Goal: Task Accomplishment & Management: Manage account settings

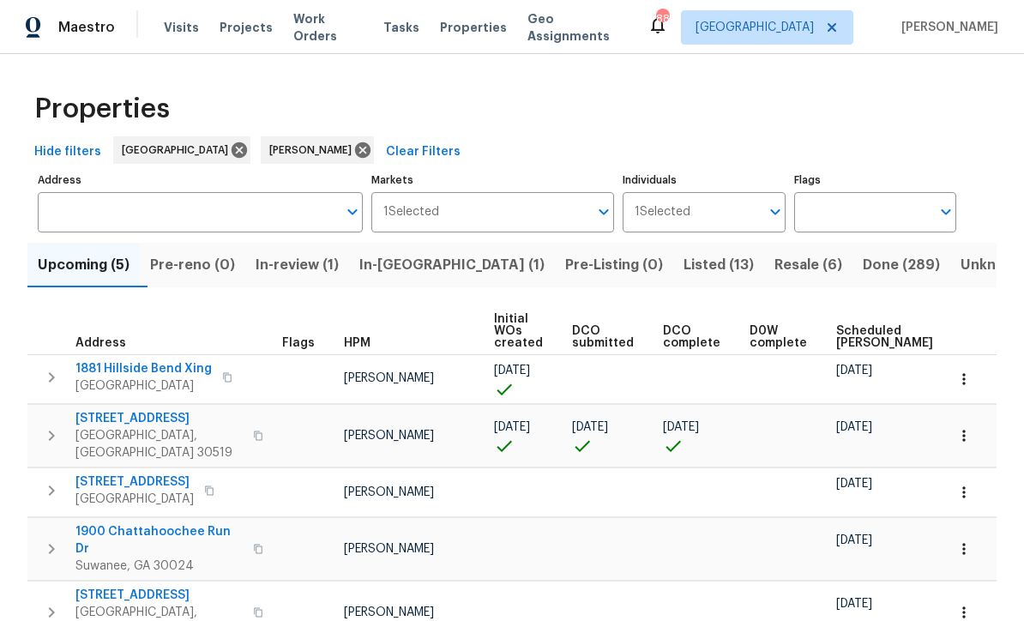
click at [684, 265] on span "Listed (13)" at bounding box center [719, 265] width 70 height 24
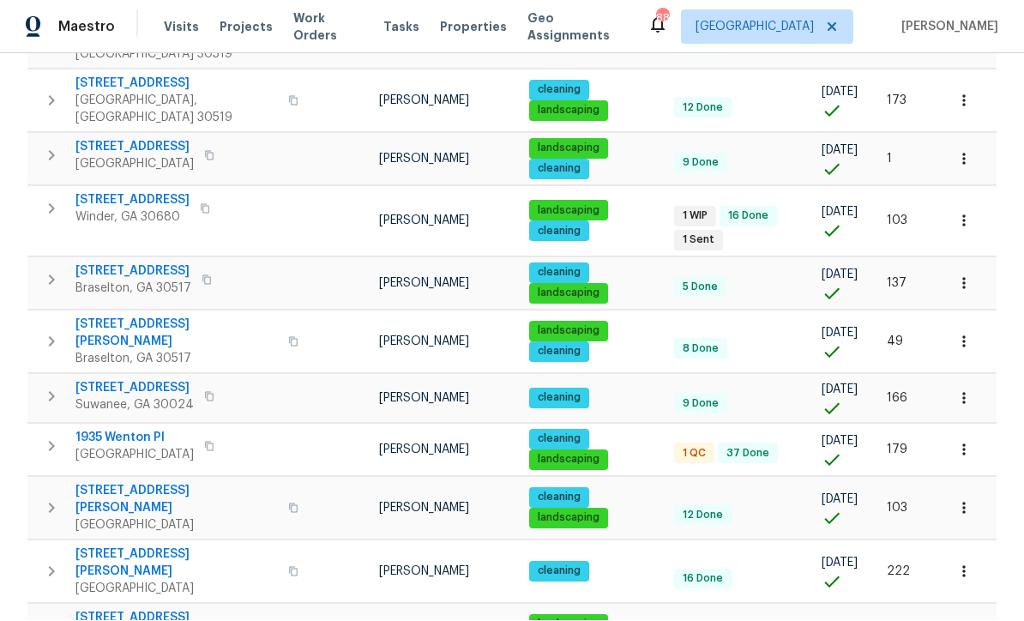
scroll to position [416, 0]
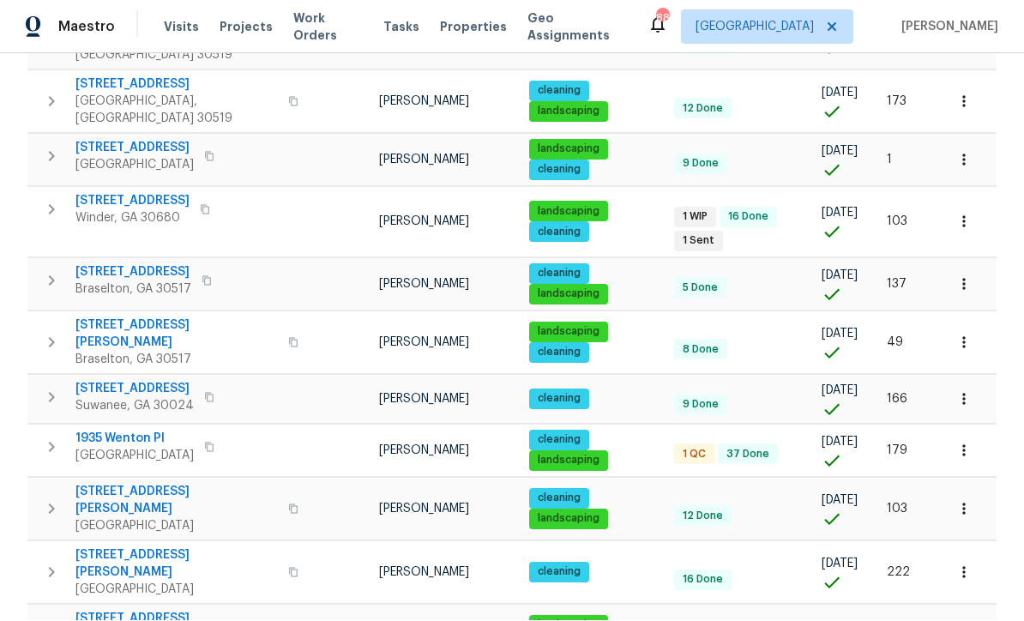
click at [136, 431] on span "1935 Wenton Pl" at bounding box center [134, 439] width 118 height 17
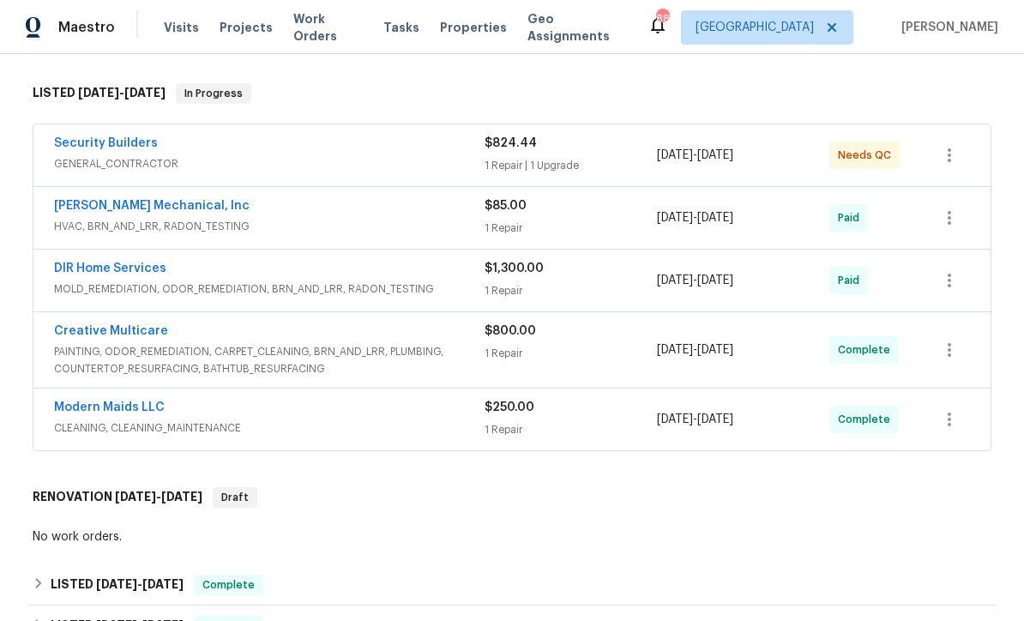
scroll to position [258, 0]
click at [136, 337] on link "Creative Multicare" at bounding box center [111, 332] width 114 height 12
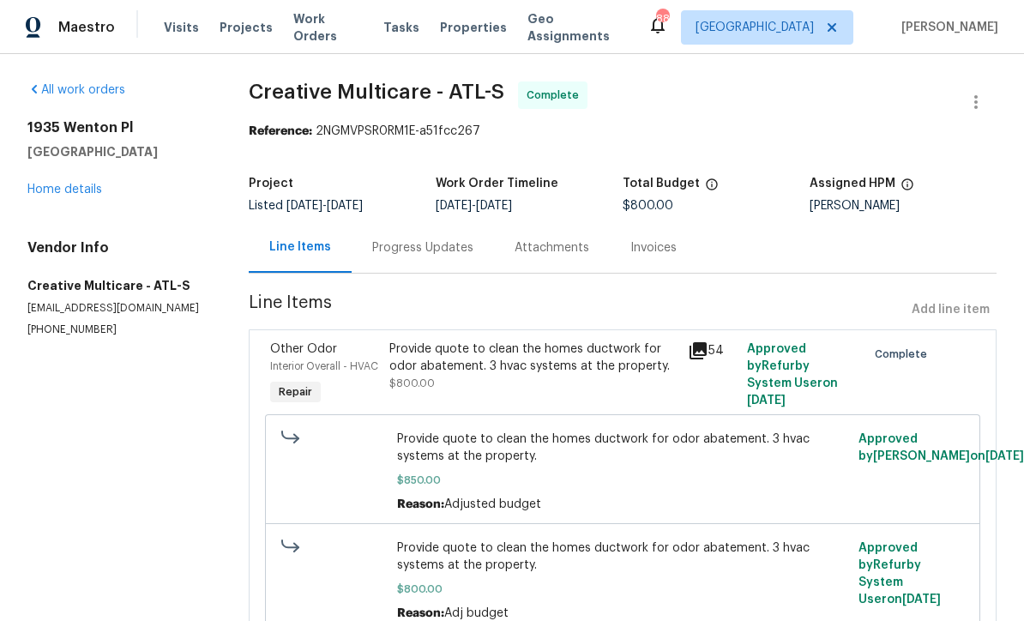
click at [448, 248] on div "Progress Updates" at bounding box center [422, 247] width 101 height 17
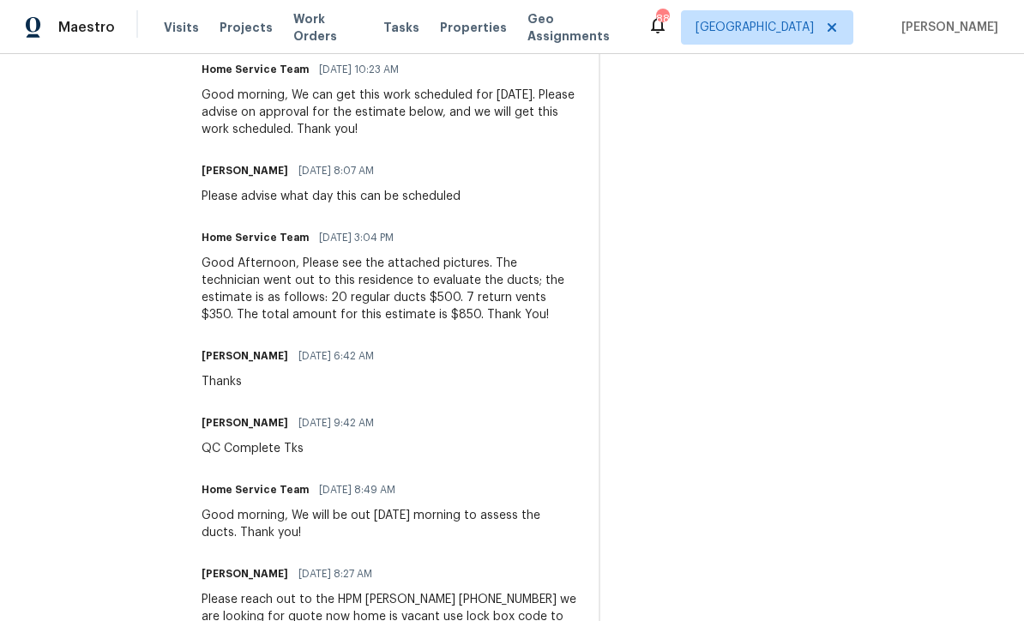
scroll to position [917, 0]
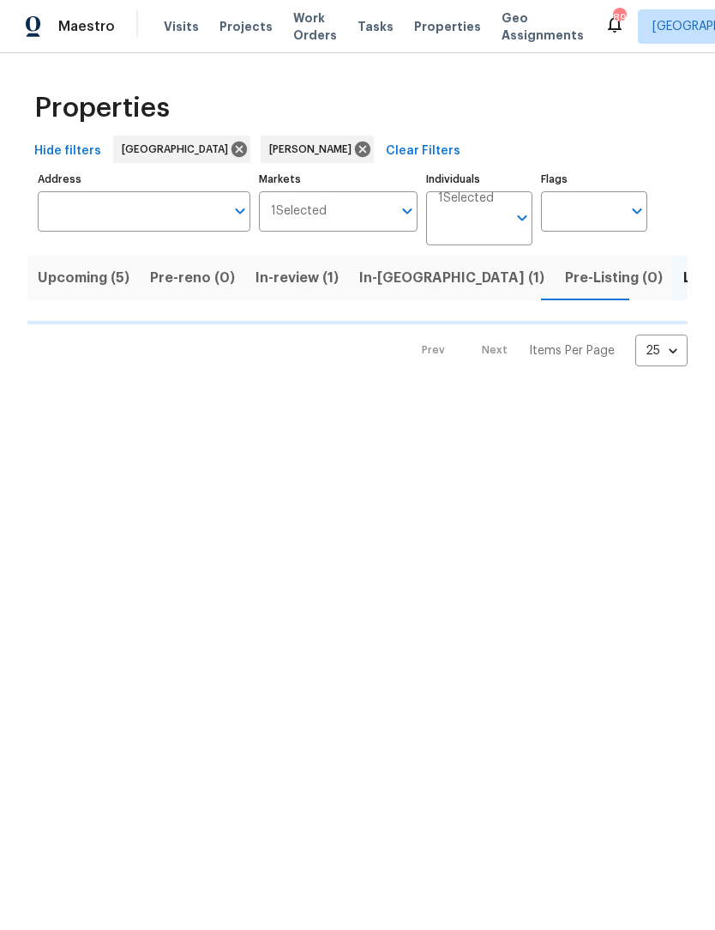
scroll to position [1, 0]
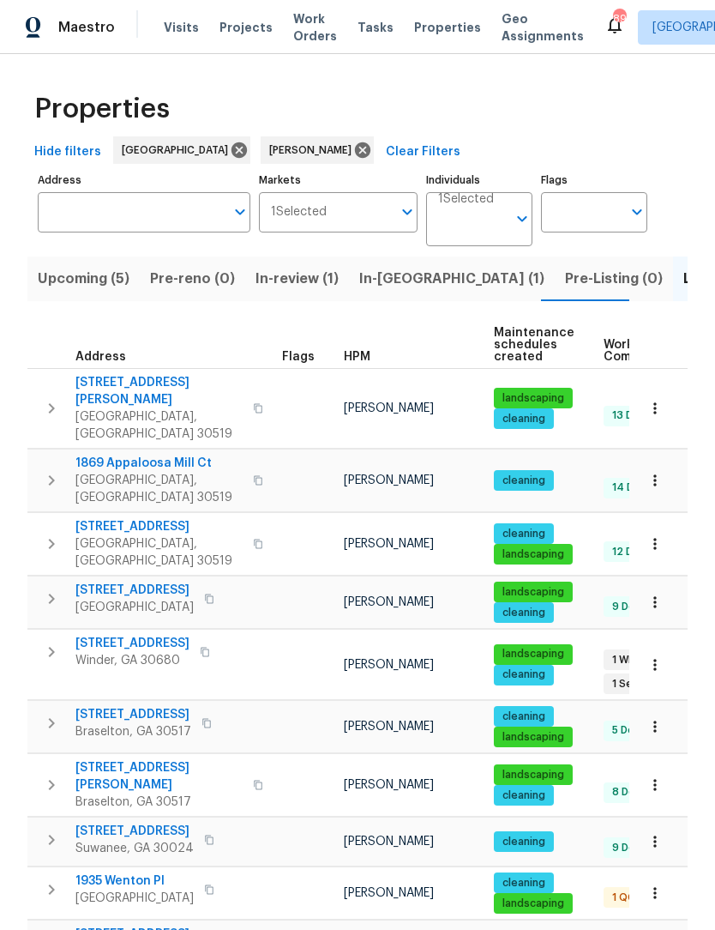
click at [402, 269] on span "In-reno (1)" at bounding box center [451, 279] width 185 height 24
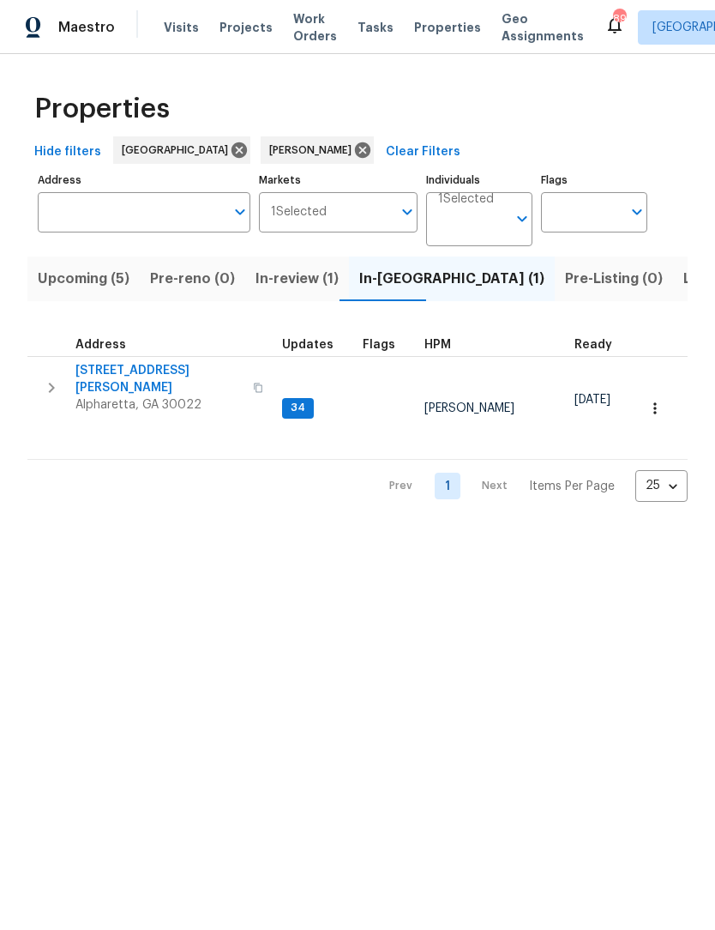
click at [298, 285] on span "In-review (1)" at bounding box center [297, 279] width 83 height 24
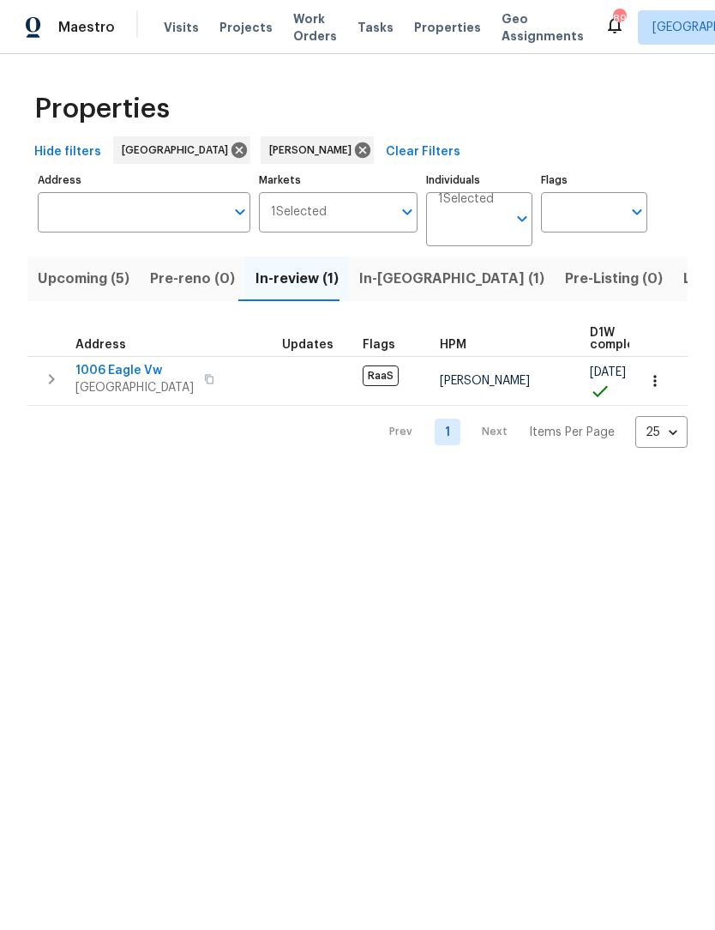
click at [291, 285] on span "In-review (1)" at bounding box center [297, 279] width 83 height 24
click at [115, 371] on span "1006 Eagle Vw" at bounding box center [134, 370] width 118 height 17
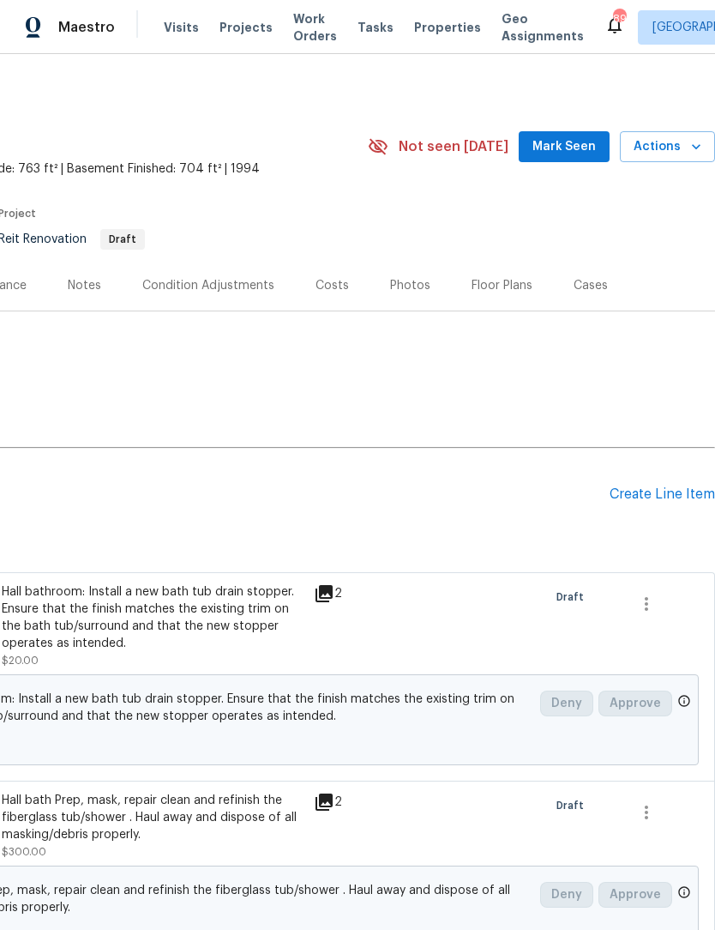
scroll to position [0, 254]
click at [653, 494] on div "Create Line Item" at bounding box center [663, 494] width 106 height 16
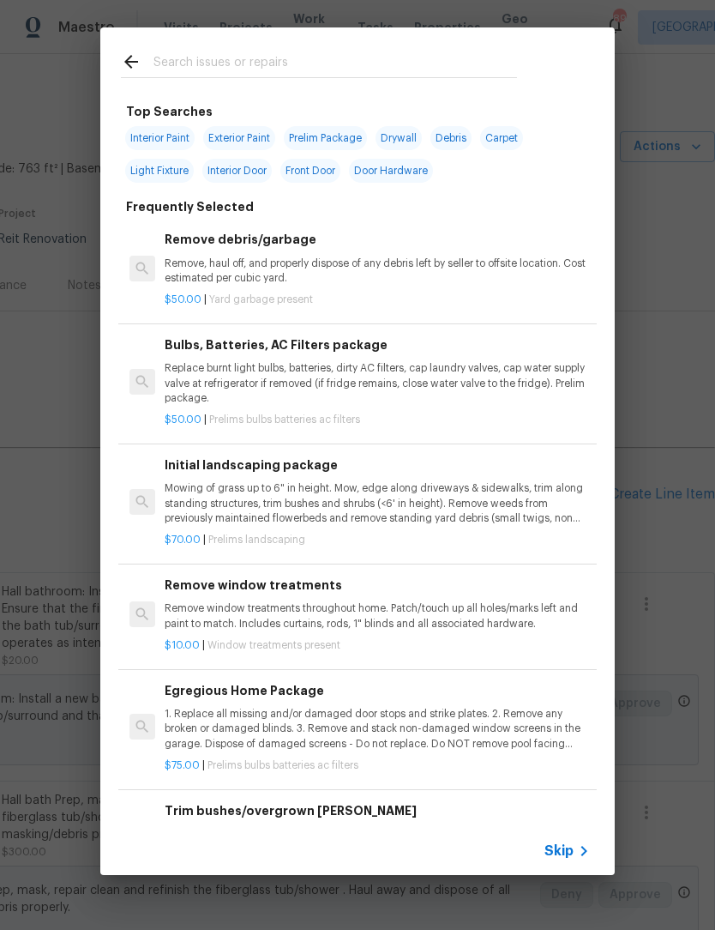
click at [321, 63] on input "text" at bounding box center [336, 64] width 364 height 26
type input "Skding"
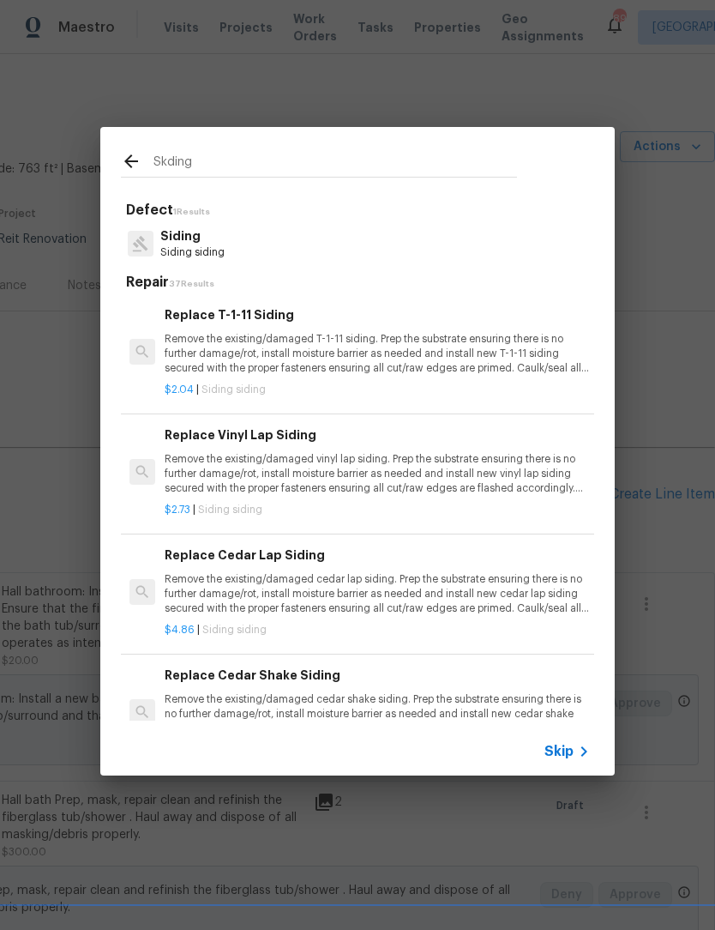
click at [220, 247] on p "Siding siding" at bounding box center [192, 252] width 64 height 15
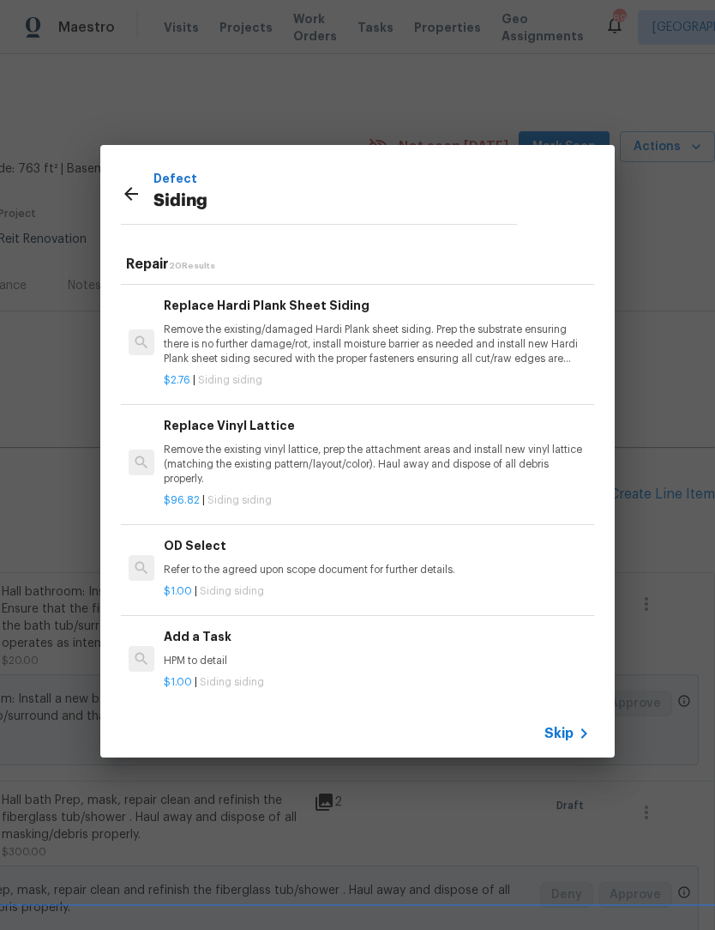
scroll to position [727, 3]
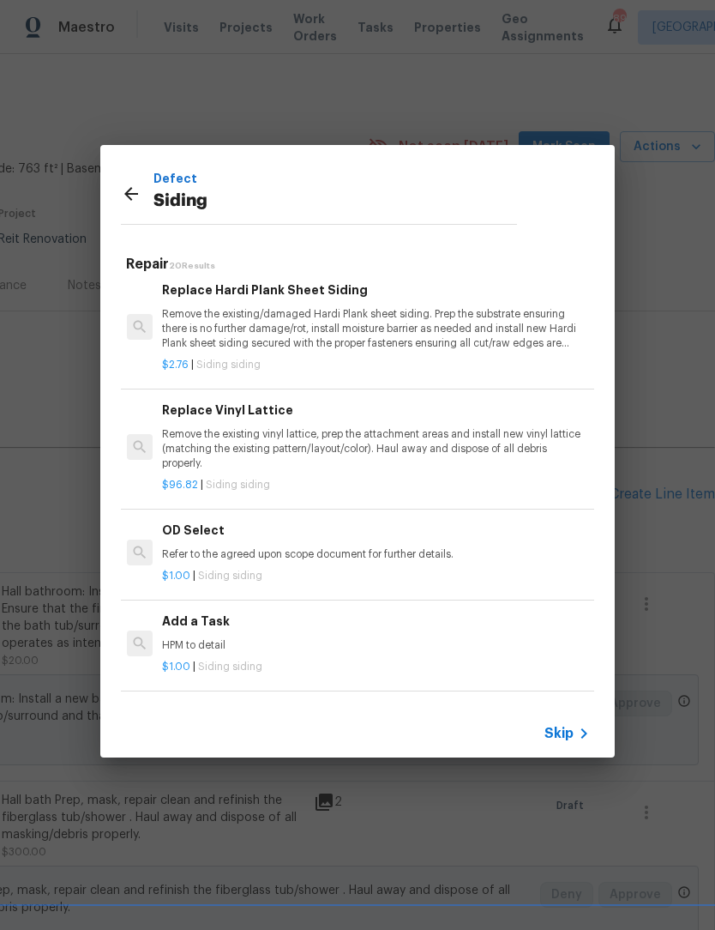
click at [232, 619] on h6 "Add a Task" at bounding box center [375, 621] width 426 height 19
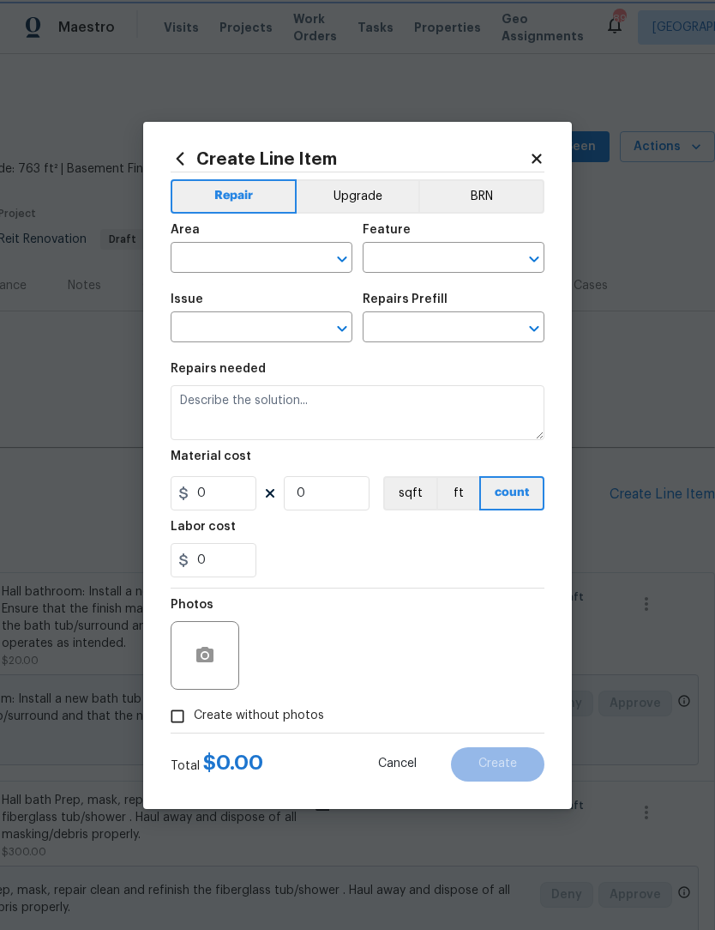
type input "Siding"
type textarea "HPM to detail"
type input "1"
type input "Add a Task $1.00"
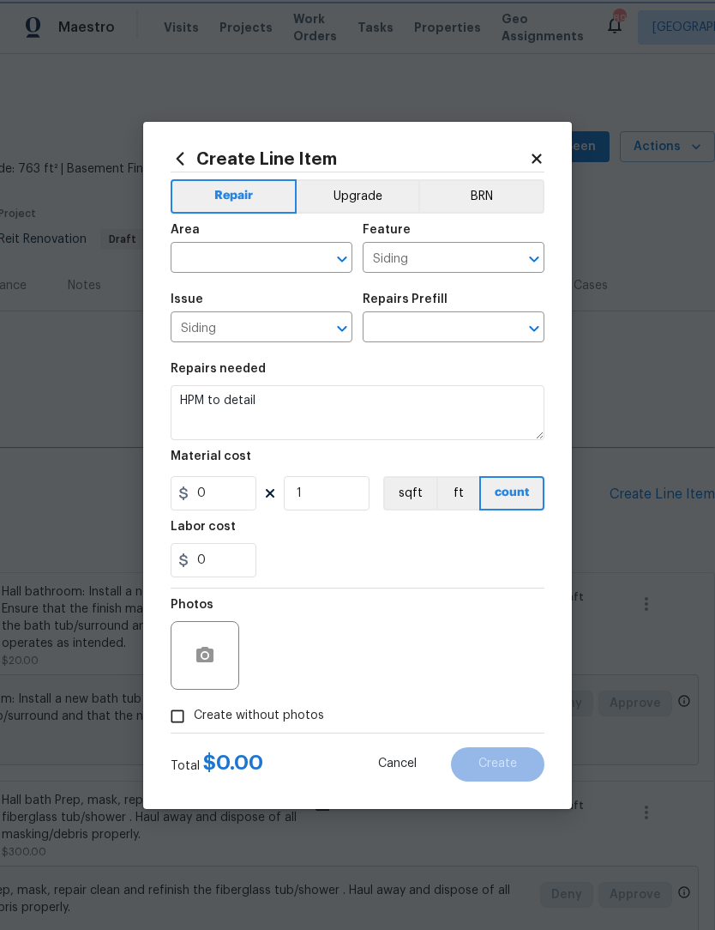
type input "1"
click at [341, 260] on icon "Open" at bounding box center [341, 260] width 9 height 6
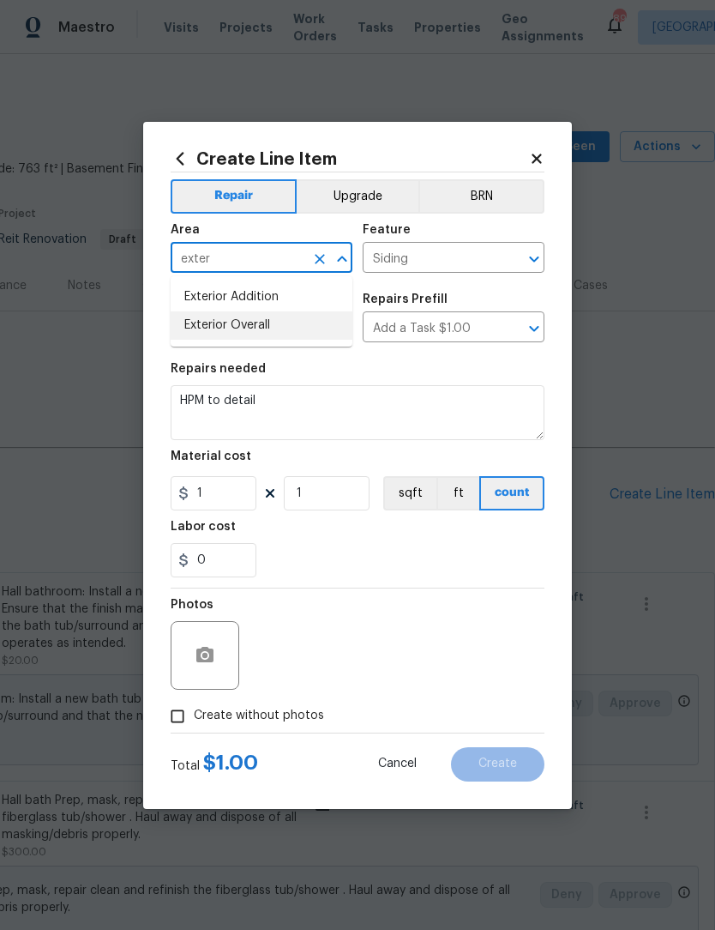
click at [289, 338] on li "Exterior Overall" at bounding box center [262, 325] width 182 height 28
type input "Exterior Overall"
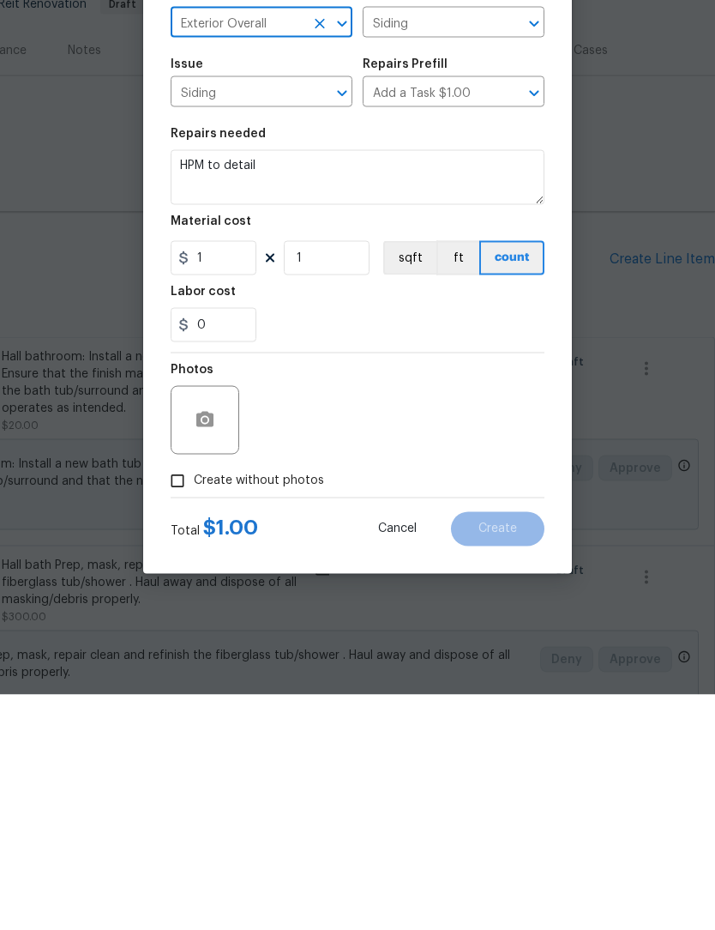
scroll to position [40, 0]
click at [175, 700] on input "Create without photos" at bounding box center [177, 716] width 33 height 33
checkbox input "true"
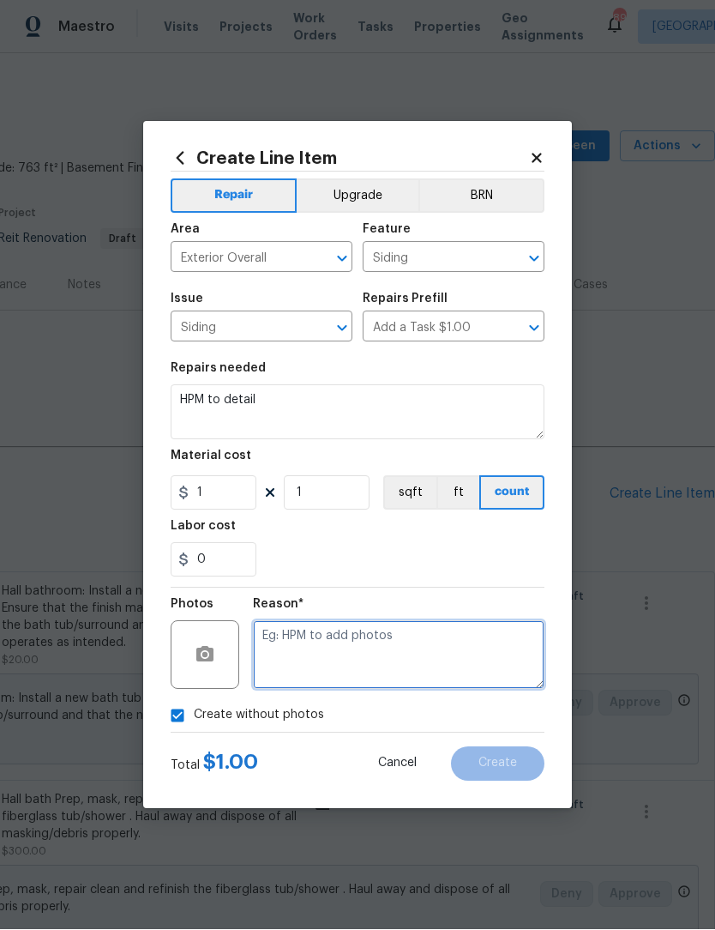
click at [381, 685] on textarea at bounding box center [399, 655] width 292 height 69
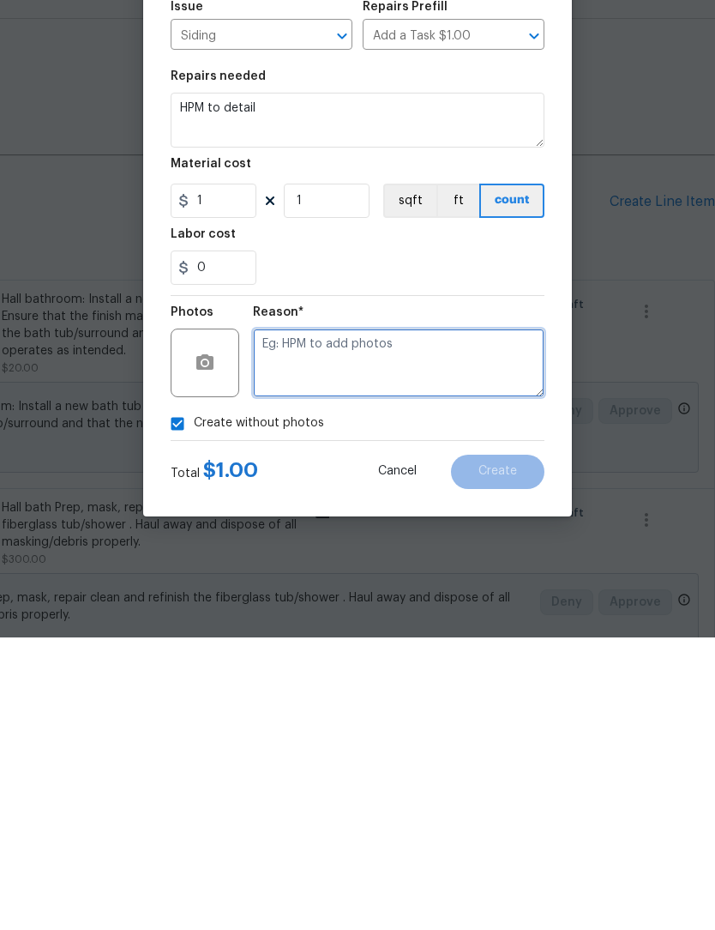
scroll to position [57, 0]
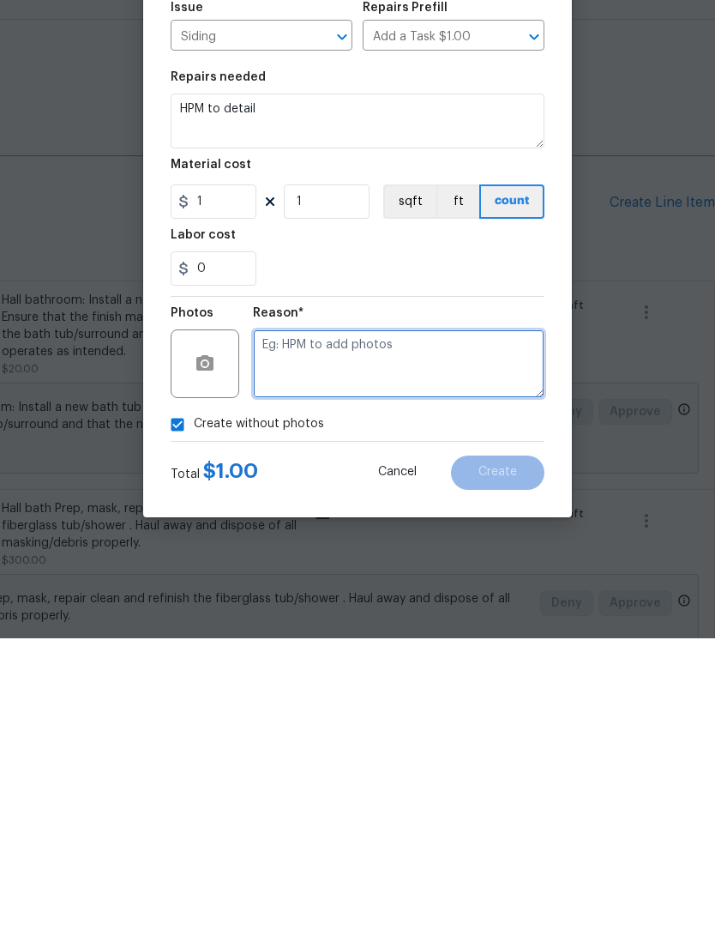
click at [497, 621] on textarea at bounding box center [399, 655] width 292 height 69
type textarea "."
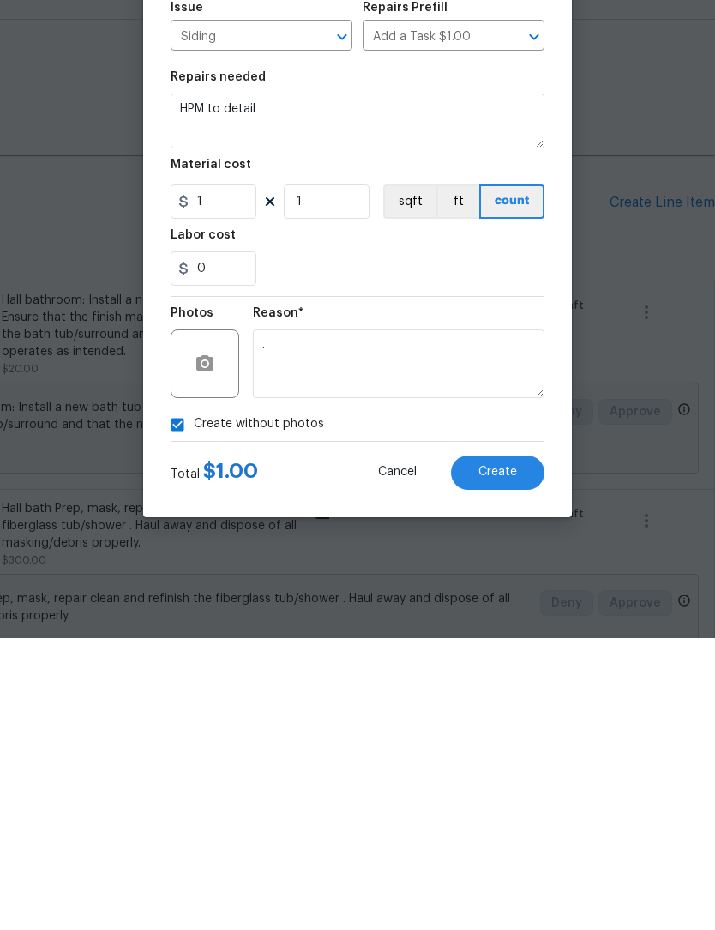
click at [499, 747] on button "Create" at bounding box center [498, 764] width 94 height 34
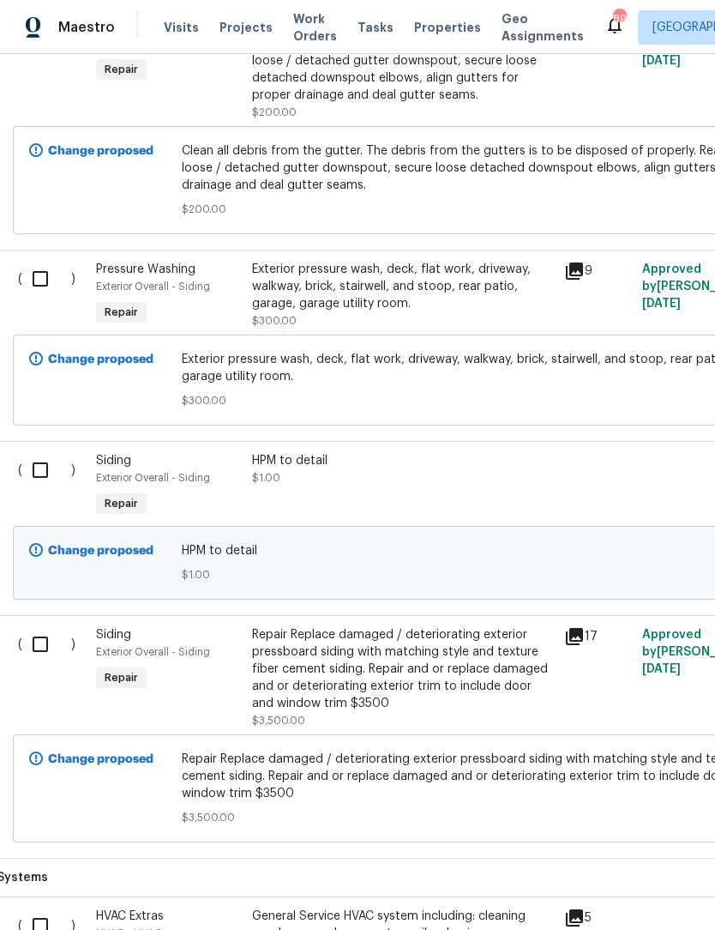
scroll to position [5189, 6]
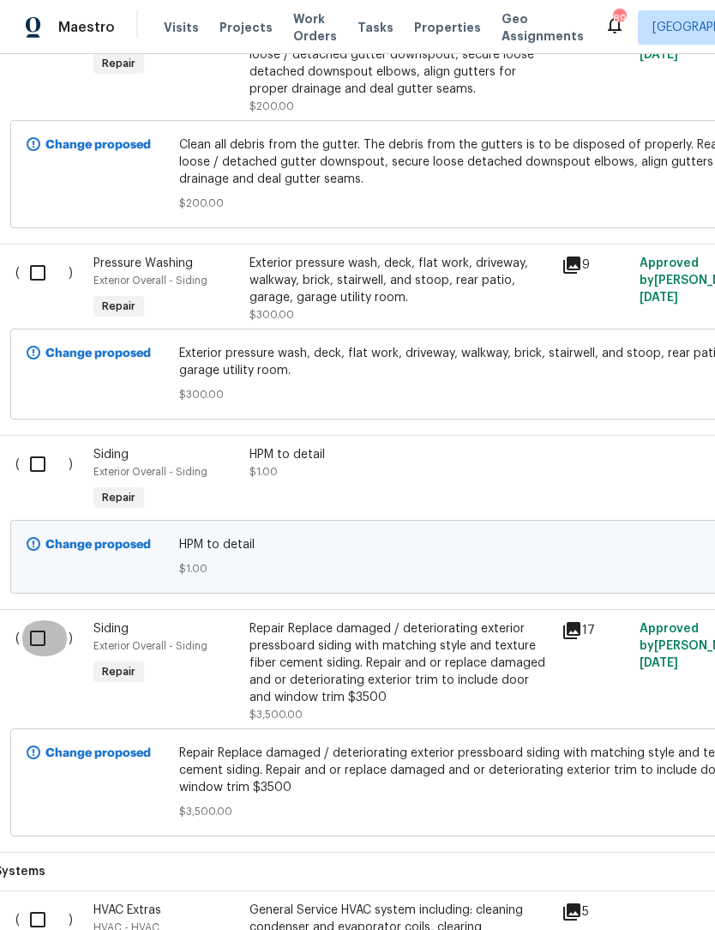
click at [37, 620] on input "checkbox" at bounding box center [44, 638] width 49 height 36
checkbox input "true"
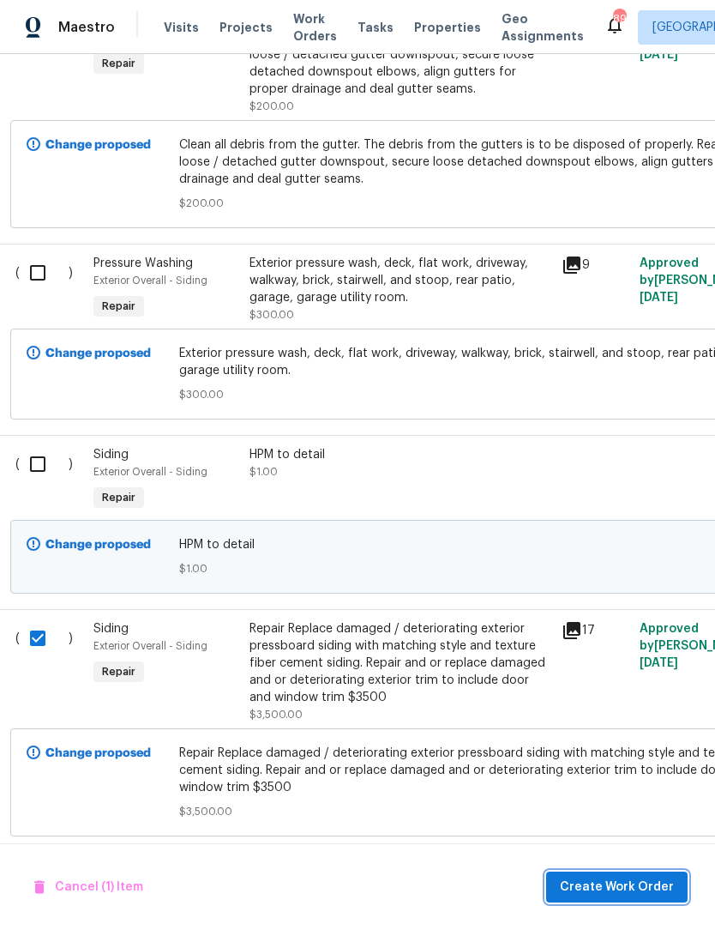
click at [637, 887] on span "Create Work Order" at bounding box center [617, 887] width 114 height 21
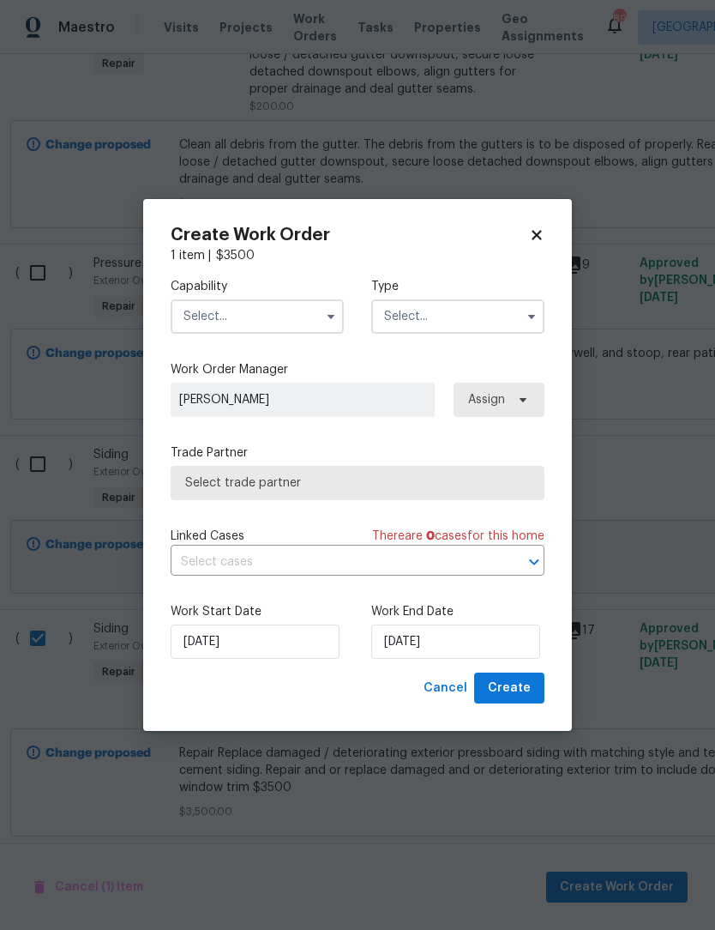
click at [340, 311] on button "button" at bounding box center [331, 316] width 21 height 21
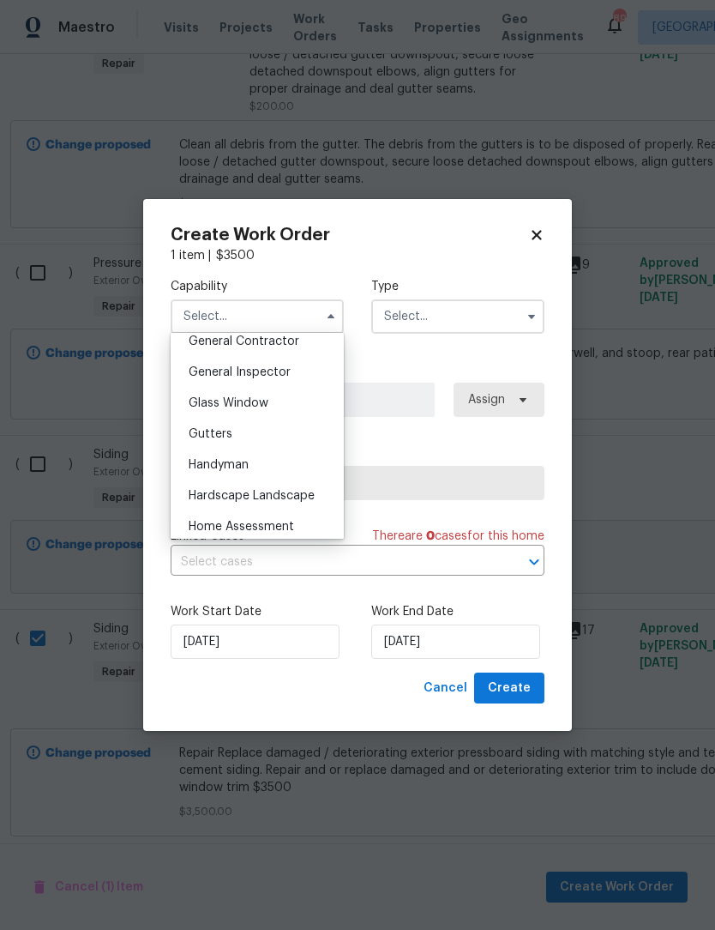
scroll to position [795, 0]
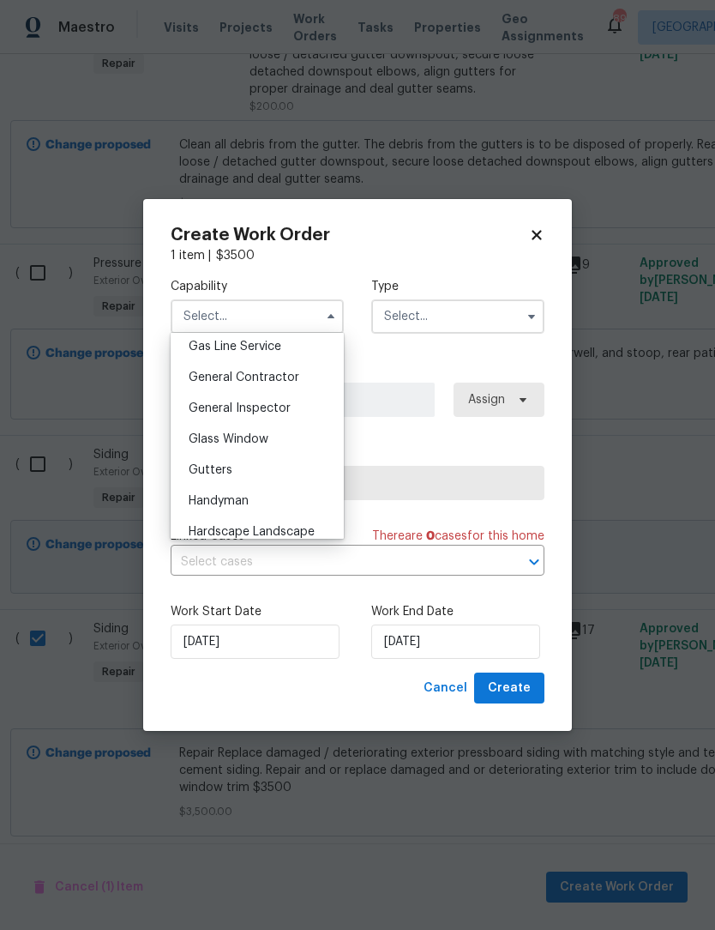
click at [299, 383] on div "General Contractor" at bounding box center [257, 377] width 165 height 31
type input "General Contractor"
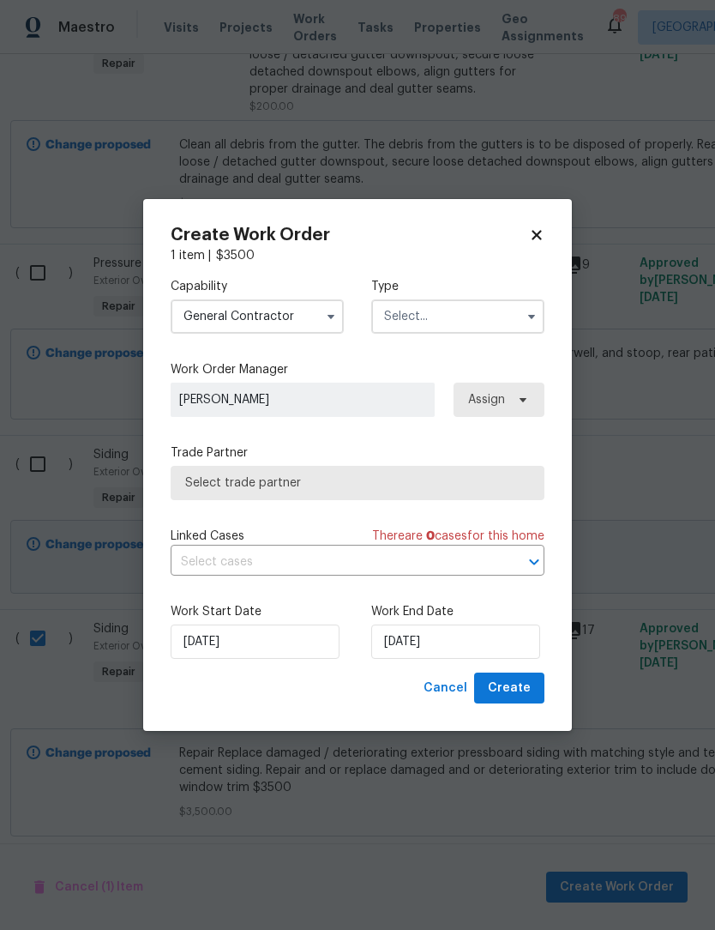
click at [528, 319] on icon "button" at bounding box center [532, 317] width 14 height 14
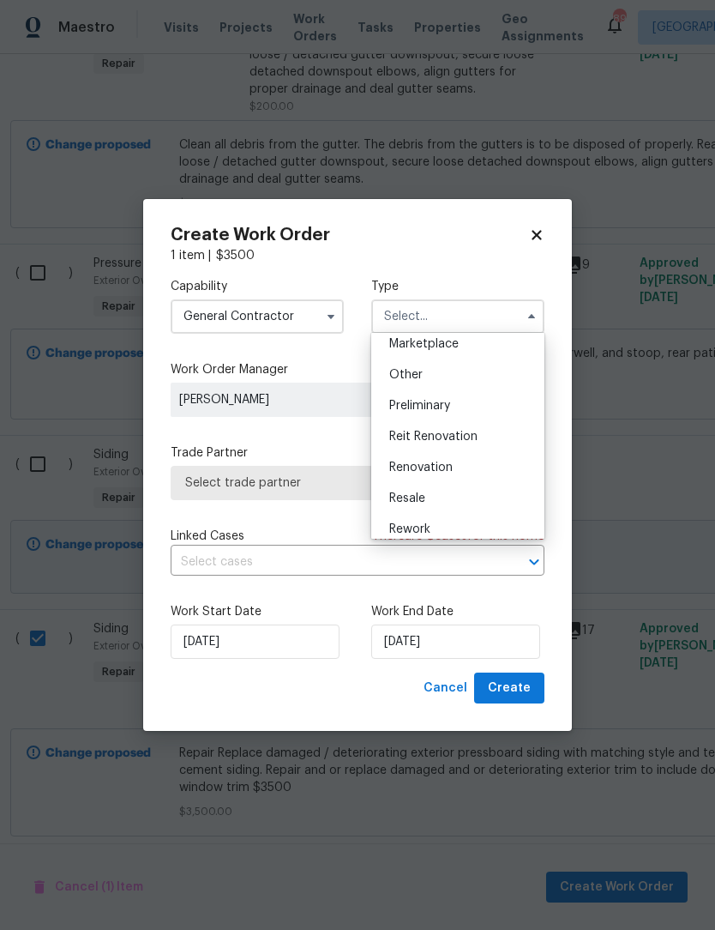
scroll to position [318, 0]
click at [474, 439] on span "Reit Renovation" at bounding box center [433, 436] width 88 height 12
type input "Reit Renovation"
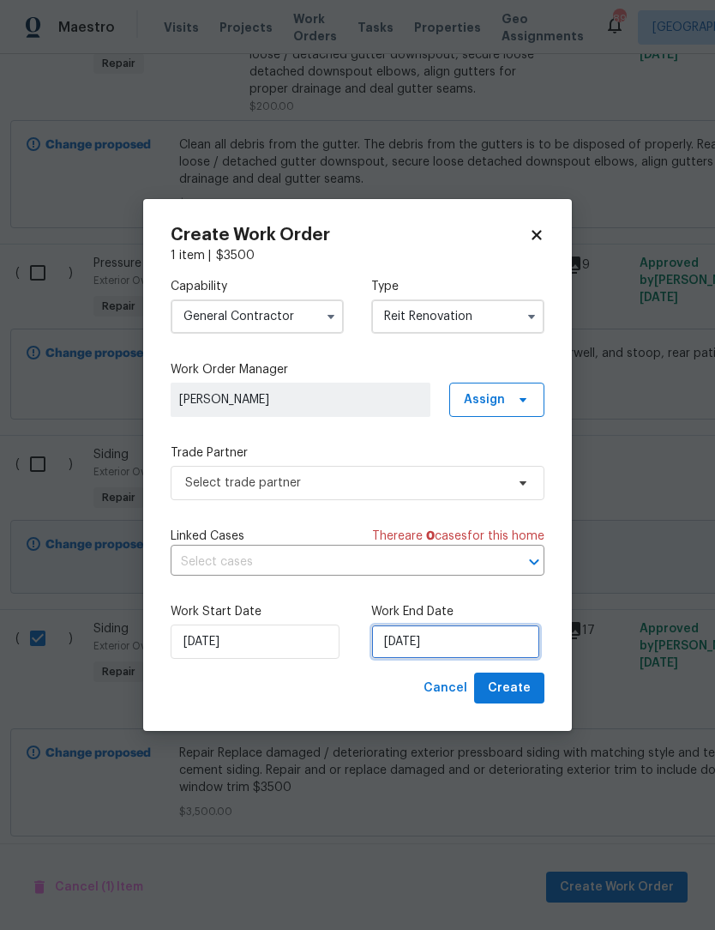
click at [468, 654] on input "8/12/2025" at bounding box center [455, 642] width 169 height 34
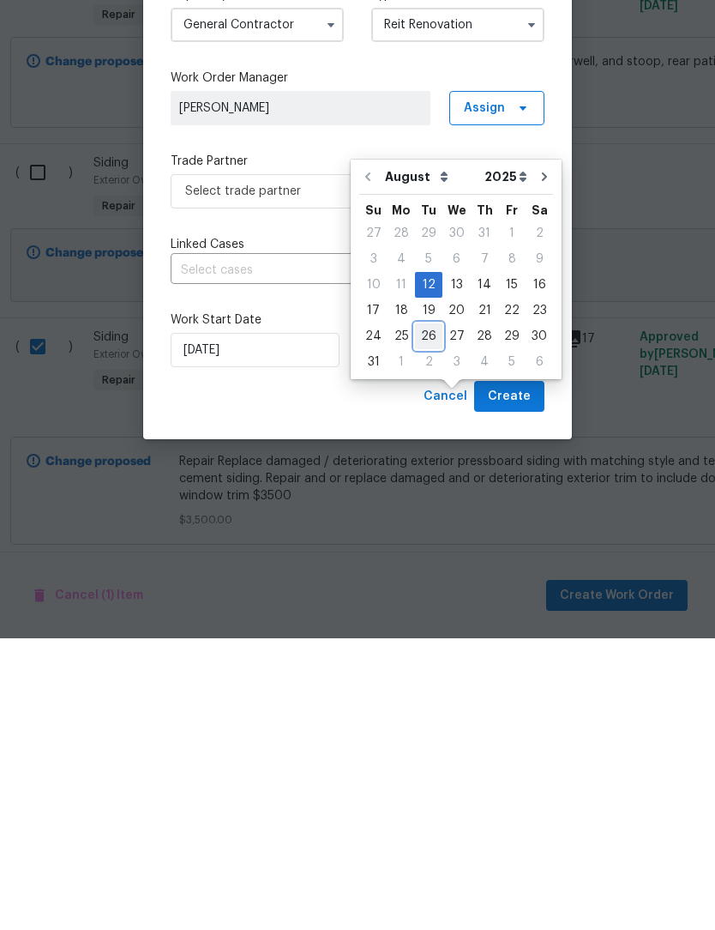
click at [426, 616] on div "26" at bounding box center [428, 628] width 27 height 24
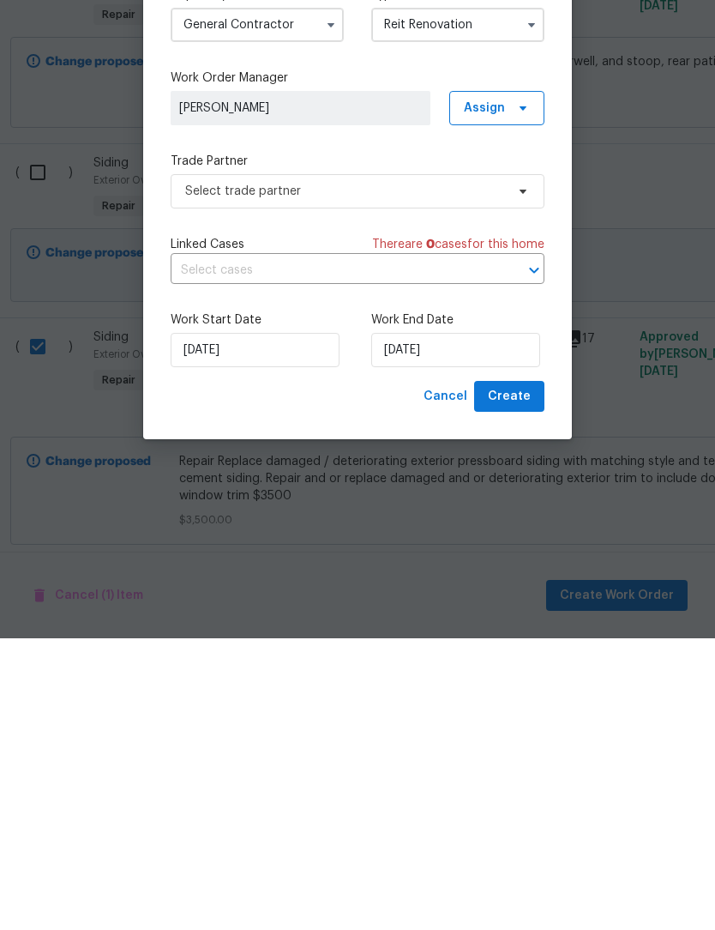
scroll to position [57, 0]
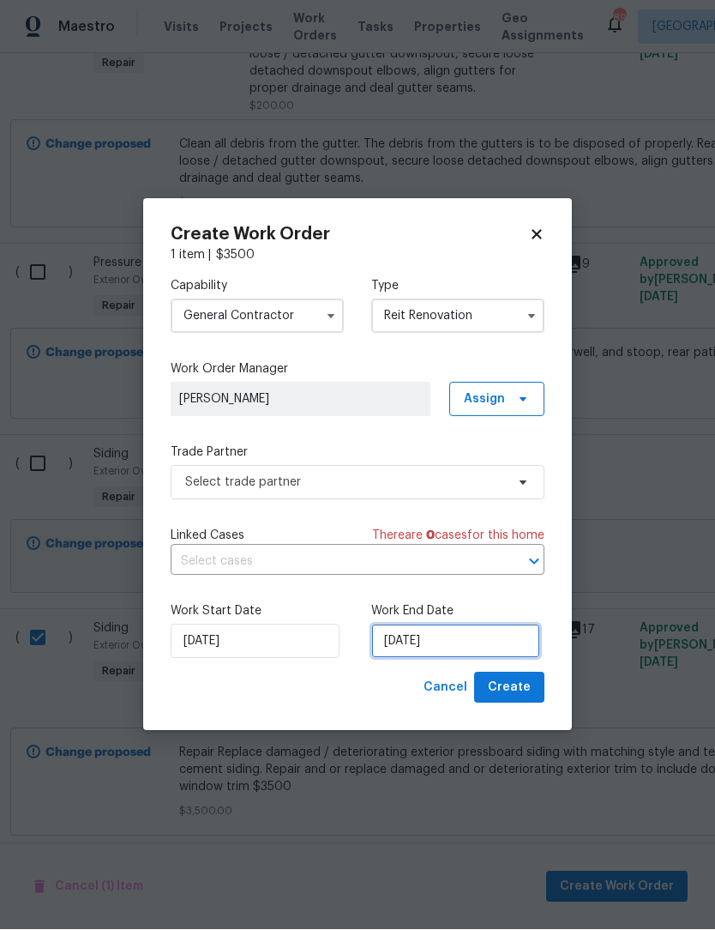
click at [458, 649] on input "8/26/2025" at bounding box center [455, 642] width 169 height 34
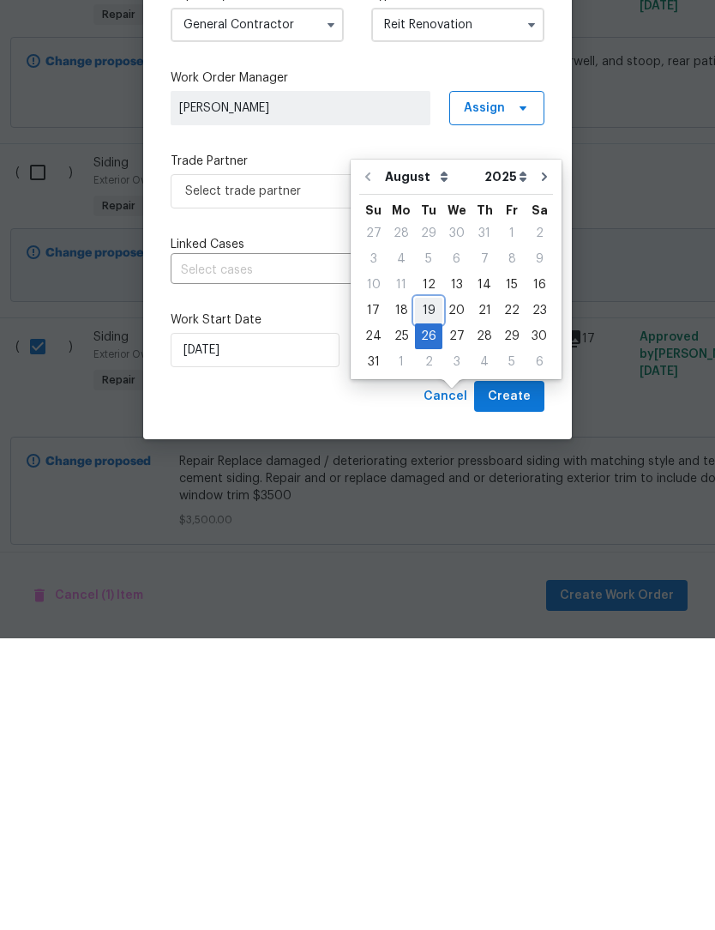
click at [434, 590] on div "19" at bounding box center [428, 602] width 27 height 24
type input "8/19/2025"
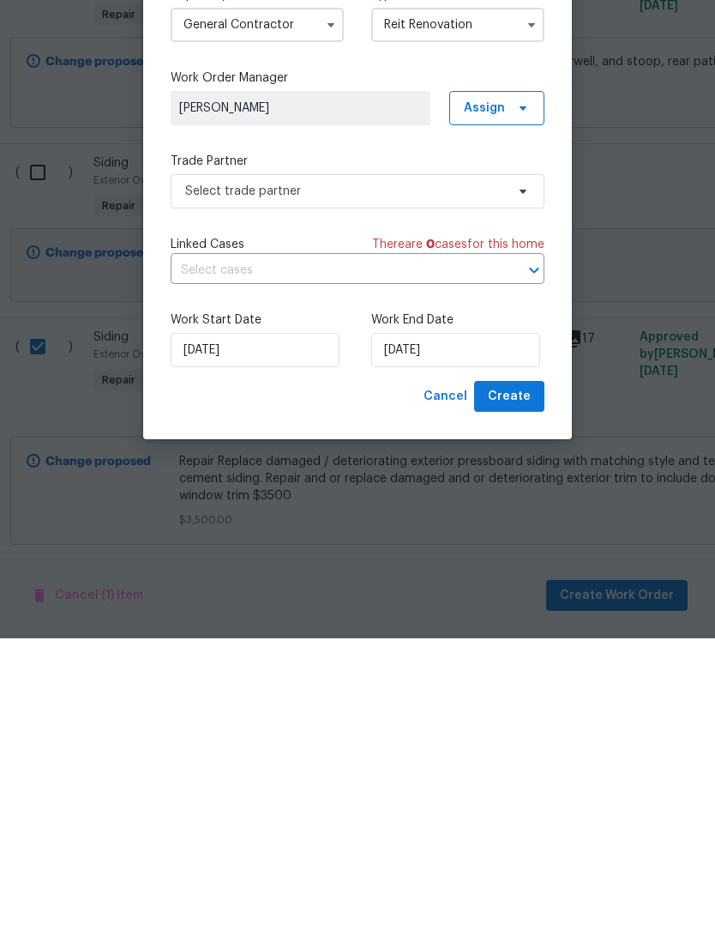
scroll to position [57, 0]
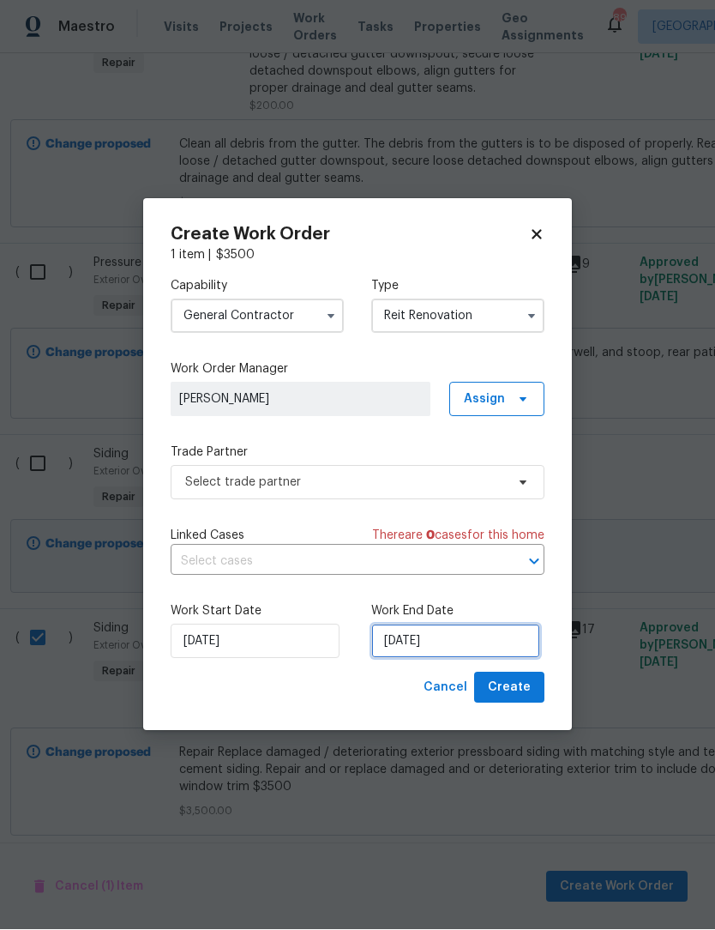
click at [471, 639] on input "8/19/2025" at bounding box center [455, 642] width 169 height 34
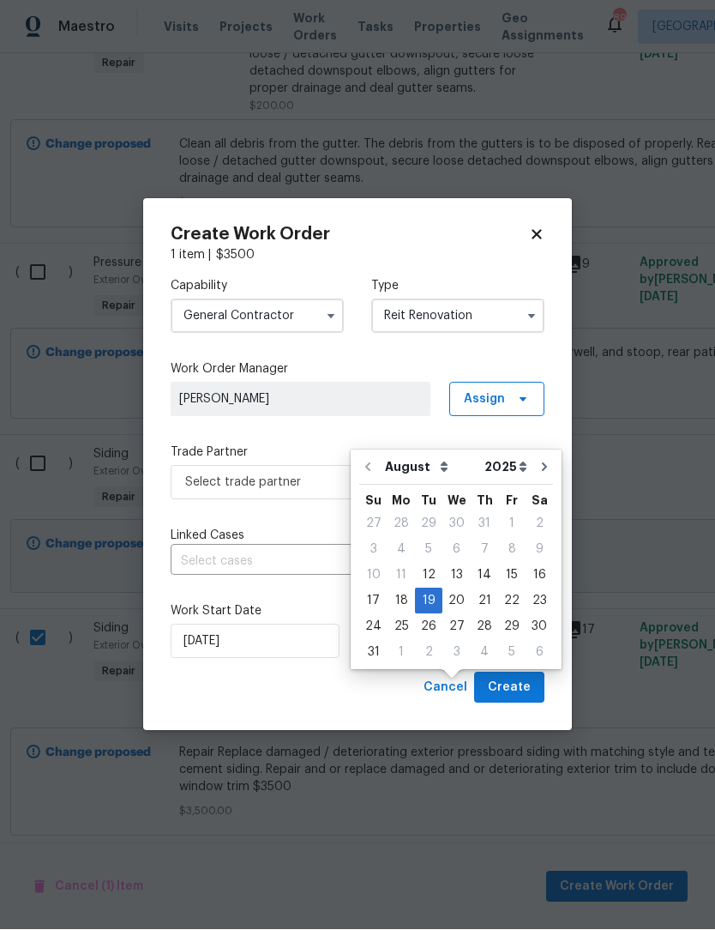
scroll to position [57, 0]
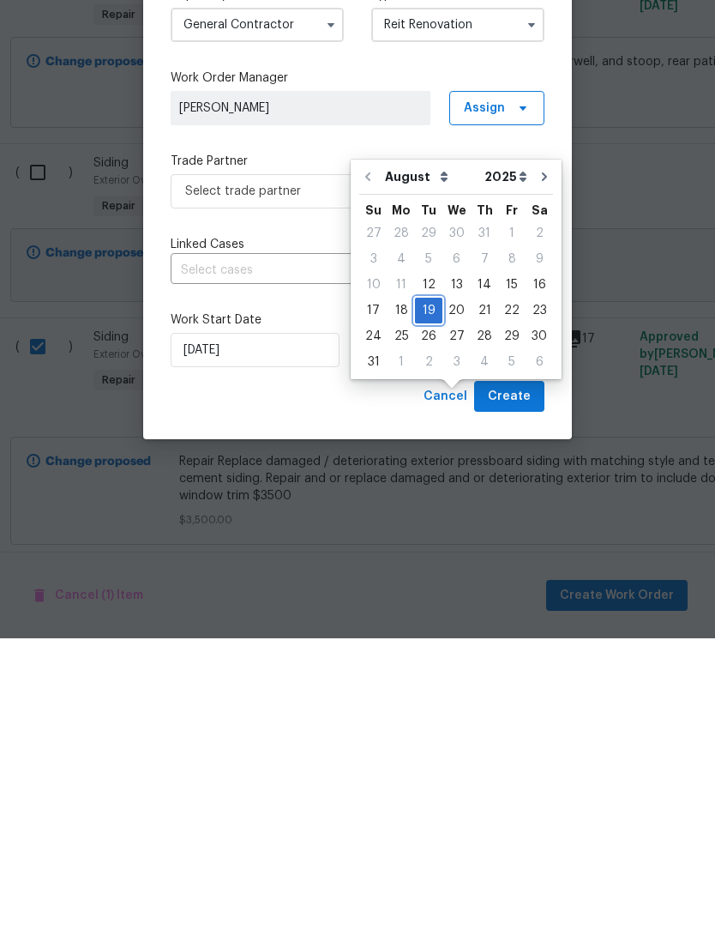
click at [431, 590] on div "19" at bounding box center [428, 602] width 27 height 24
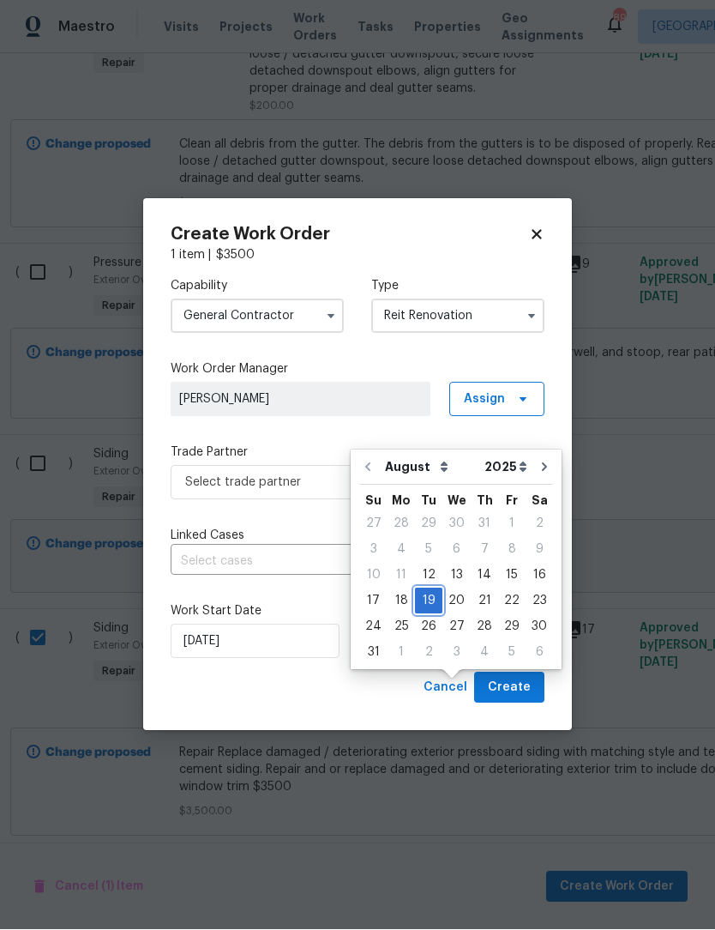
click at [419, 589] on div "19" at bounding box center [428, 601] width 27 height 24
click at [303, 715] on div "Create Work Order 1 item | $ 3500 Capability General Contractor Type Reit Renov…" at bounding box center [357, 465] width 429 height 533
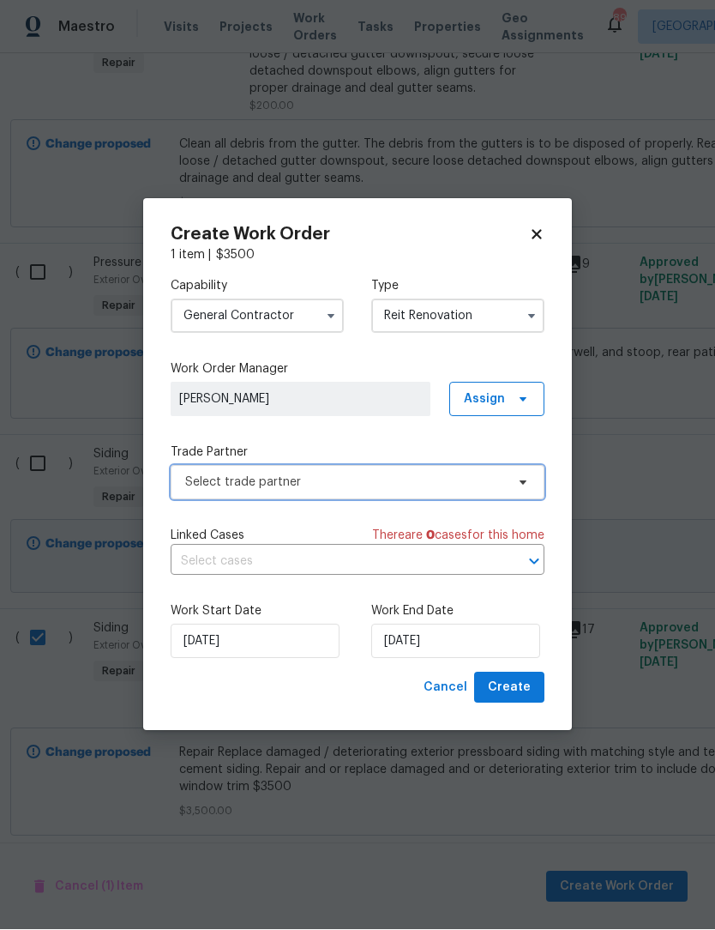
click at [523, 481] on icon at bounding box center [523, 483] width 7 height 4
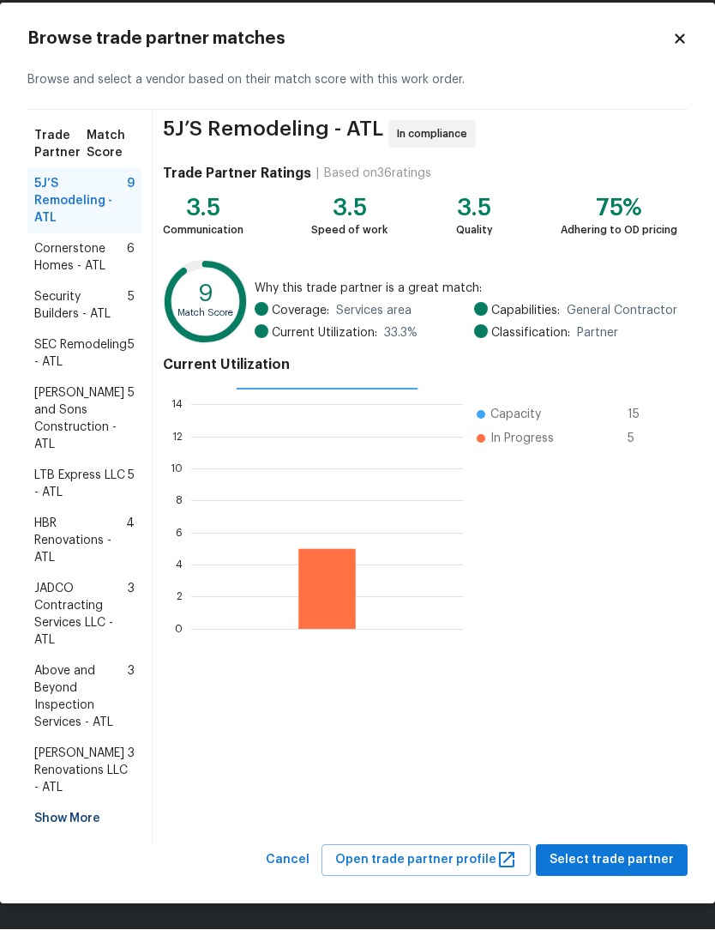
scroll to position [21, 0]
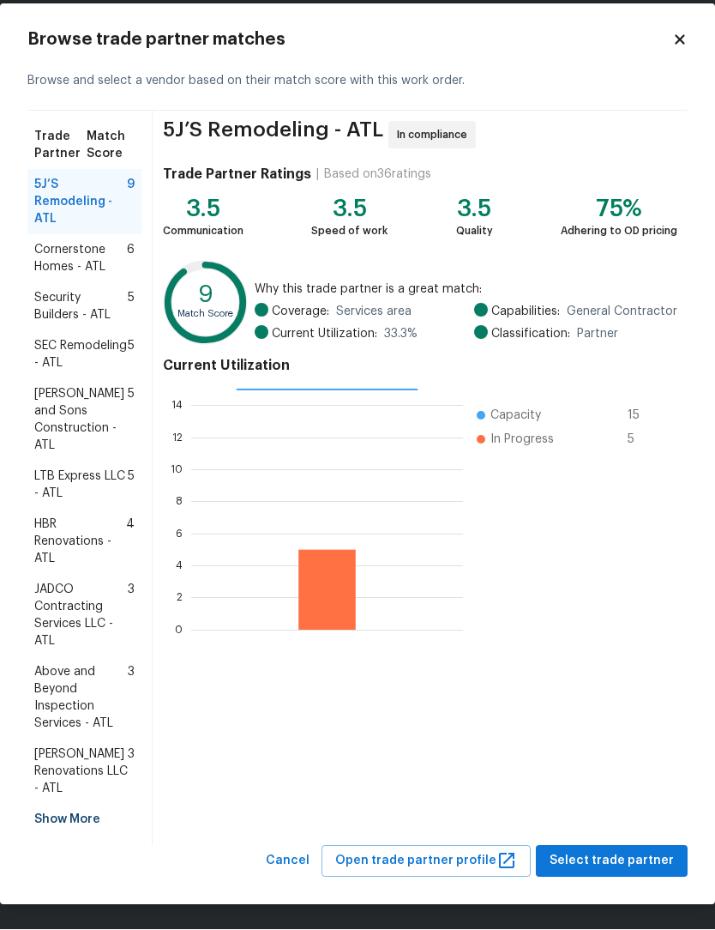
click at [82, 819] on div "Show More" at bounding box center [84, 820] width 114 height 31
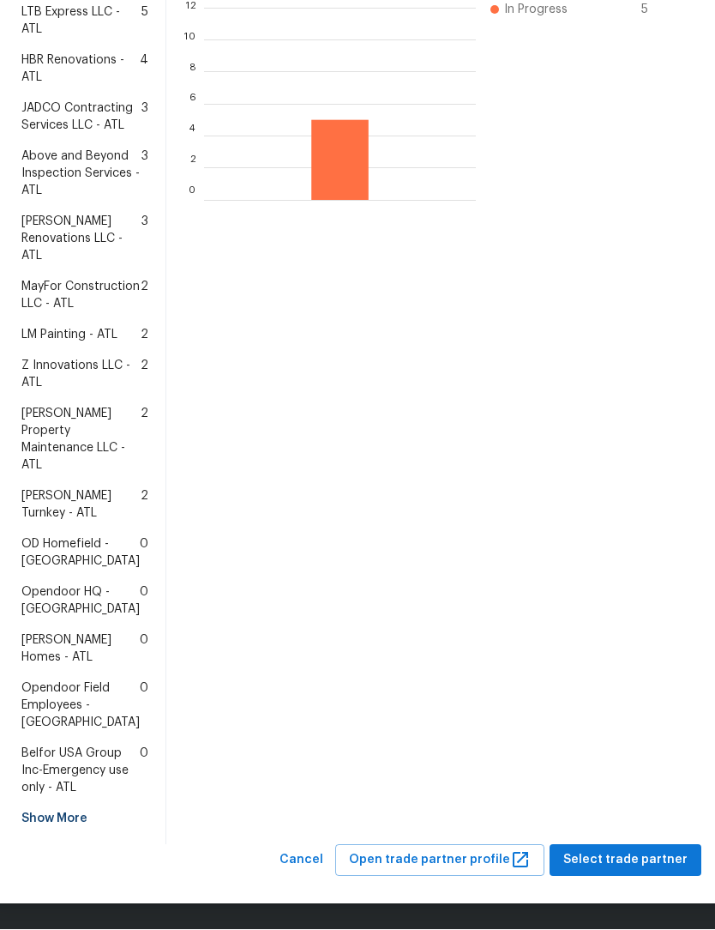
scroll to position [588, 0]
click at [86, 344] on span "LM Painting - ATL" at bounding box center [69, 335] width 96 height 17
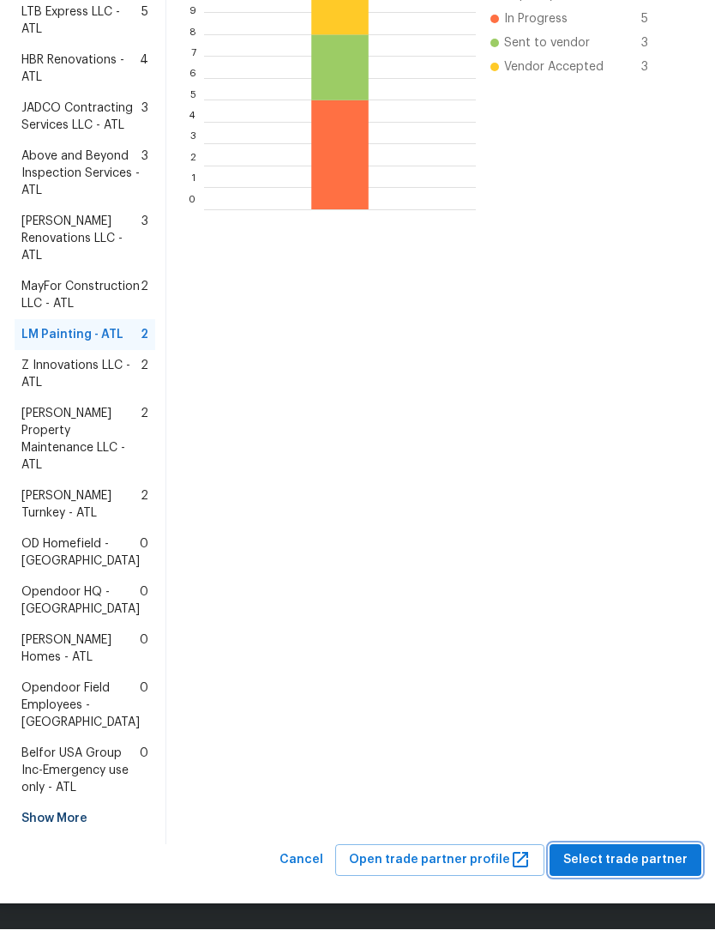
click at [626, 865] on span "Select trade partner" at bounding box center [626, 860] width 124 height 21
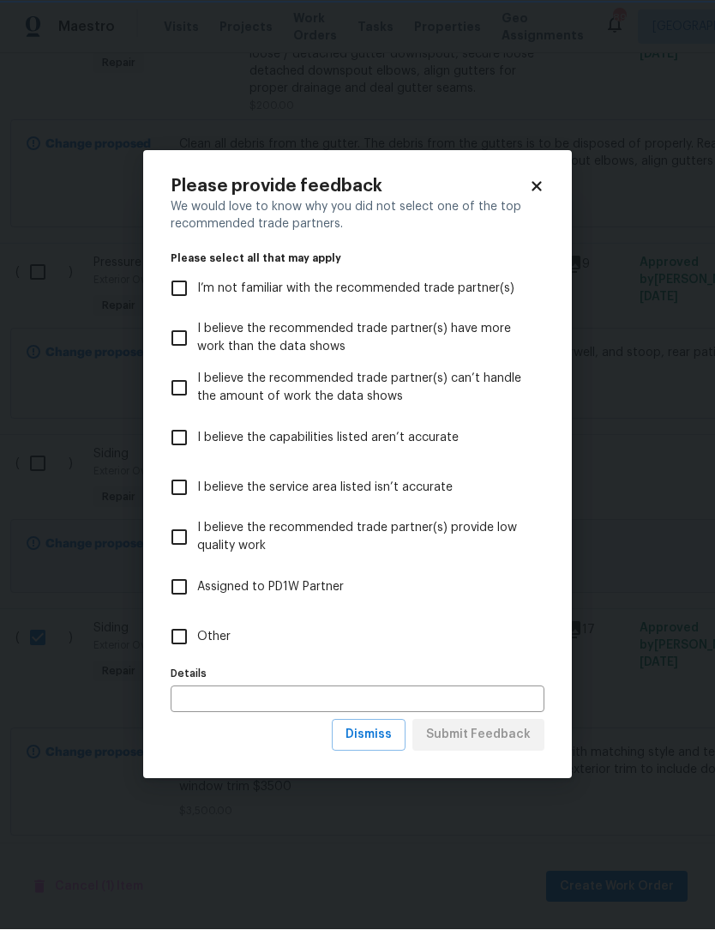
scroll to position [0, 0]
click at [392, 732] on span "Dismiss" at bounding box center [369, 735] width 46 height 21
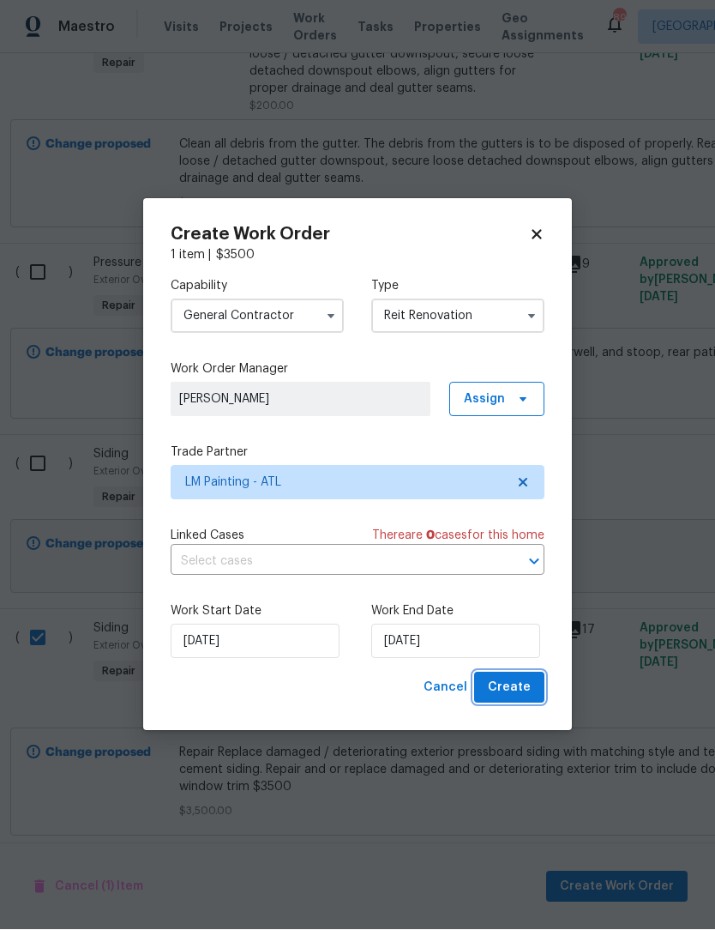
click at [529, 691] on span "Create" at bounding box center [509, 688] width 43 height 21
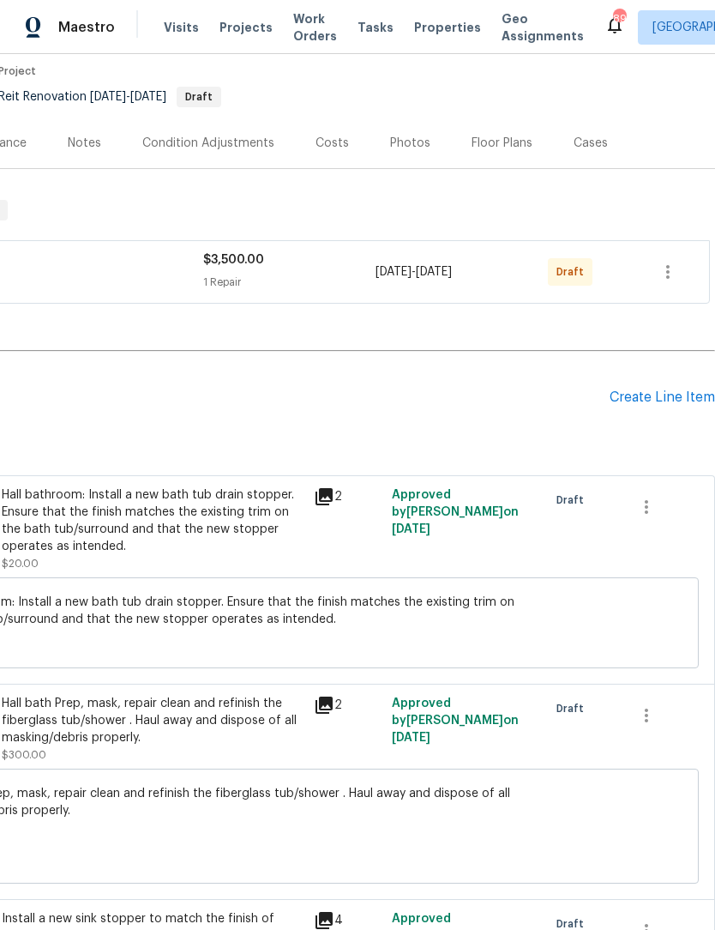
scroll to position [147, 254]
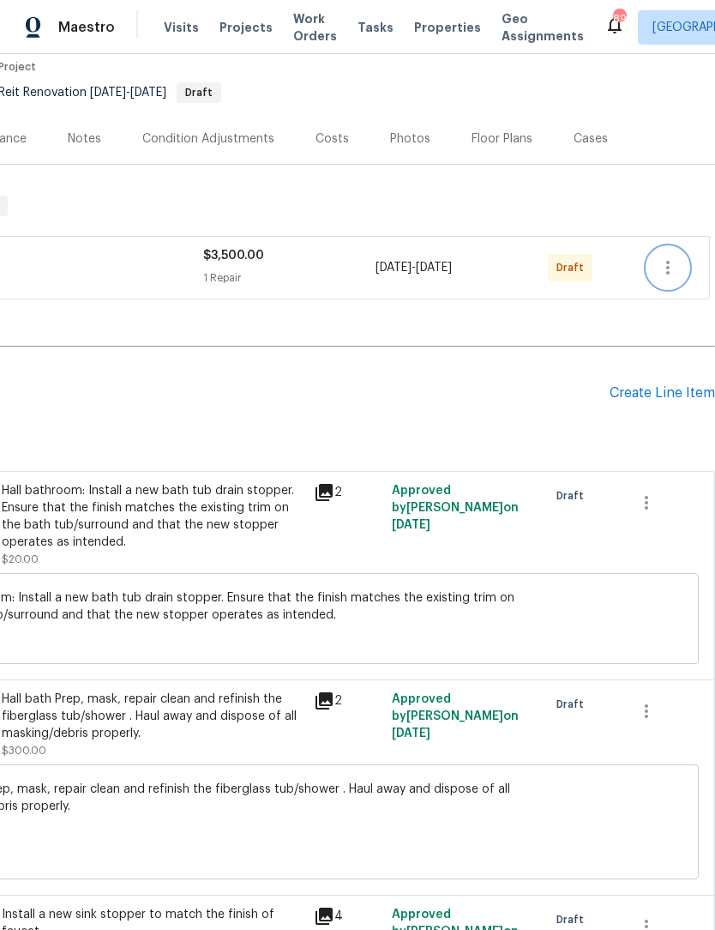
click at [658, 247] on button "button" at bounding box center [668, 267] width 41 height 41
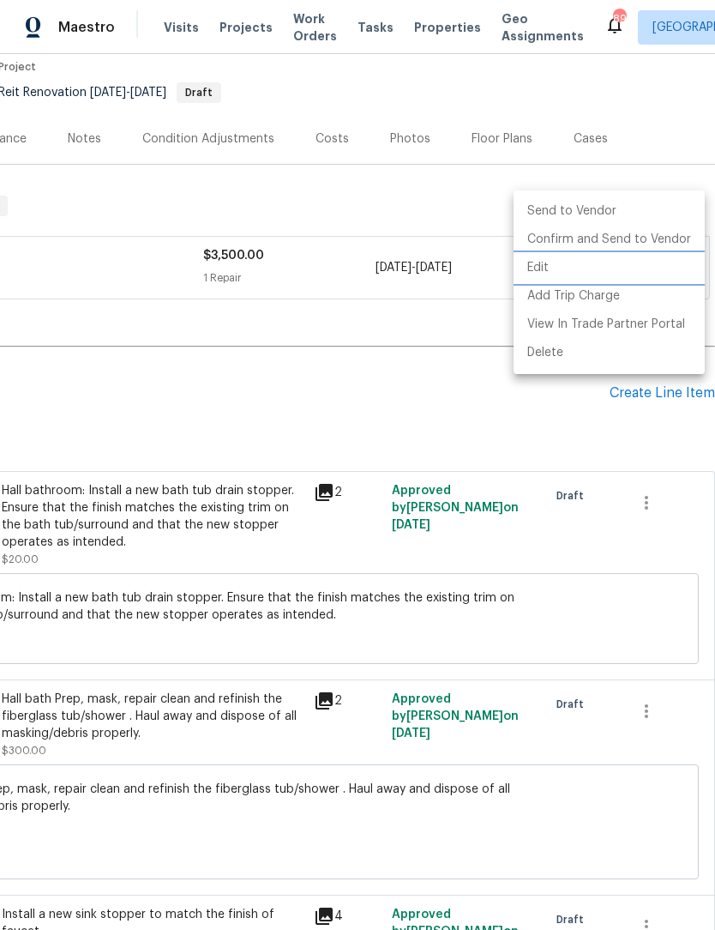
click at [558, 269] on li "Edit" at bounding box center [609, 268] width 191 height 28
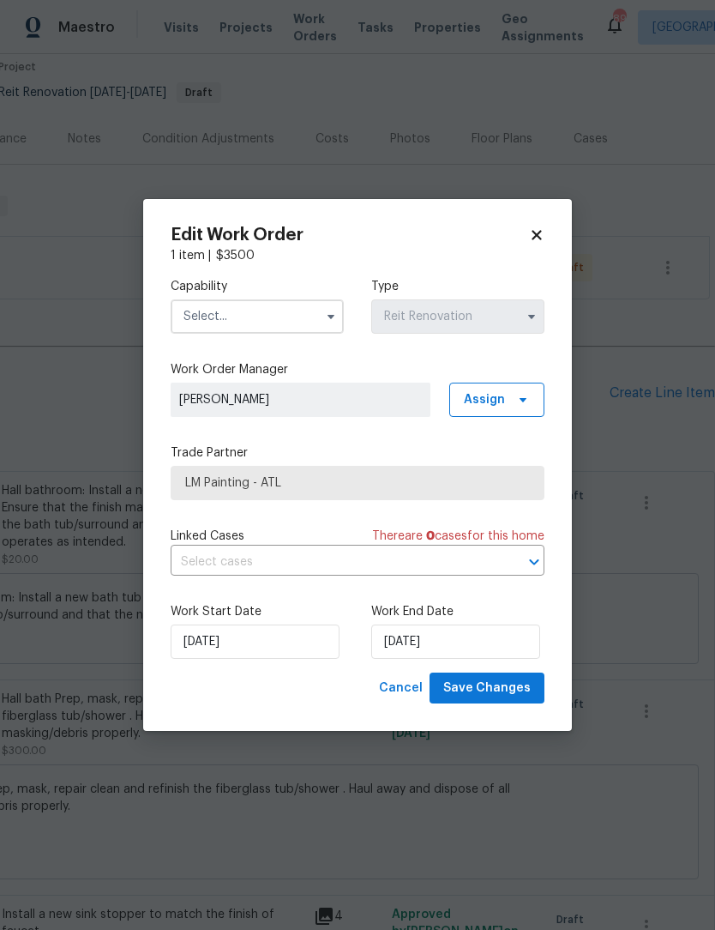
click at [541, 230] on icon at bounding box center [536, 234] width 9 height 9
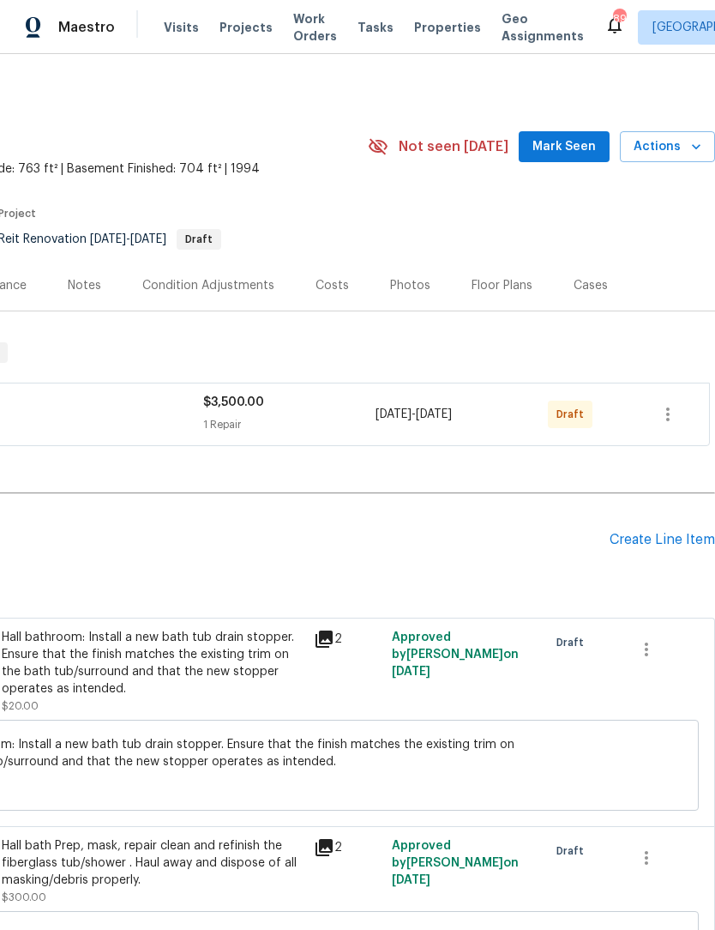
scroll to position [0, 254]
click at [670, 404] on icon "button" at bounding box center [668, 414] width 21 height 21
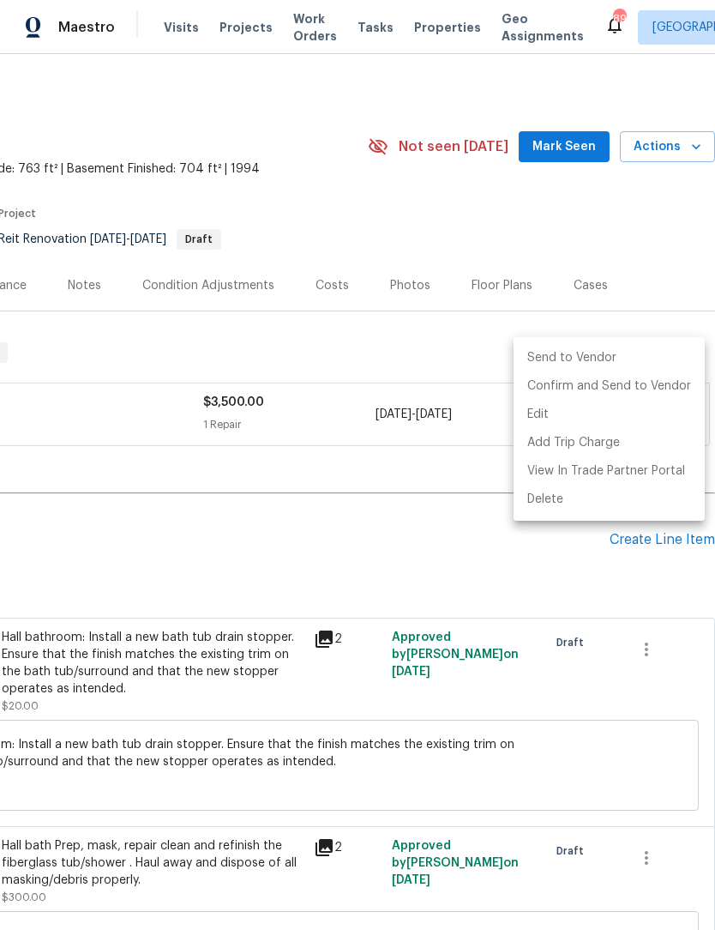
click at [441, 500] on div at bounding box center [357, 465] width 715 height 930
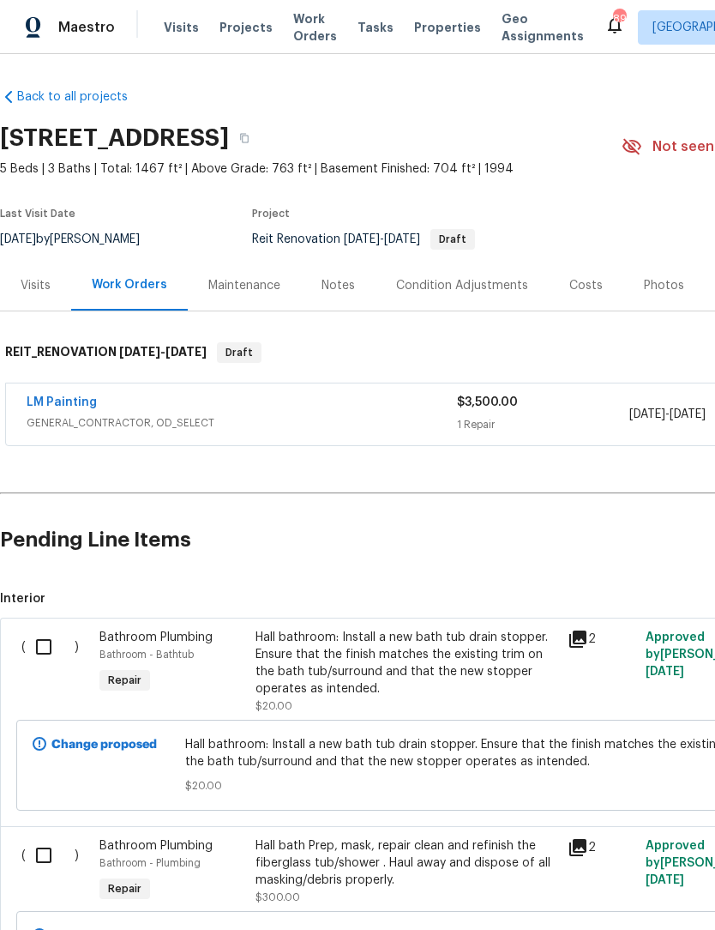
scroll to position [0, 0]
click at [75, 396] on link "LM Painting" at bounding box center [62, 402] width 70 height 12
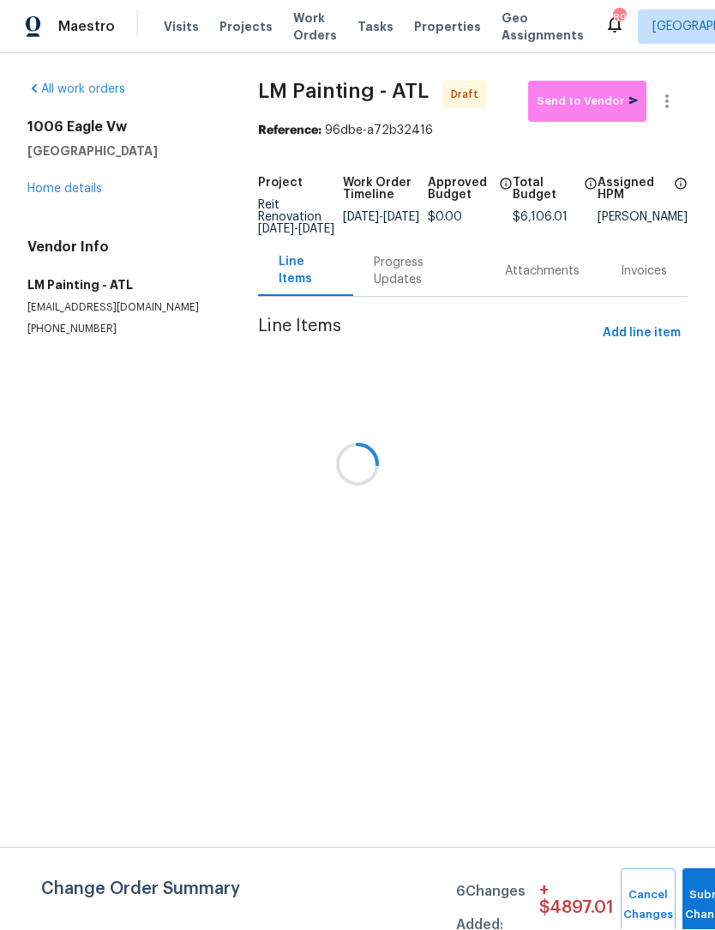
scroll to position [1, 0]
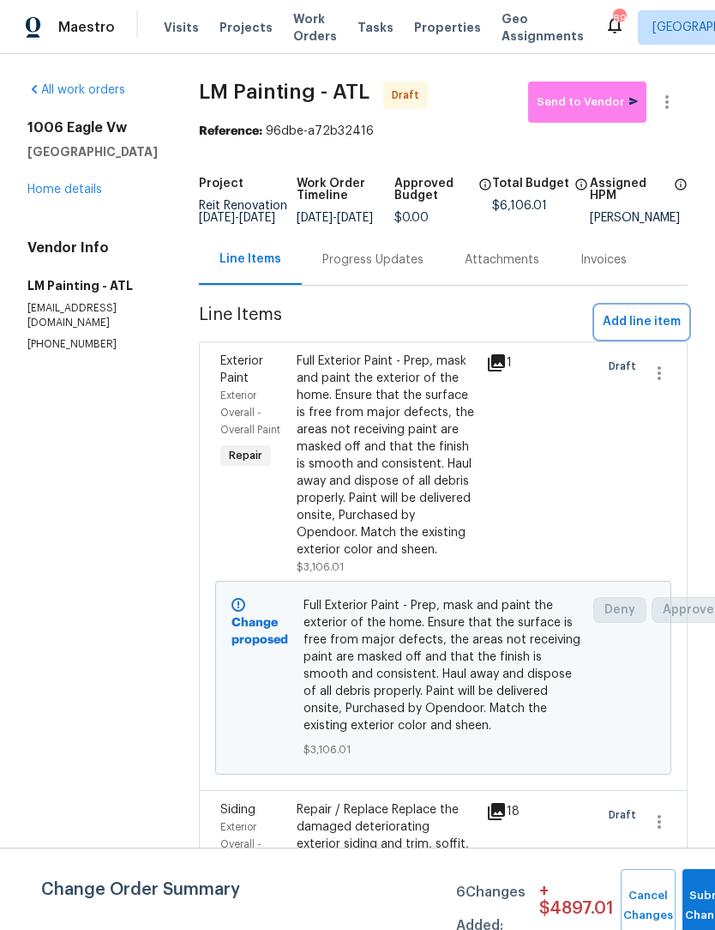
click at [658, 333] on span "Add line item" at bounding box center [642, 321] width 78 height 21
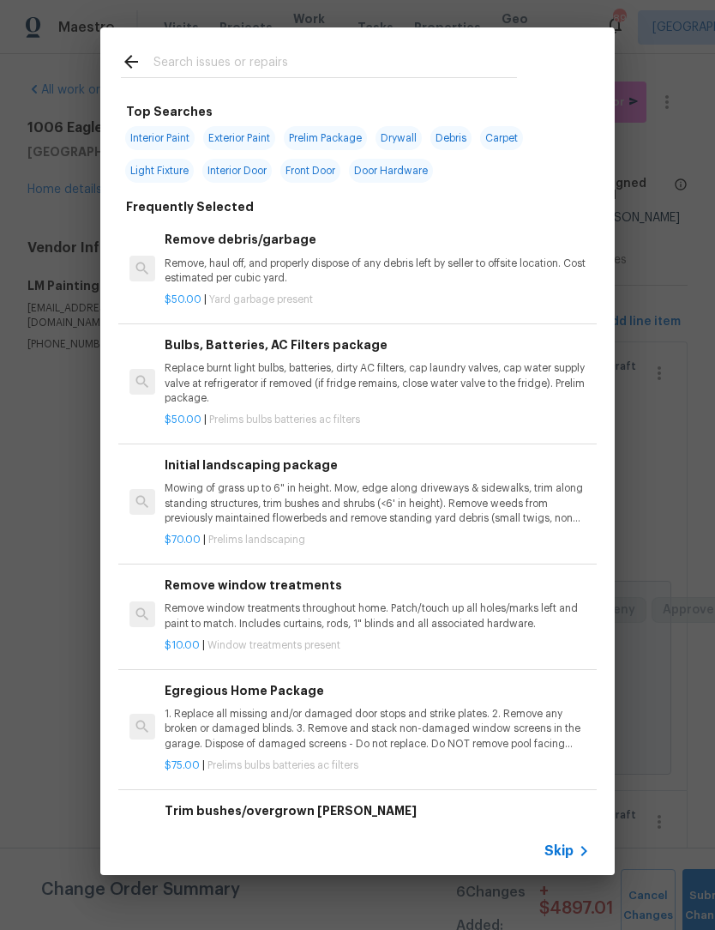
click at [276, 59] on input "text" at bounding box center [336, 64] width 364 height 26
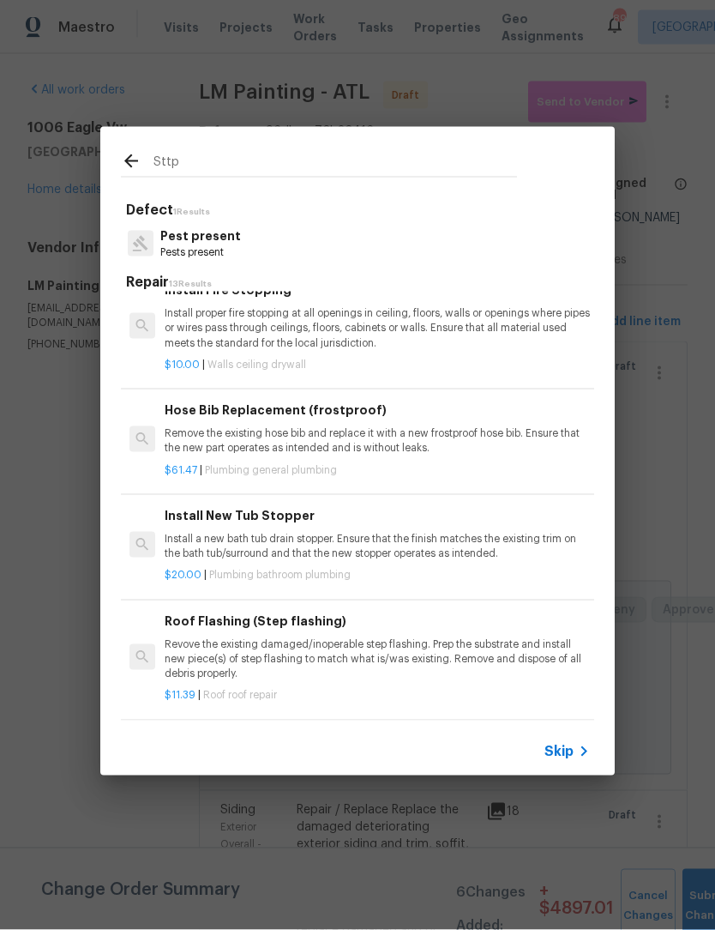
scroll to position [238, 0]
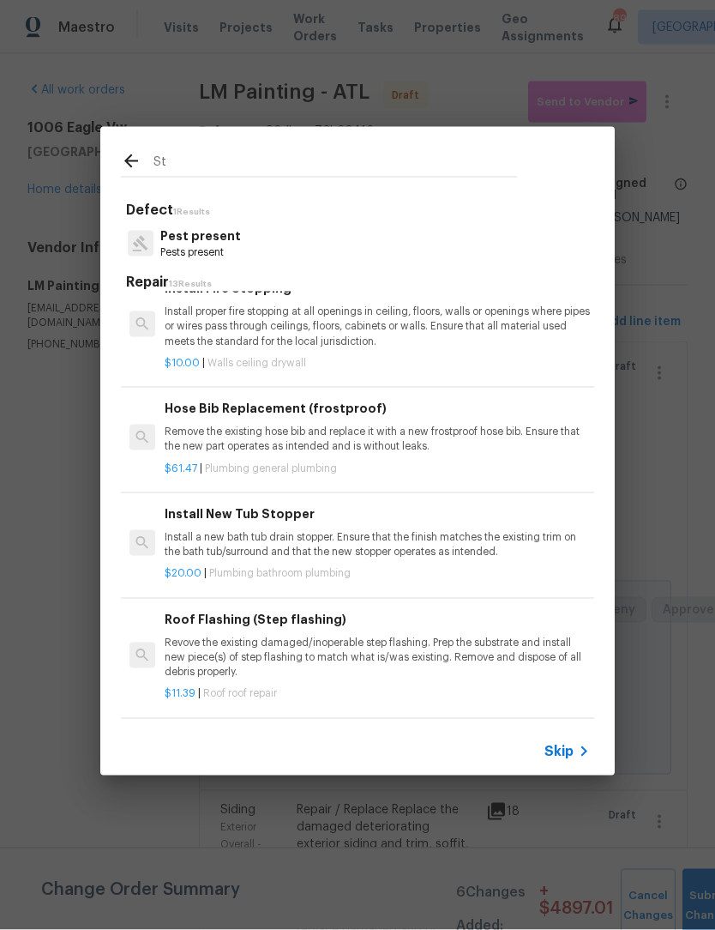
type input "S"
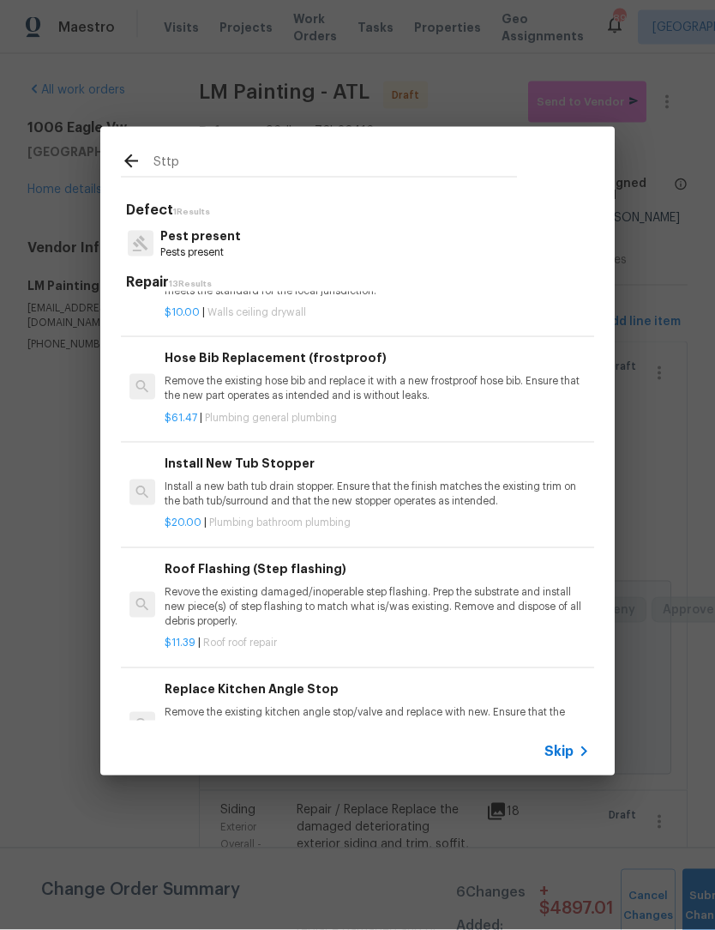
scroll to position [287, 0]
type input "S"
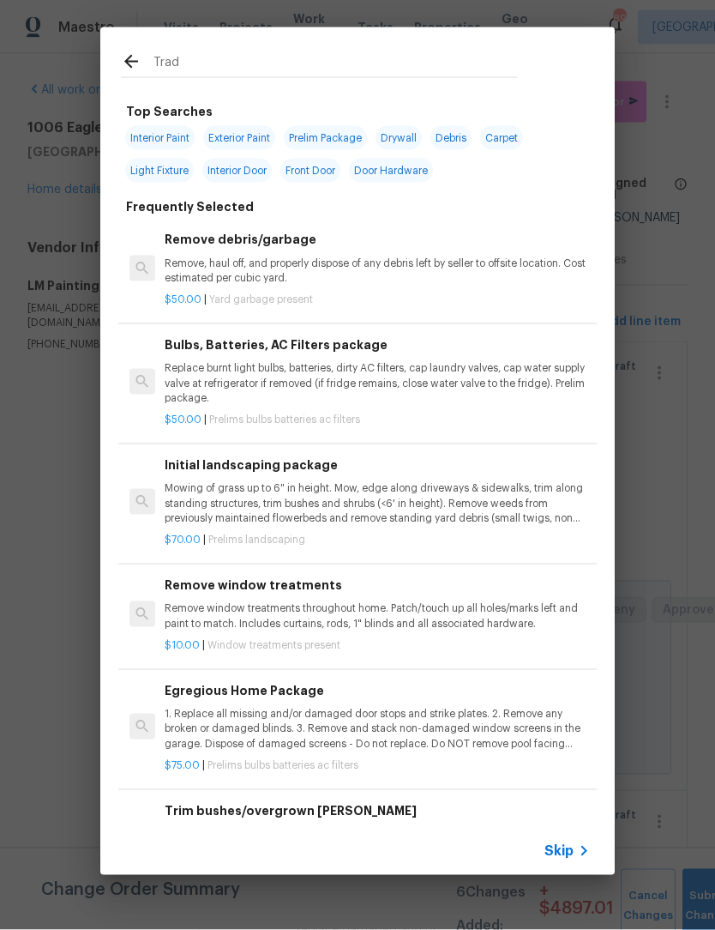
type input "Trade"
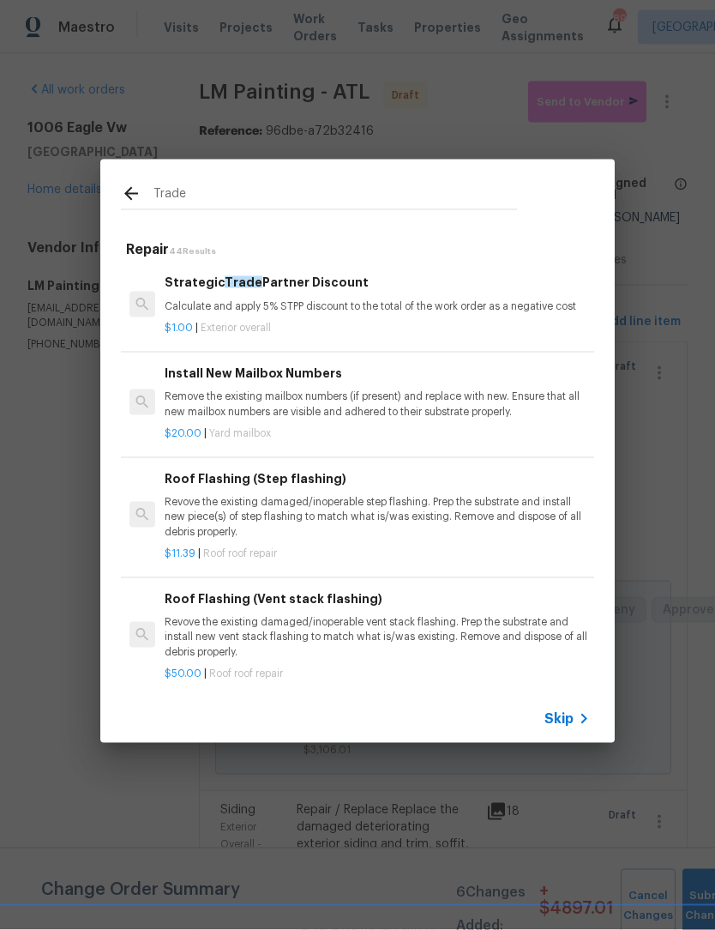
click at [295, 305] on p "Calculate and apply 5% STPP discount to the total of the work order as a negati…" at bounding box center [378, 306] width 426 height 15
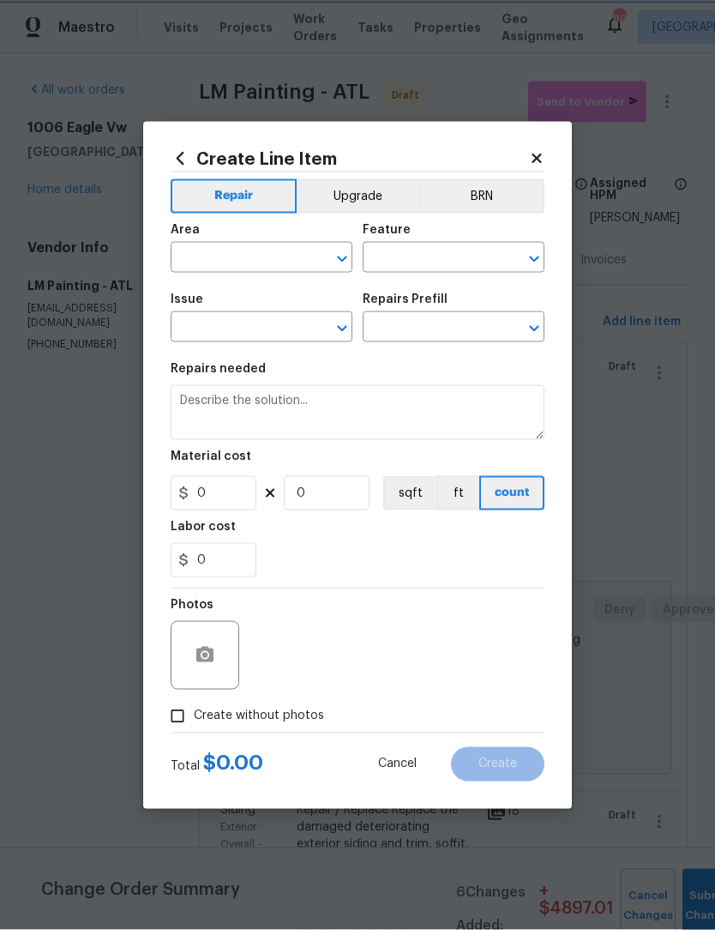
type input "Overall Exterior"
type input "Strategic Trade Partner Discount $1.00"
type textarea "Calculate and apply 5% STPP discount to the total of the work order as a negati…"
type input "1"
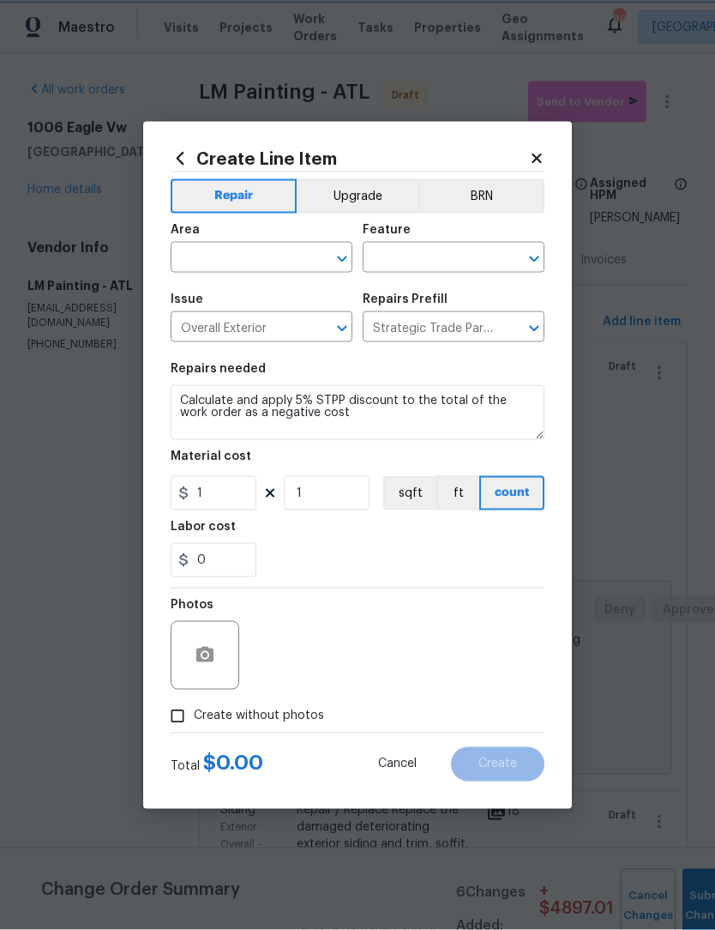
scroll to position [1, 0]
click at [294, 273] on input "text" at bounding box center [238, 259] width 134 height 27
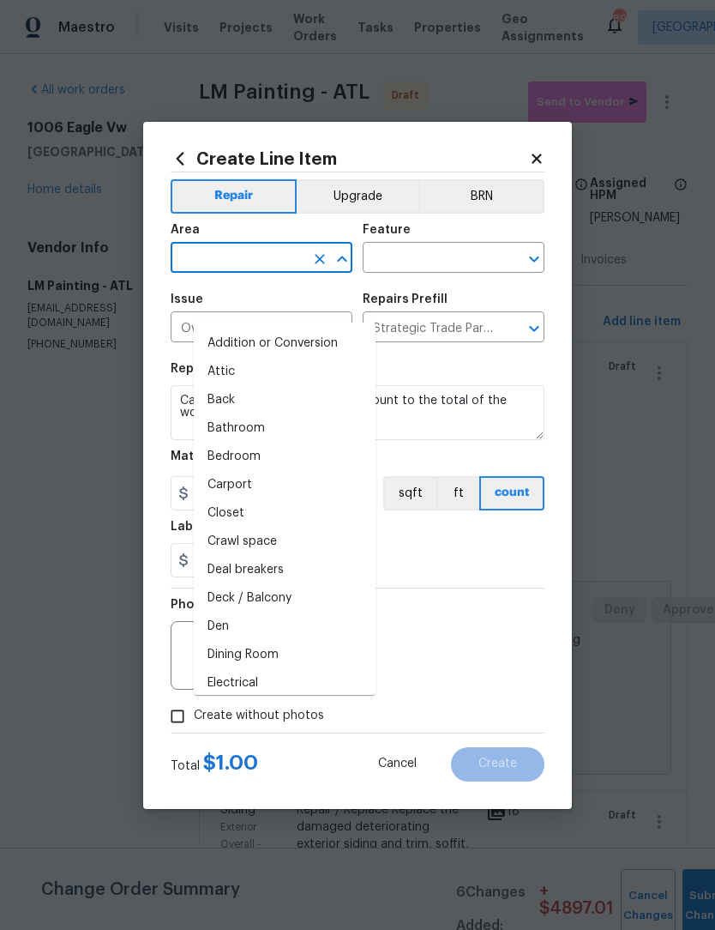
scroll to position [0, 0]
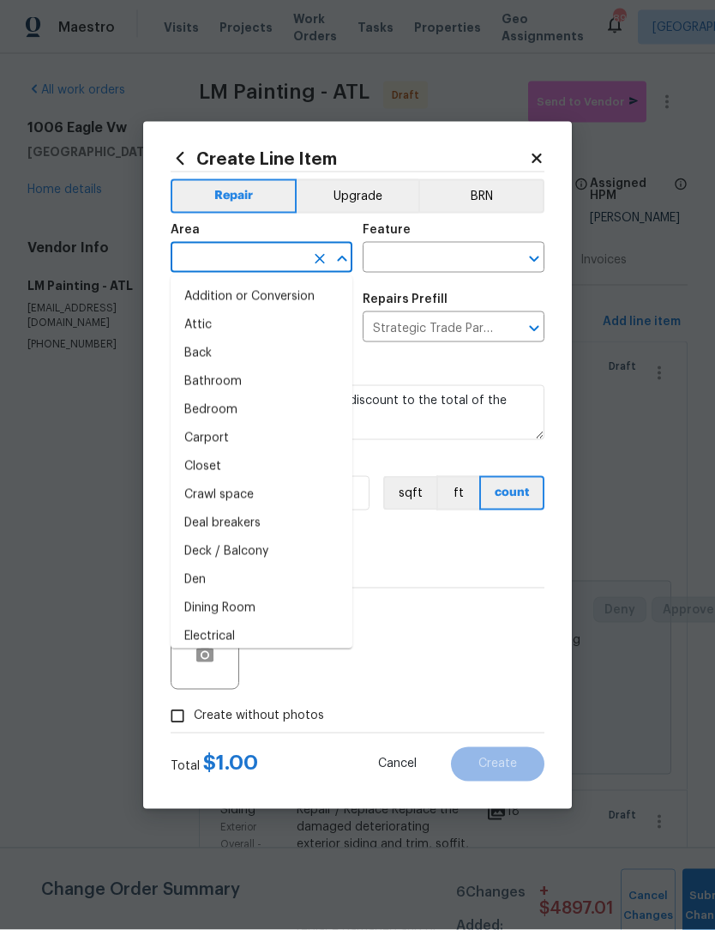
click at [341, 254] on icon "Close" at bounding box center [342, 259] width 21 height 21
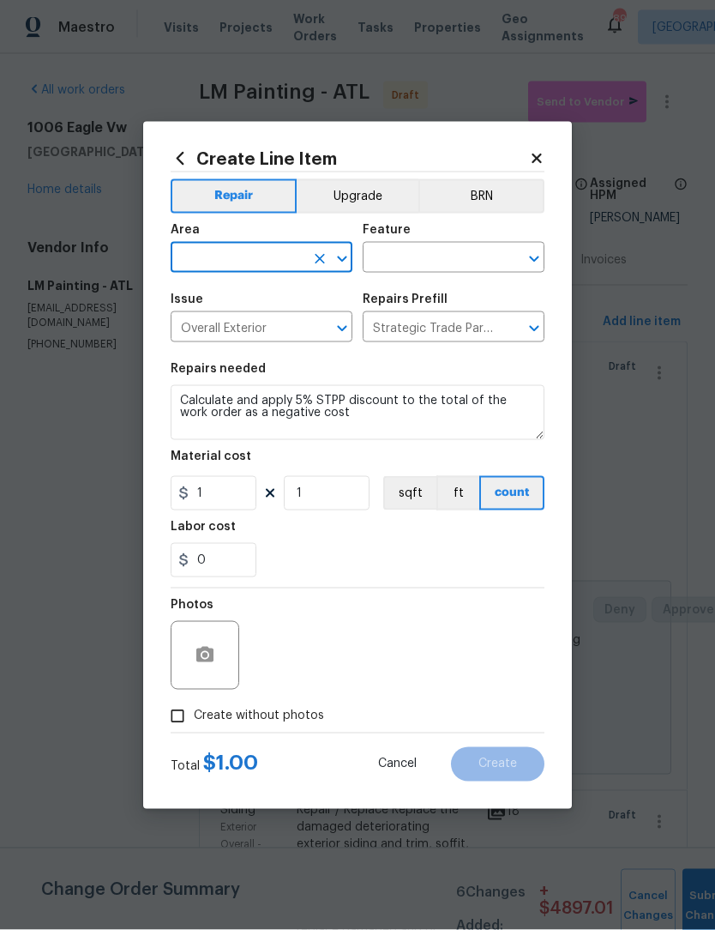
click at [339, 259] on icon "Open" at bounding box center [342, 259] width 21 height 21
click at [275, 328] on li "Exterior Overall" at bounding box center [262, 325] width 182 height 28
type input "Exterior Overall"
click at [429, 260] on input "text" at bounding box center [430, 259] width 134 height 27
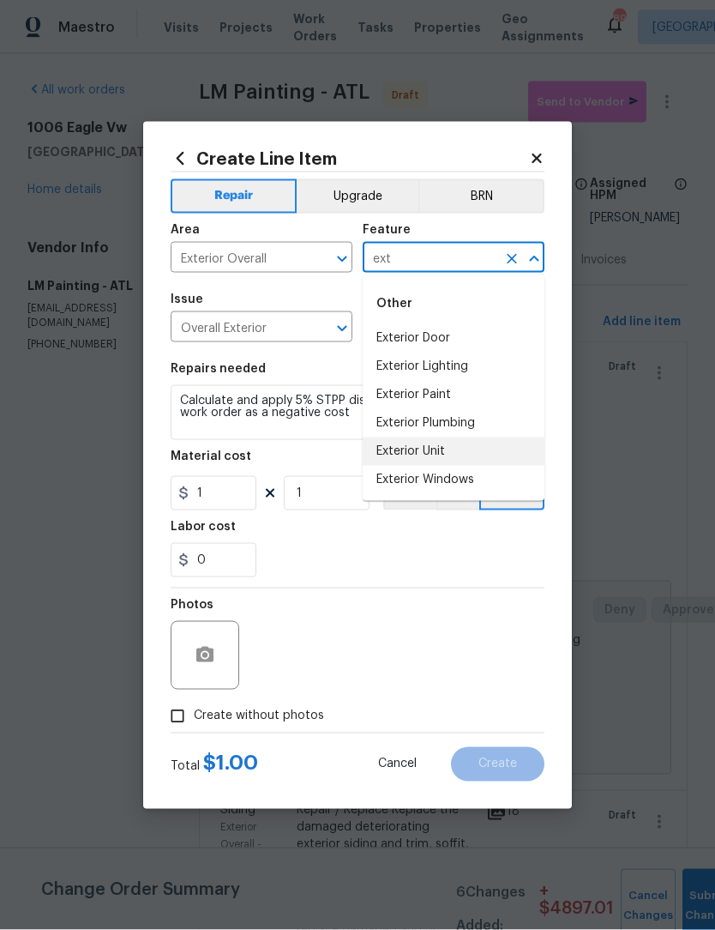
click at [452, 450] on li "Exterior Unit" at bounding box center [454, 452] width 182 height 28
type input "Exterior Unit"
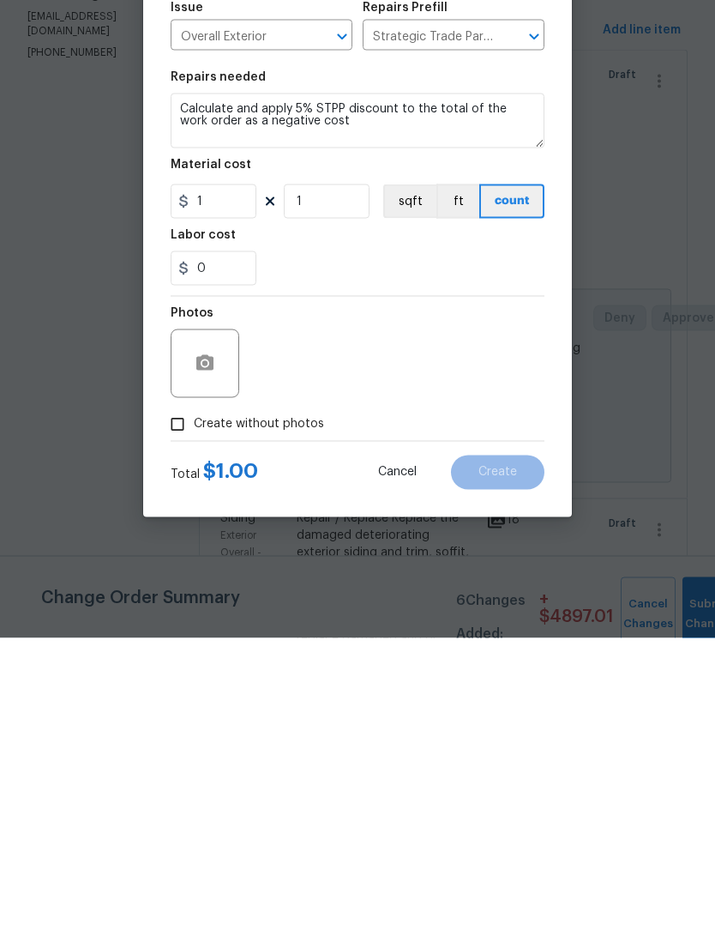
scroll to position [45, 0]
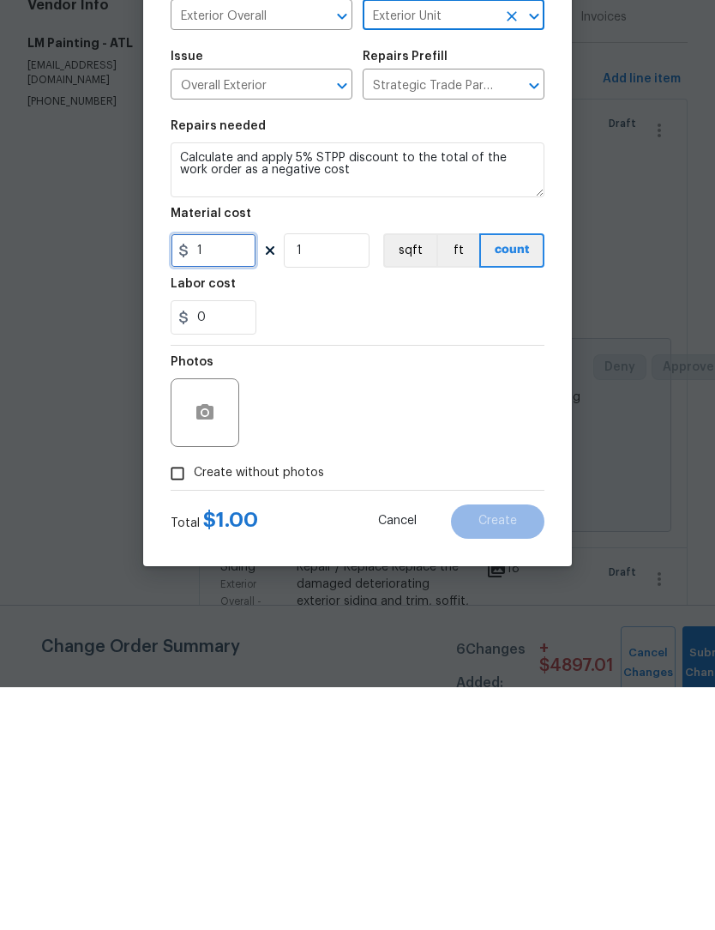
click at [197, 476] on input "1" at bounding box center [214, 493] width 86 height 34
type input "-1"
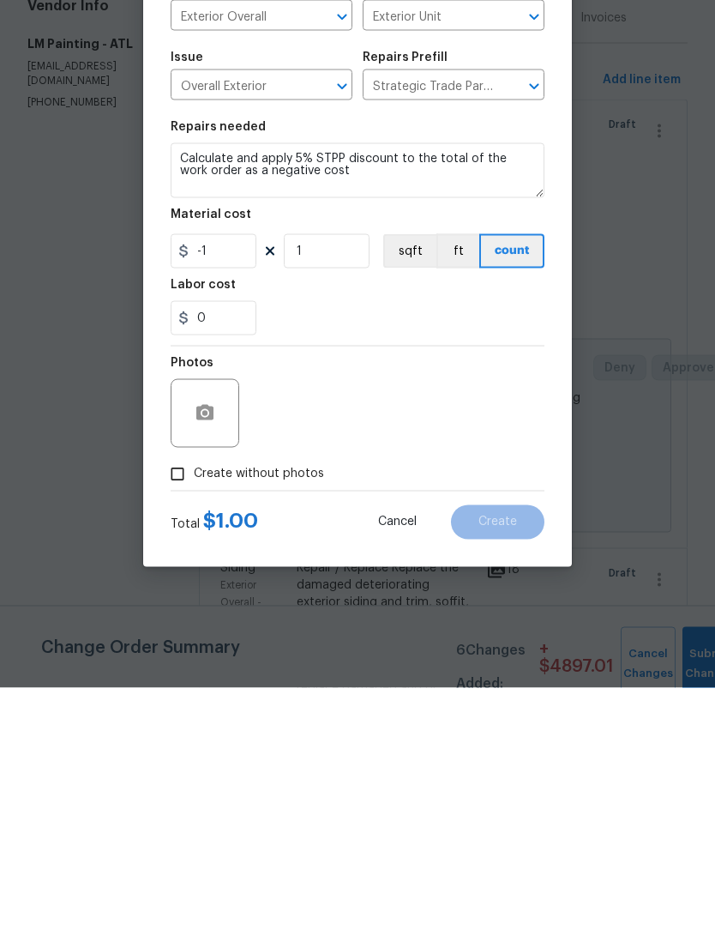
click at [176, 700] on input "Create without photos" at bounding box center [177, 716] width 33 height 33
checkbox input "true"
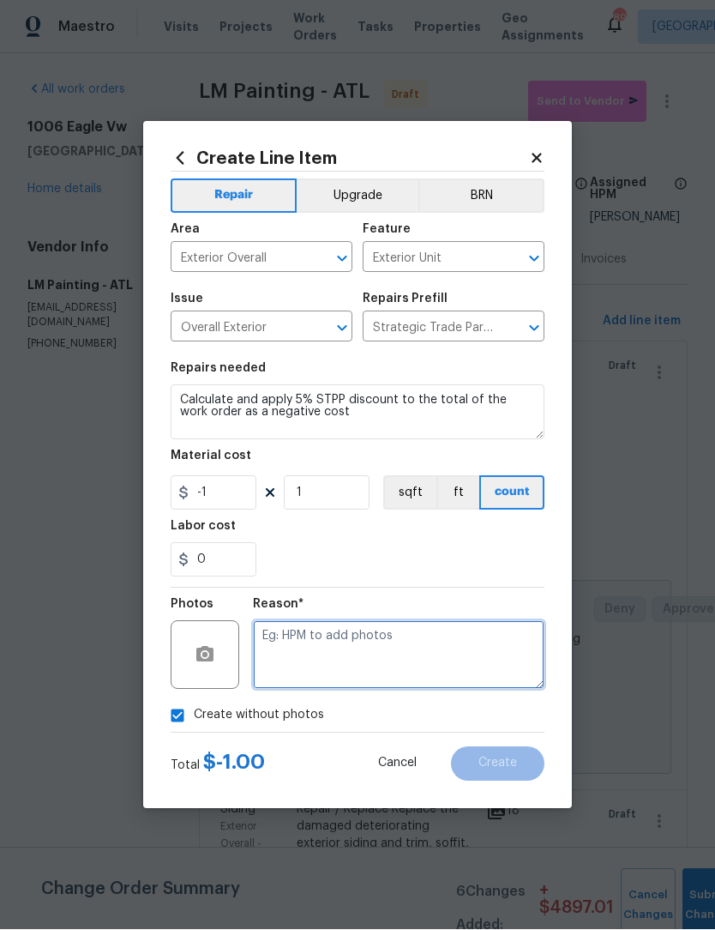
click at [367, 657] on textarea at bounding box center [399, 655] width 292 height 69
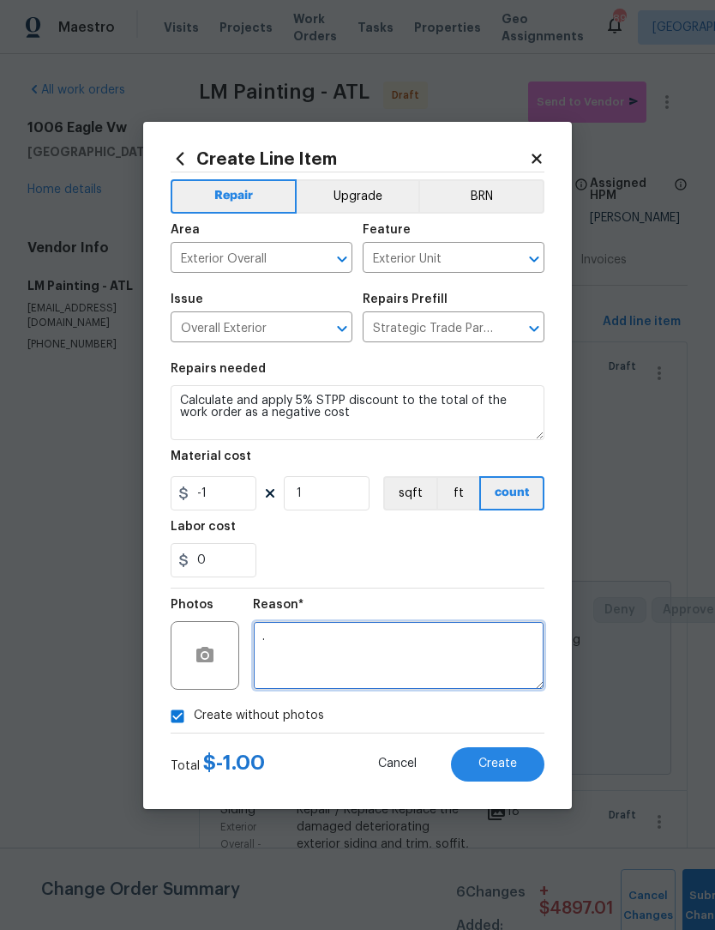
type textarea "."
click at [511, 768] on span "Create" at bounding box center [498, 763] width 39 height 13
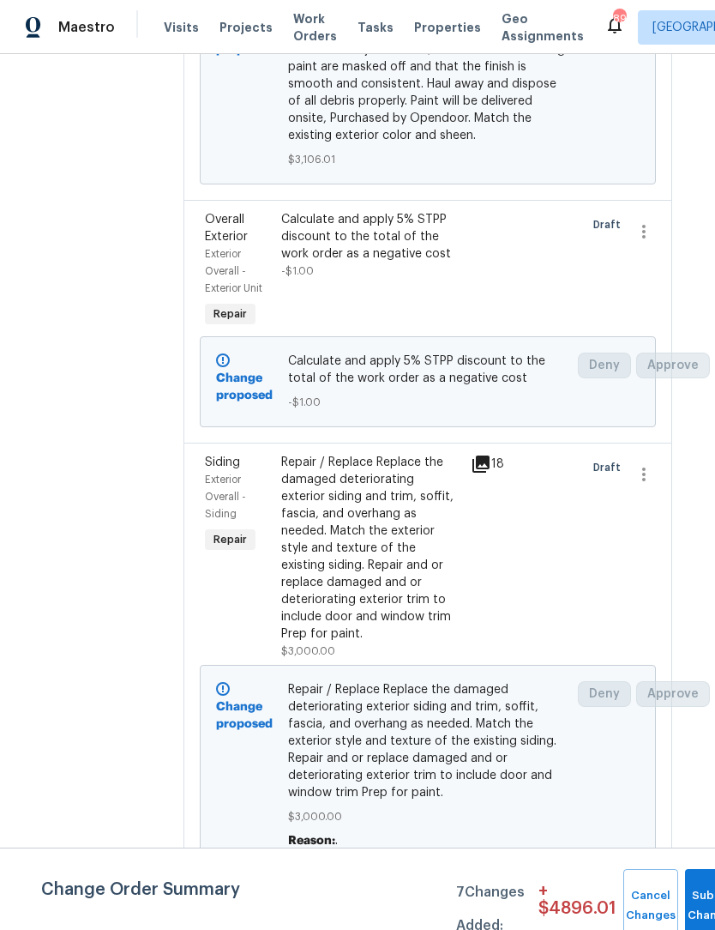
scroll to position [594, 15]
click at [429, 263] on div "Calculate and apply 5% STPP discount to the total of the work order as a negati…" at bounding box center [371, 236] width 180 height 51
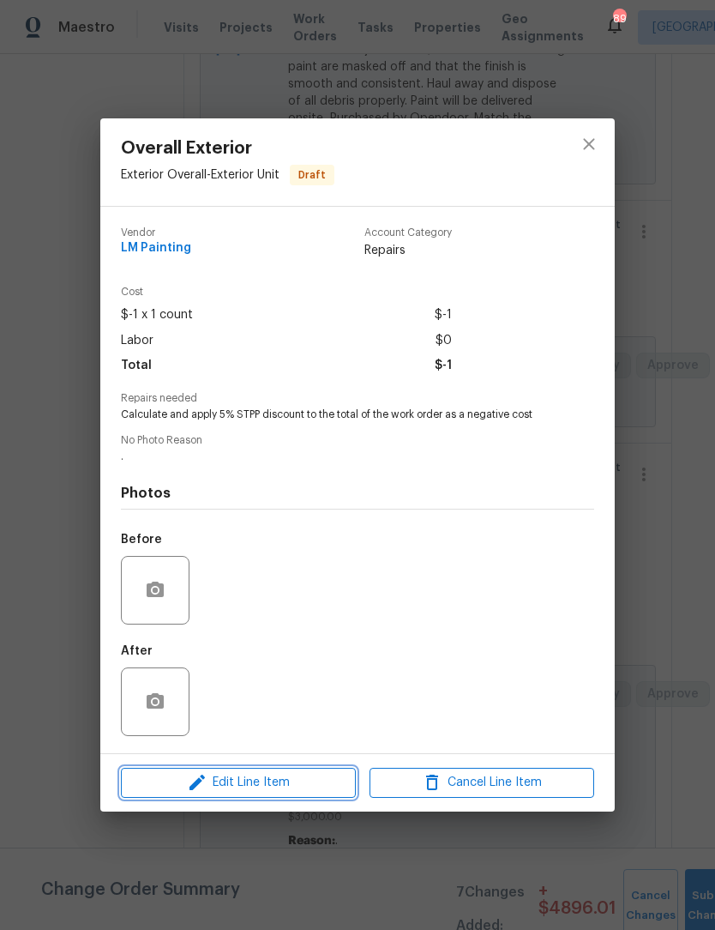
click at [282, 783] on span "Edit Line Item" at bounding box center [238, 782] width 225 height 21
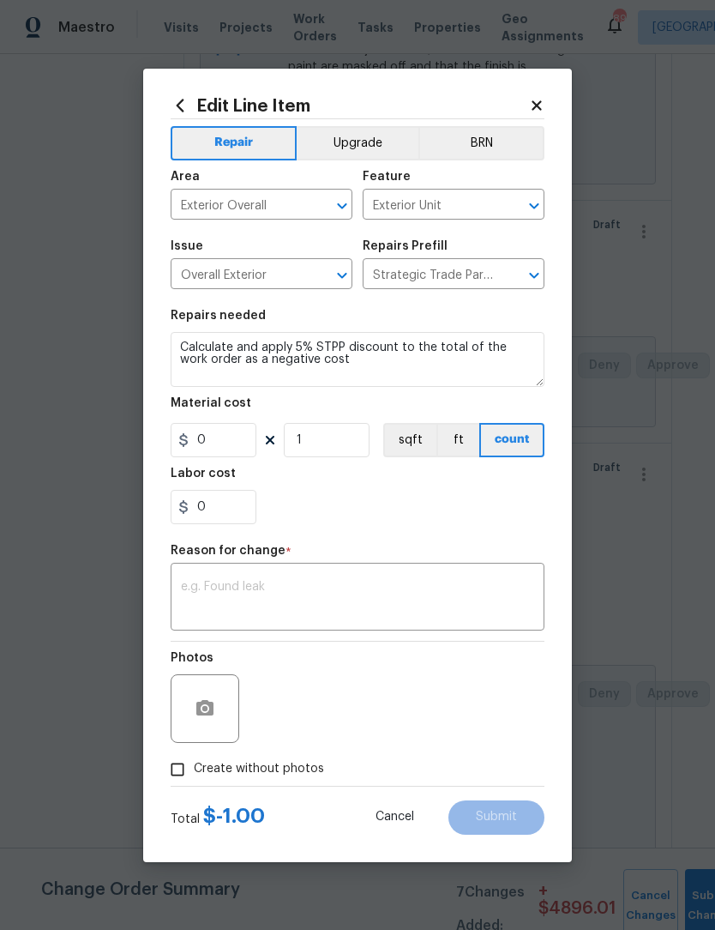
type input "-1"
click at [336, 442] on input "1" at bounding box center [327, 440] width 86 height 34
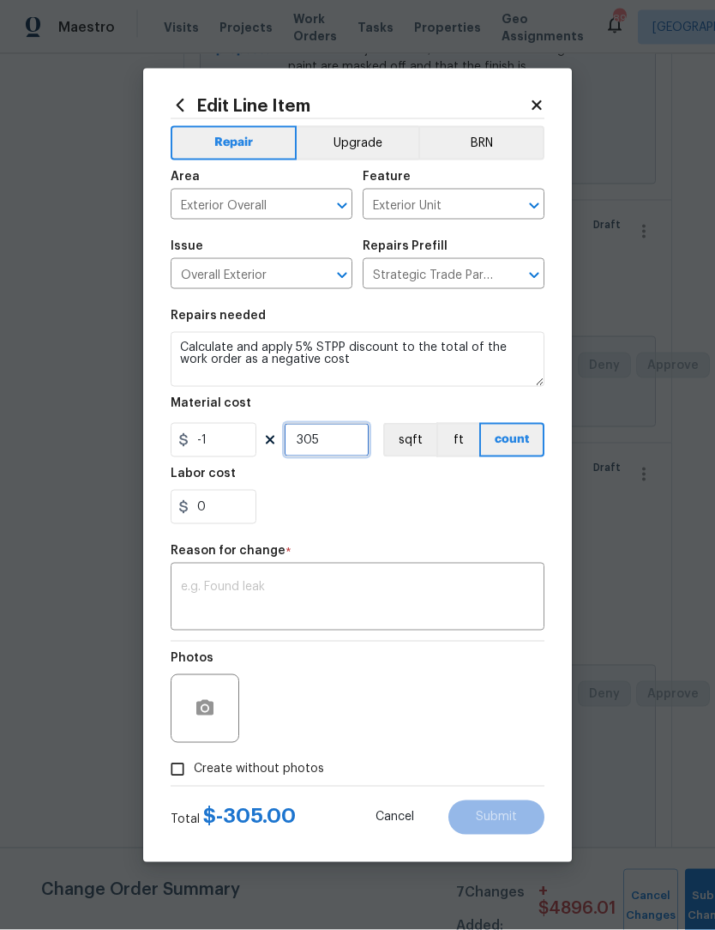
type input "305"
click at [415, 590] on textarea at bounding box center [357, 599] width 353 height 36
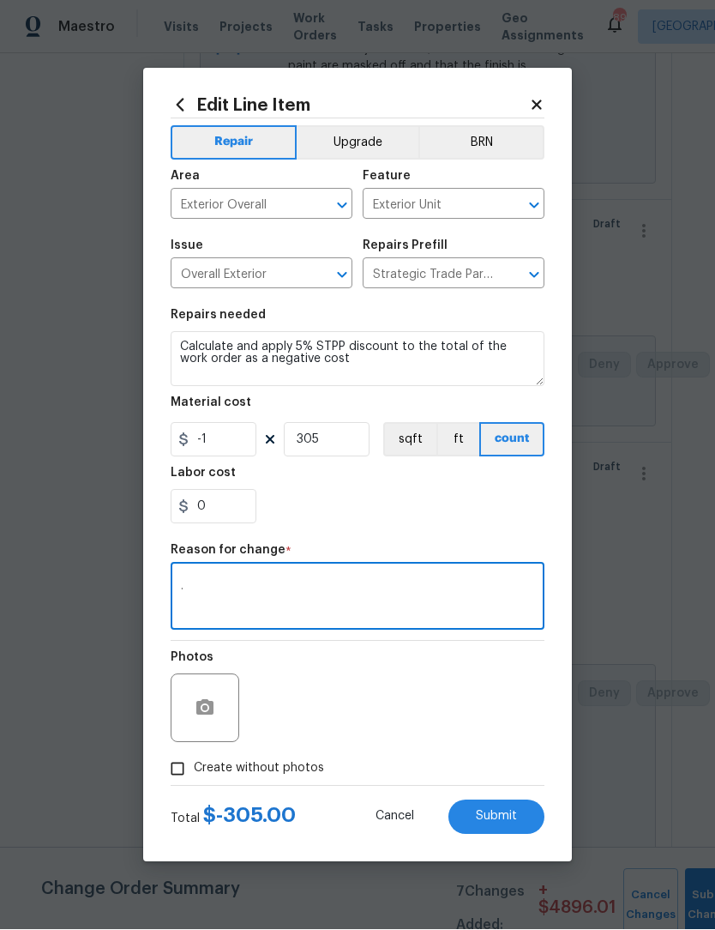
type textarea "."
click at [176, 770] on input "Create without photos" at bounding box center [177, 769] width 33 height 33
checkbox input "true"
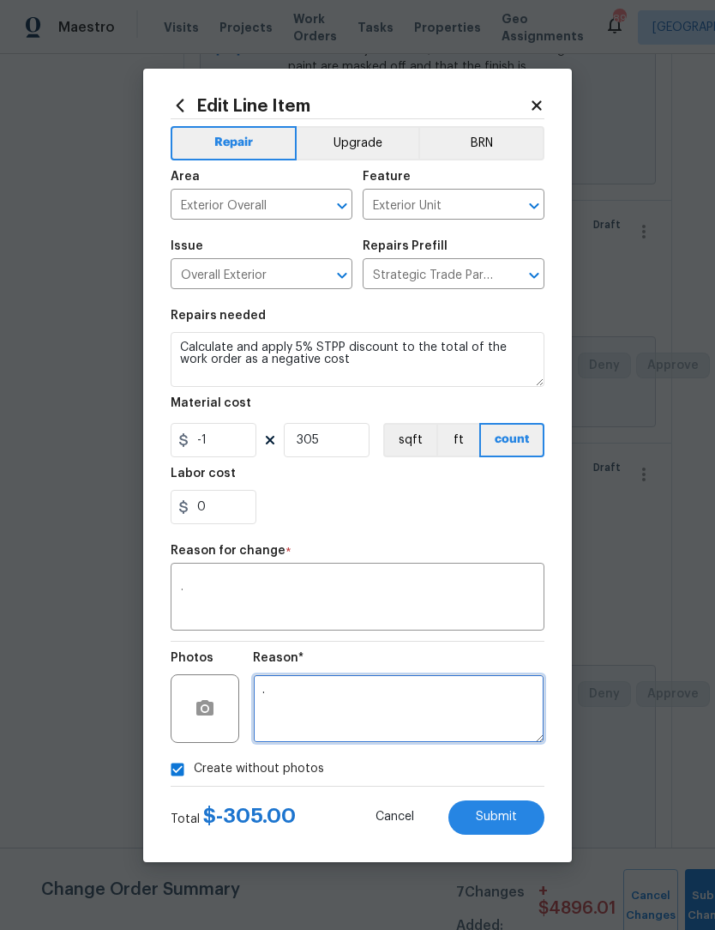
click at [445, 696] on textarea "." at bounding box center [399, 708] width 292 height 69
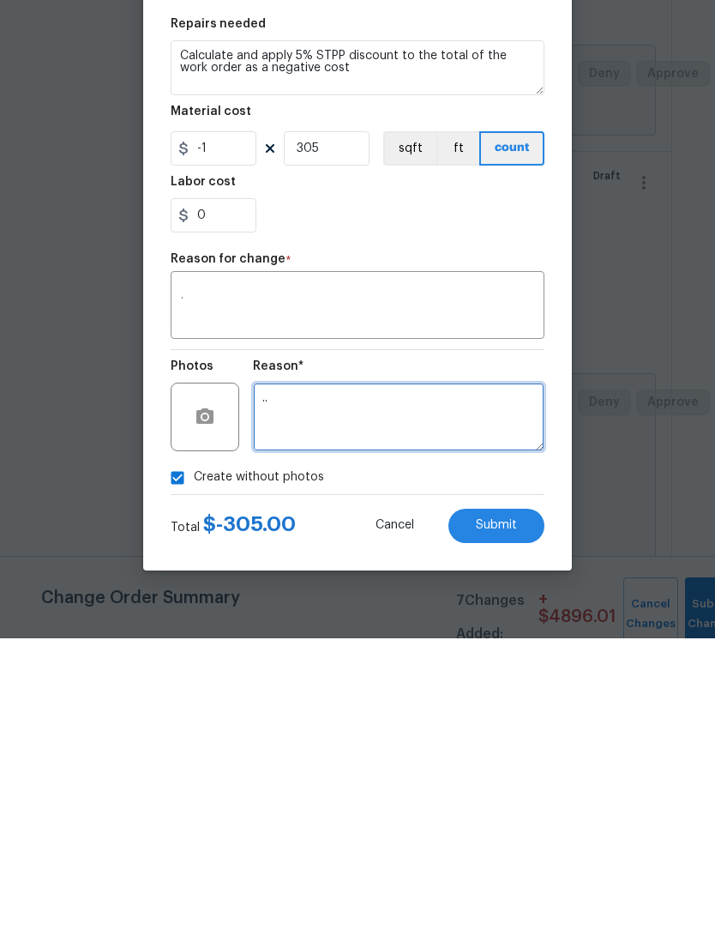
scroll to position [57, 0]
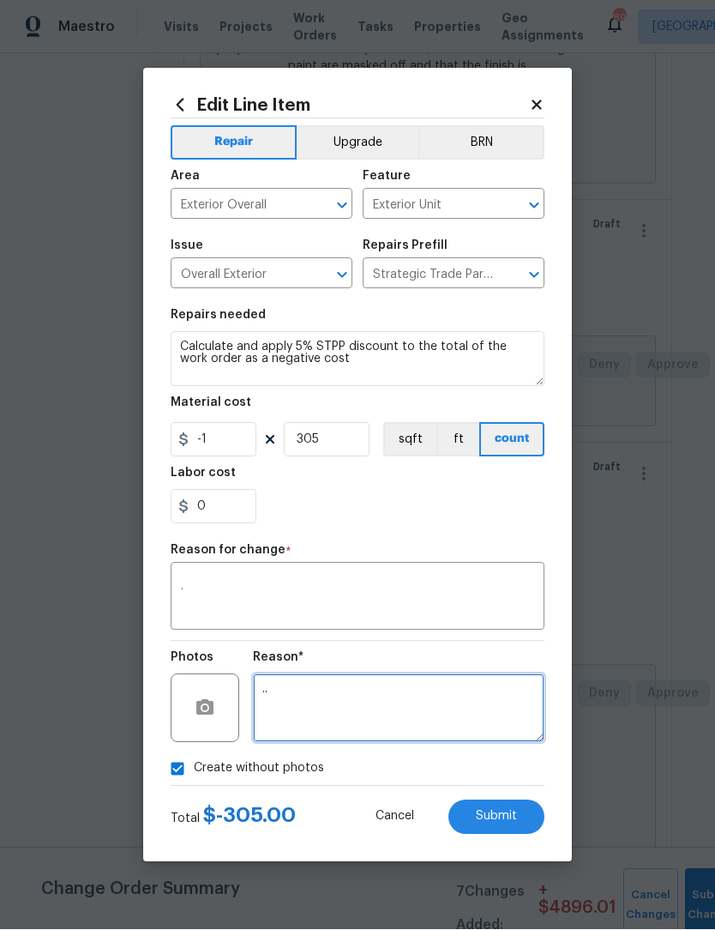
type textarea ".."
click at [505, 816] on span "Submit" at bounding box center [496, 817] width 41 height 13
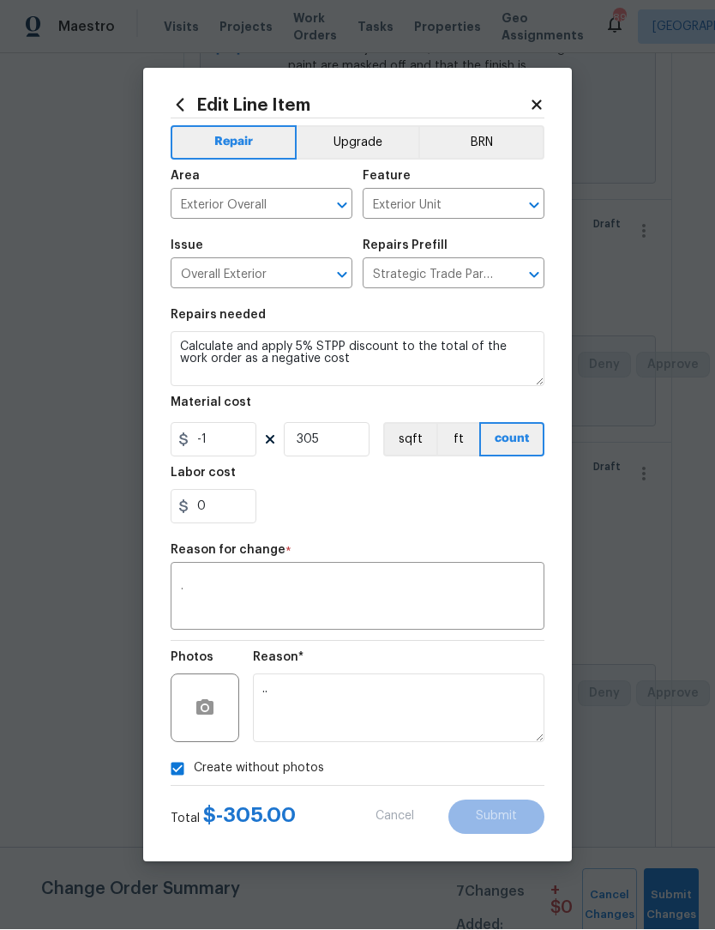
type input "1"
type textarea "."
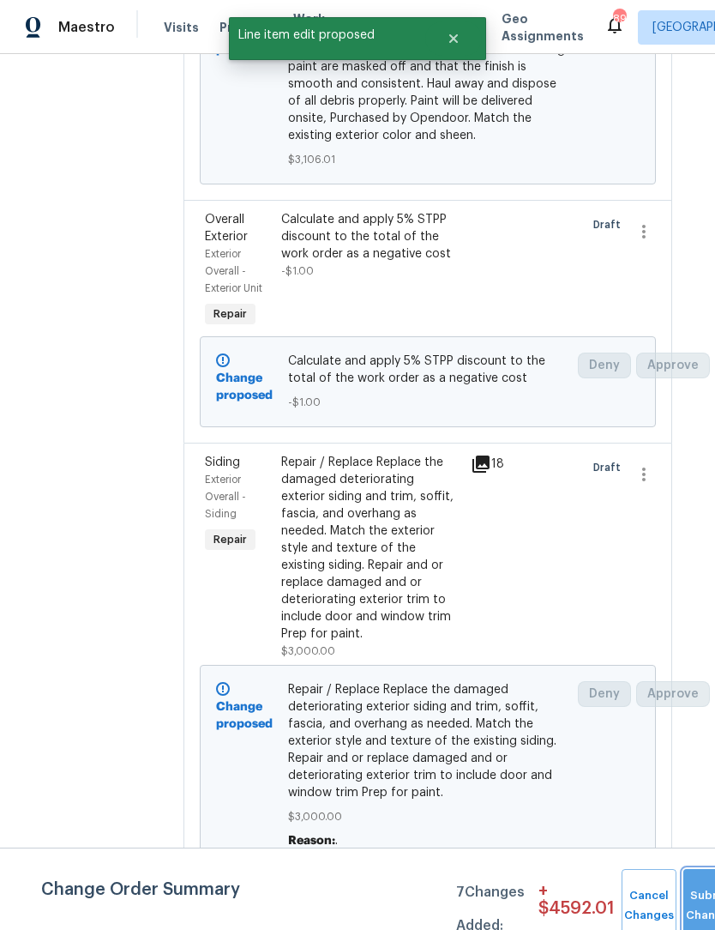
click at [692, 902] on button "Submit Changes" at bounding box center [711, 906] width 55 height 74
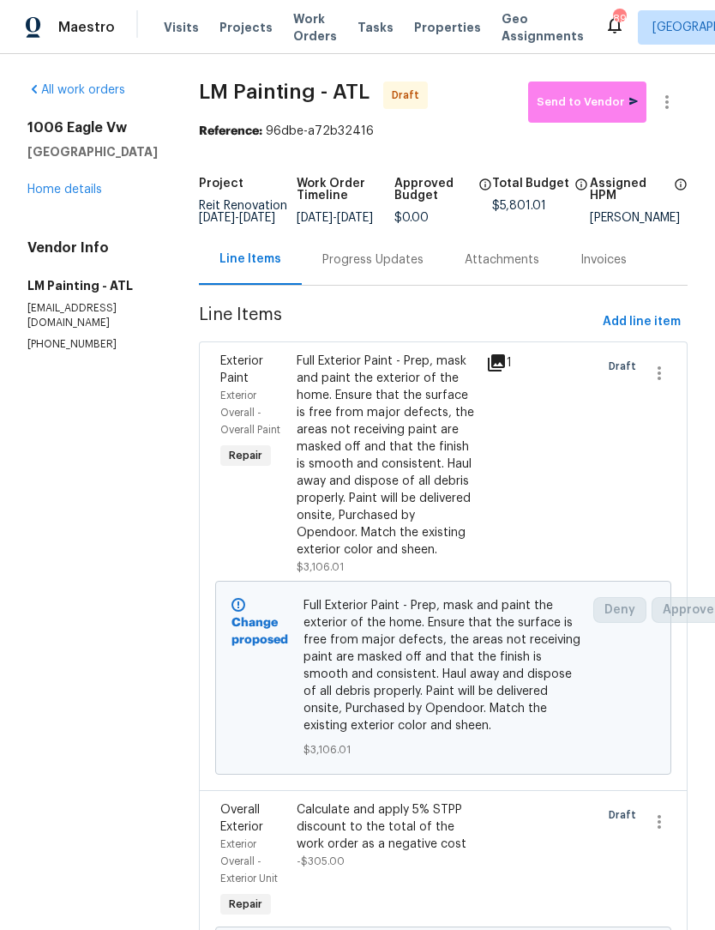
scroll to position [0, 0]
click at [81, 184] on link "Home details" at bounding box center [64, 190] width 75 height 12
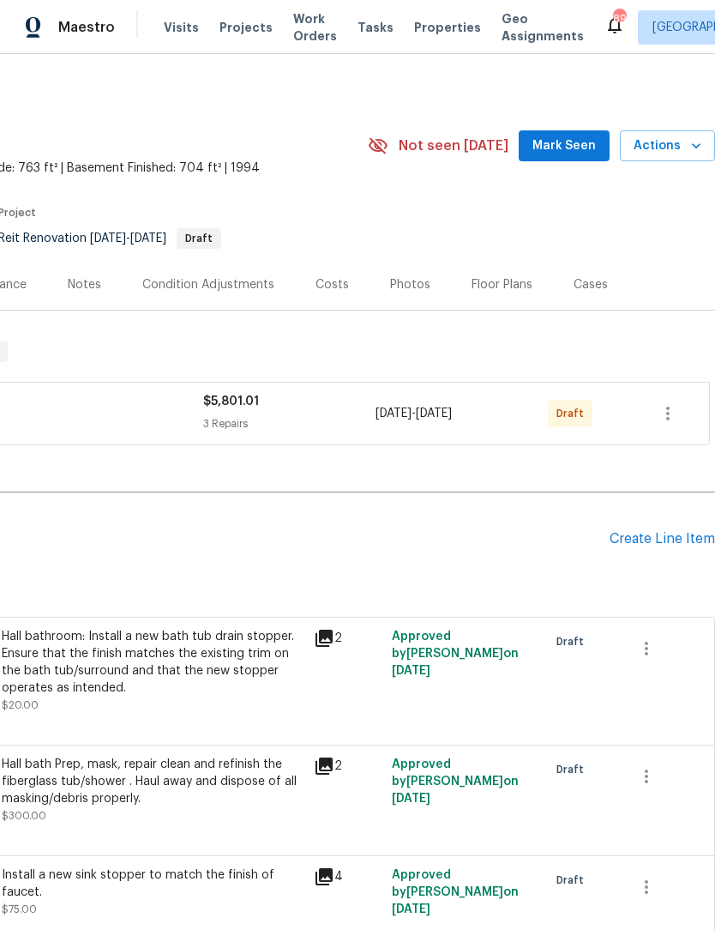
scroll to position [1, 254]
click at [666, 403] on icon "button" at bounding box center [668, 413] width 21 height 21
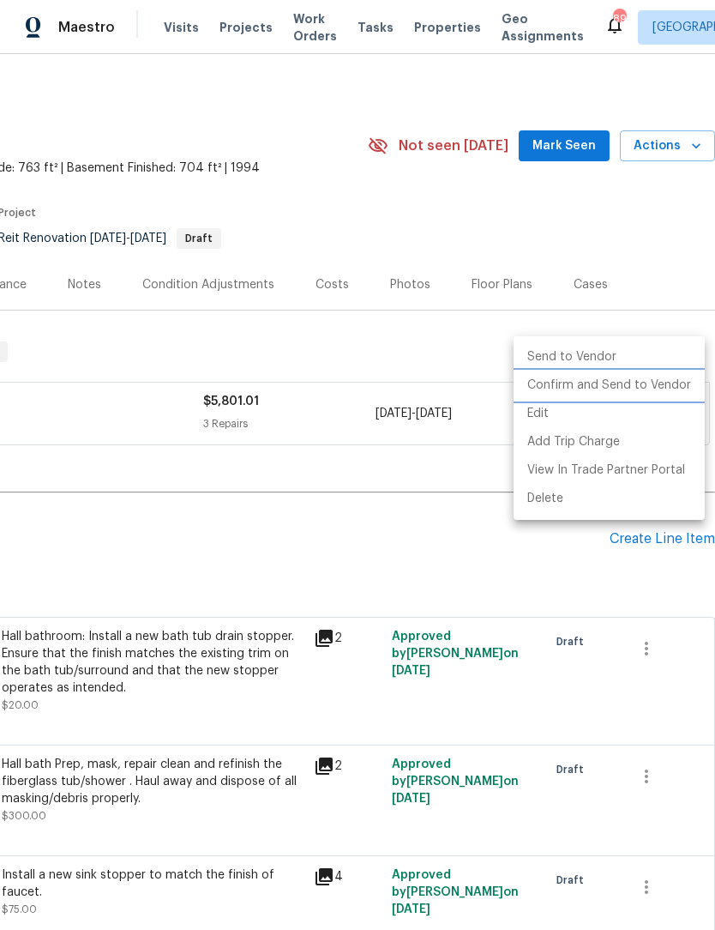
click at [610, 386] on li "Confirm and Send to Vendor" at bounding box center [609, 385] width 191 height 28
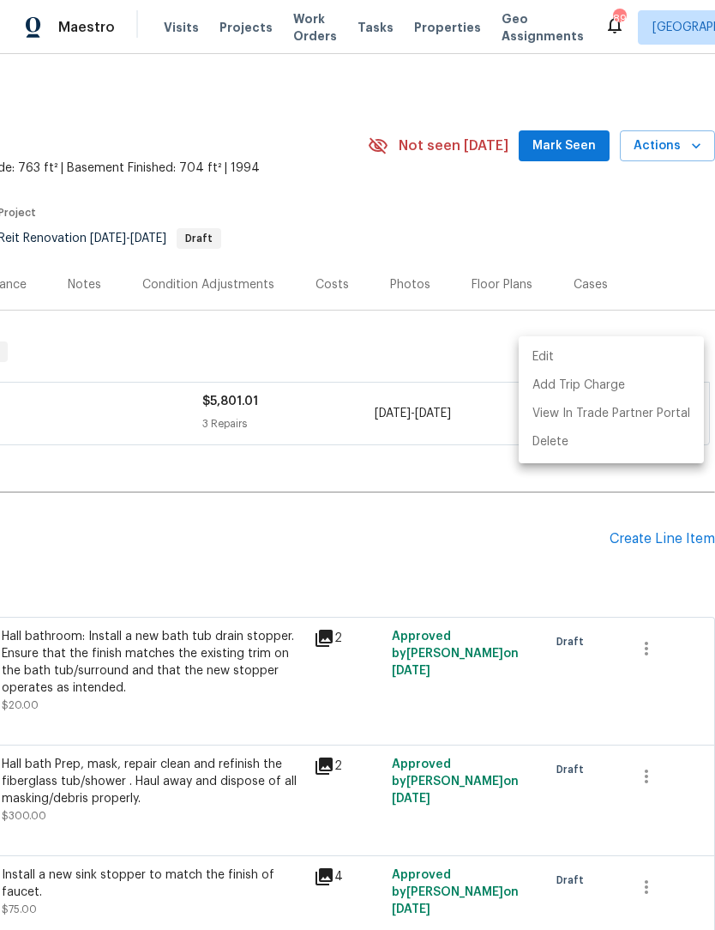
click at [574, 104] on div at bounding box center [357, 465] width 715 height 930
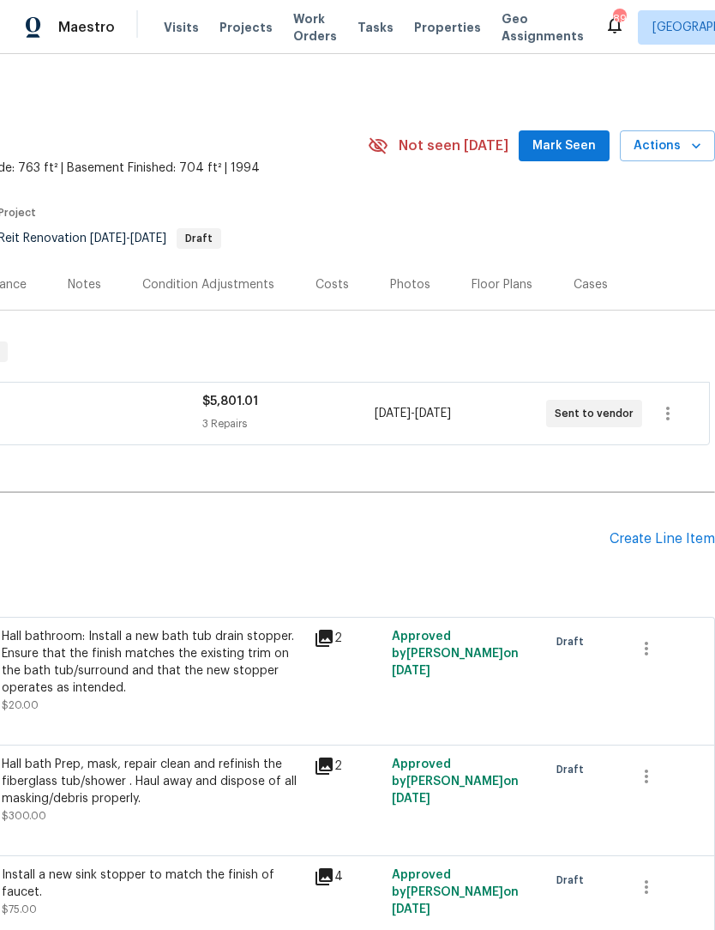
click at [583, 136] on span "Mark Seen" at bounding box center [564, 146] width 63 height 21
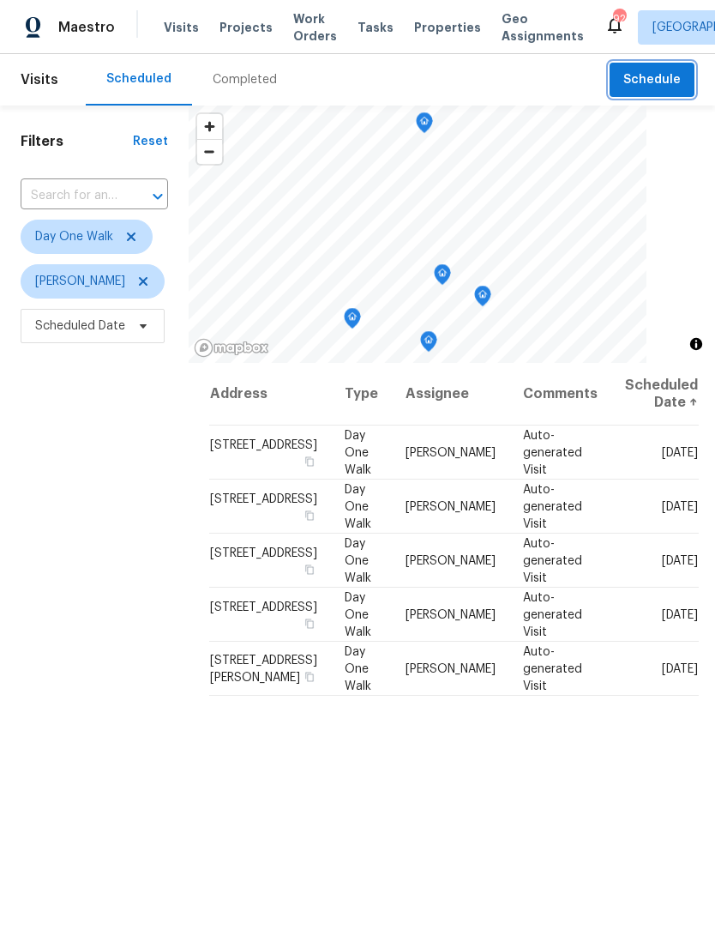
click at [660, 81] on span "Schedule" at bounding box center [652, 79] width 57 height 21
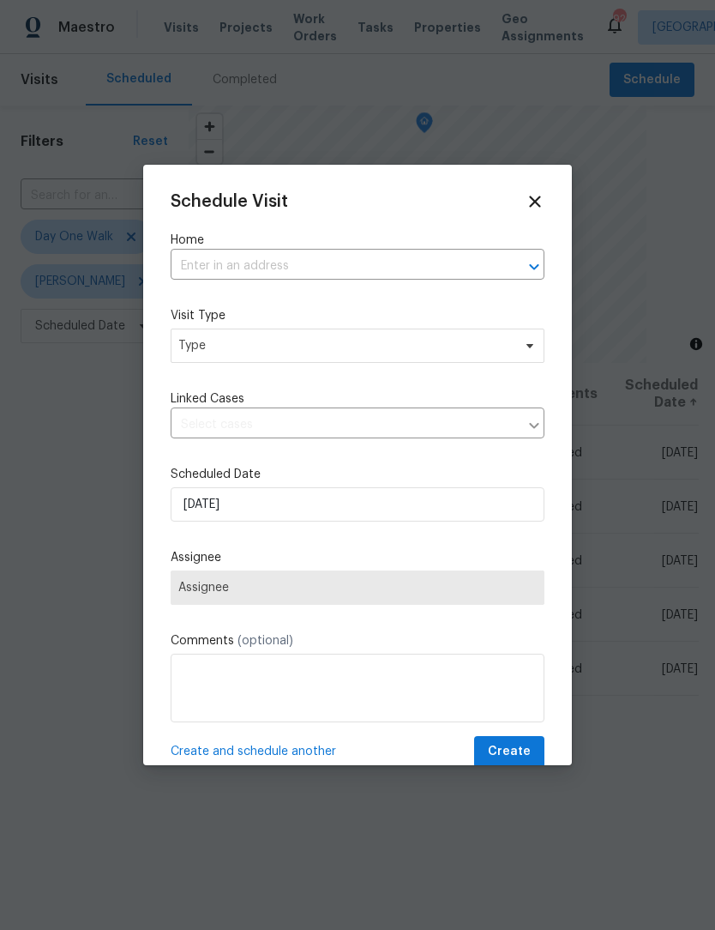
click at [326, 256] on input "text" at bounding box center [334, 266] width 326 height 27
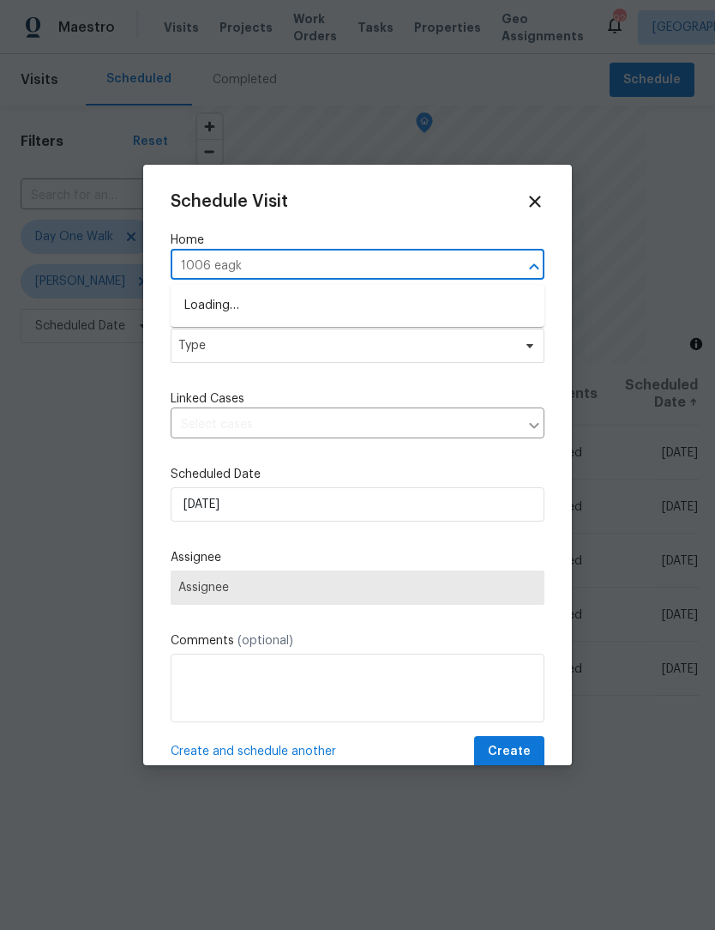
type input "1006 eag"
click at [326, 309] on li "[STREET_ADDRESS]" at bounding box center [358, 306] width 374 height 28
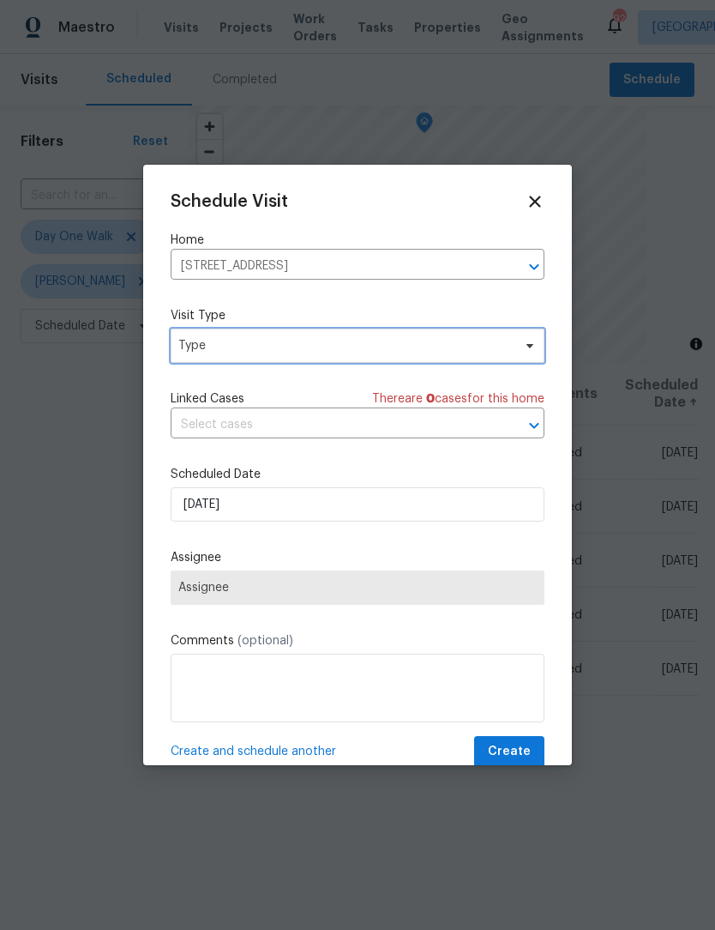
click at [527, 350] on icon at bounding box center [530, 346] width 14 height 14
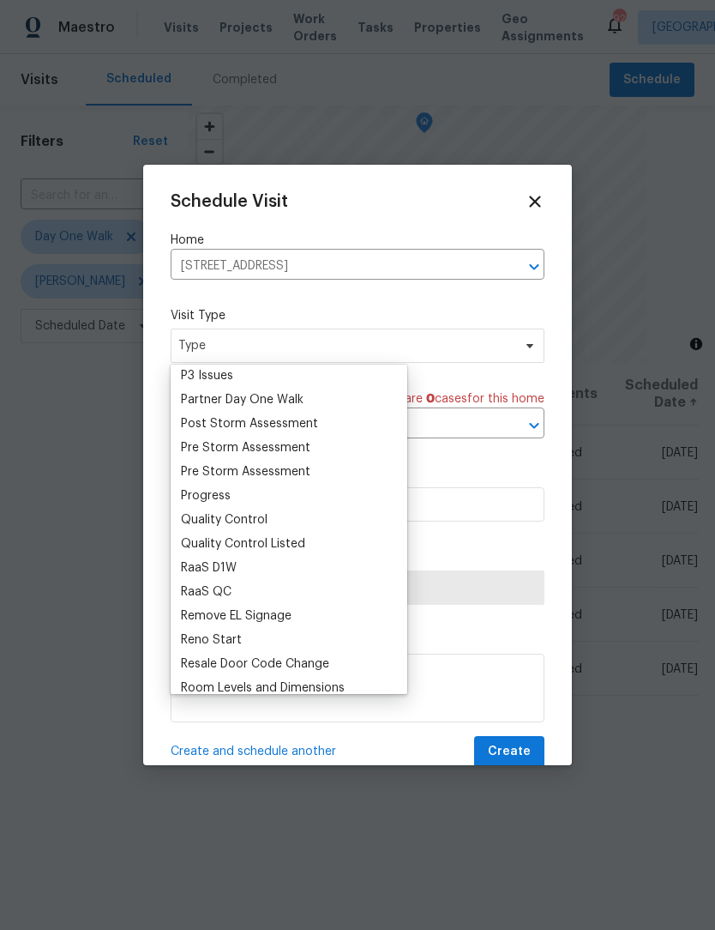
scroll to position [1035, 0]
click at [226, 504] on div "Progress" at bounding box center [206, 497] width 50 height 17
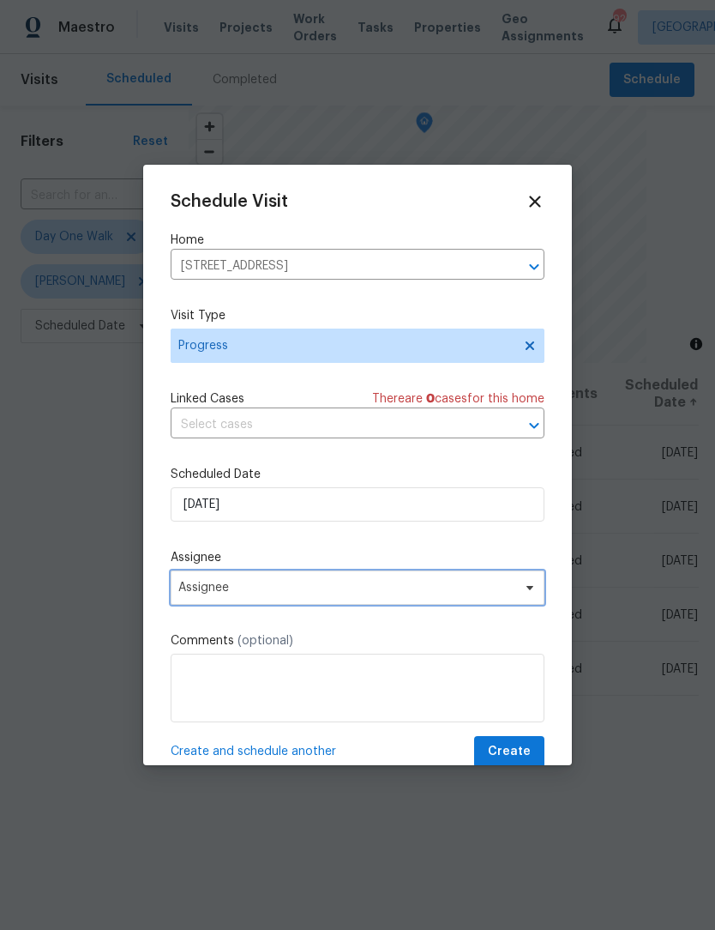
click at [323, 592] on span "Assignee" at bounding box center [346, 588] width 336 height 14
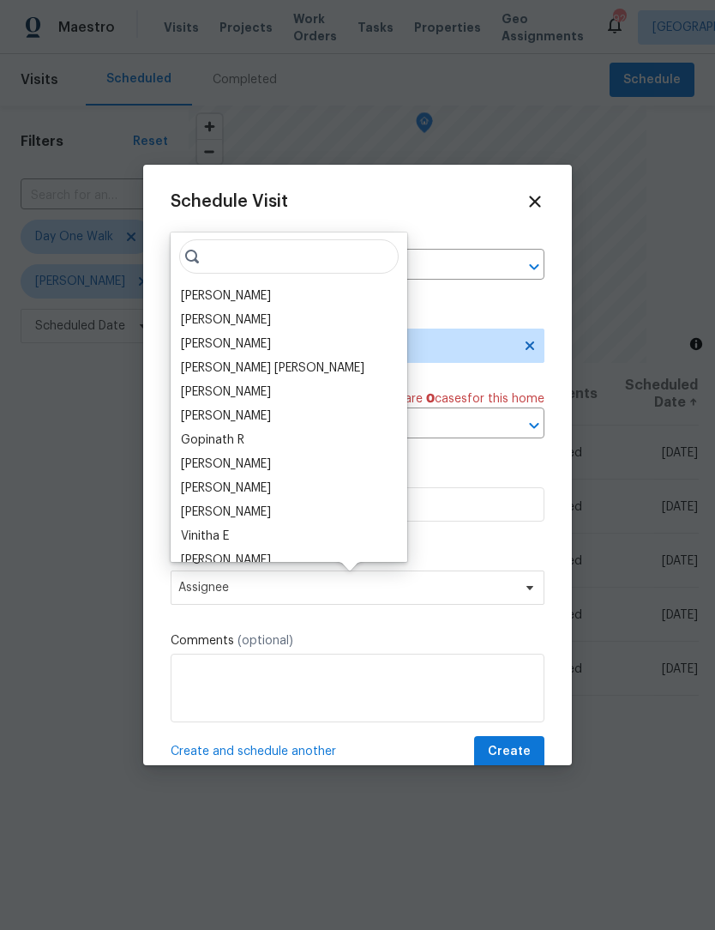
click at [245, 293] on div "[PERSON_NAME]" at bounding box center [226, 295] width 90 height 17
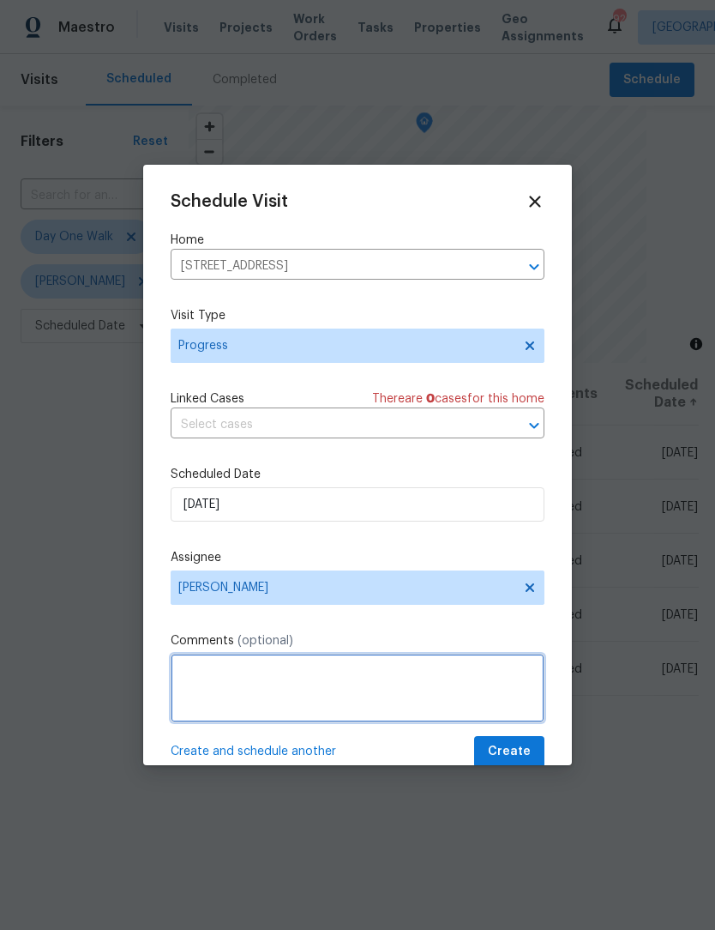
click at [419, 688] on textarea at bounding box center [358, 688] width 374 height 69
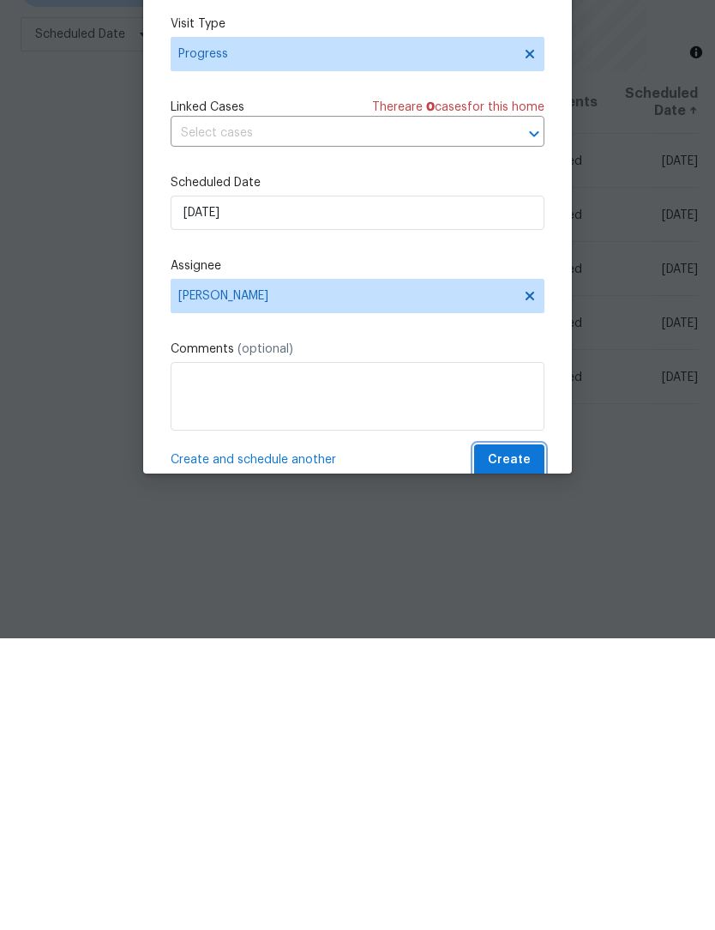
click at [511, 741] on span "Create" at bounding box center [509, 751] width 43 height 21
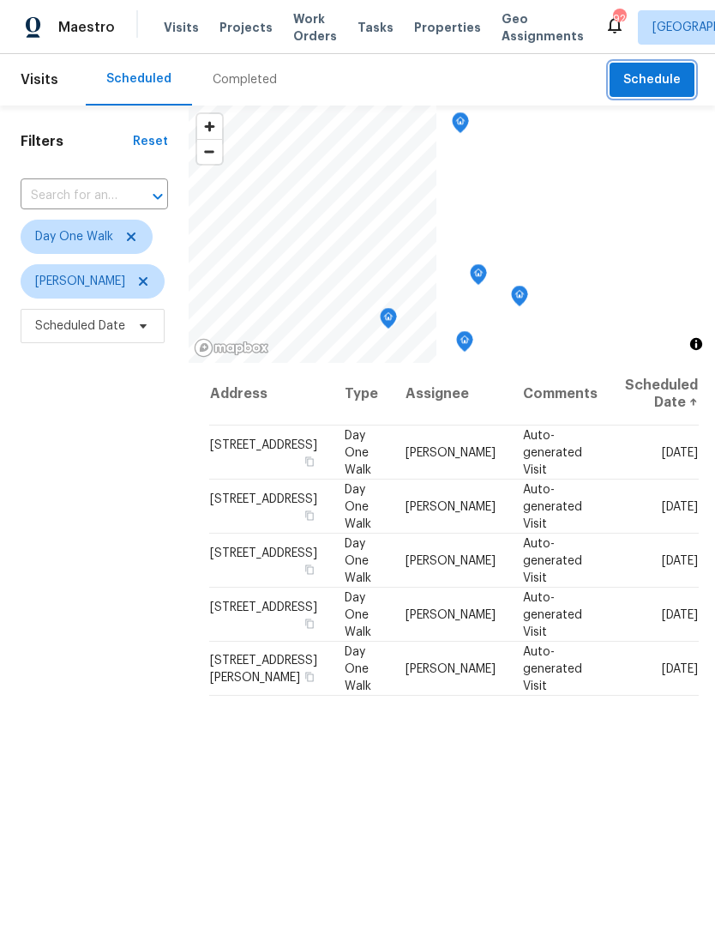
scroll to position [0, 0]
click at [137, 243] on icon at bounding box center [131, 237] width 14 height 14
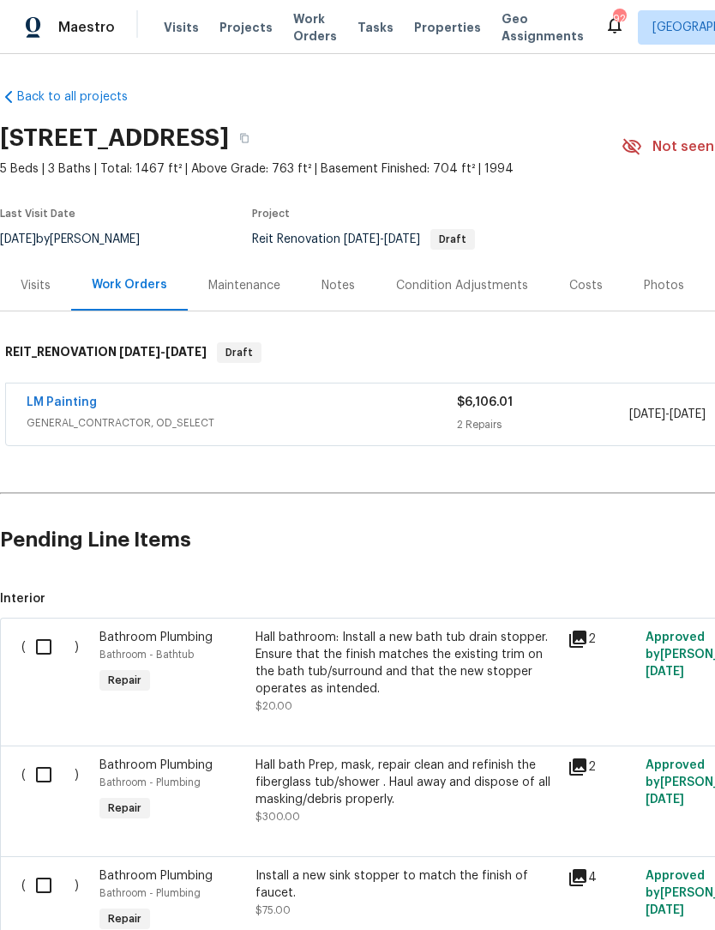
click at [71, 399] on link "LM Painting" at bounding box center [62, 402] width 70 height 12
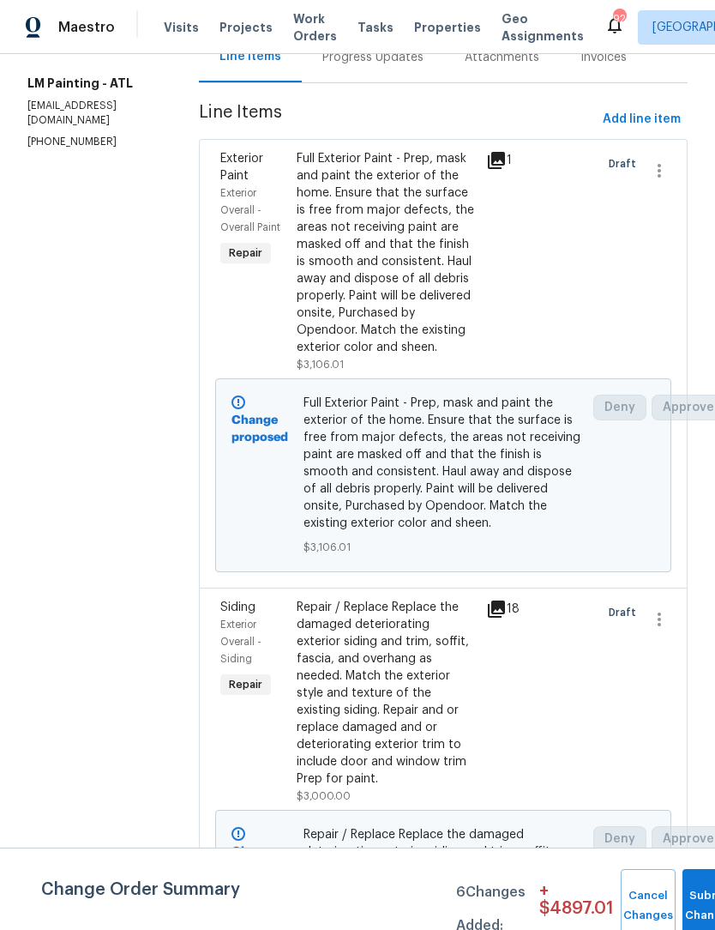
scroll to position [202, 0]
click at [667, 181] on icon "button" at bounding box center [659, 170] width 21 height 21
click at [404, 260] on div at bounding box center [357, 465] width 715 height 930
click at [397, 231] on div "Full Exterior Paint - Prep, mask and paint the exterior of the home. Ensure tha…" at bounding box center [387, 253] width 180 height 206
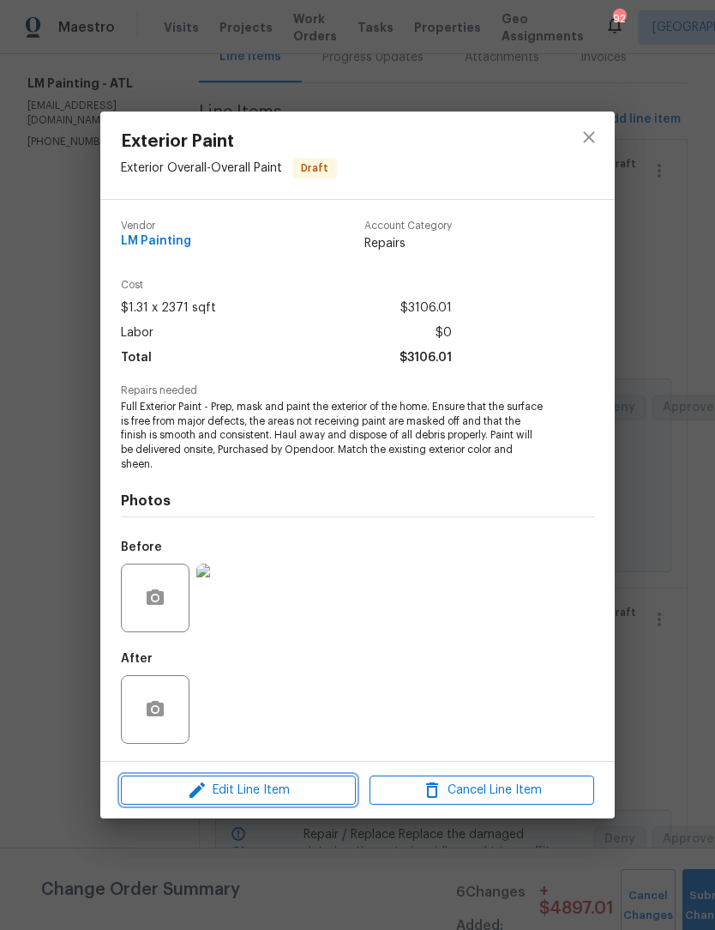
click at [269, 794] on span "Edit Line Item" at bounding box center [238, 790] width 225 height 21
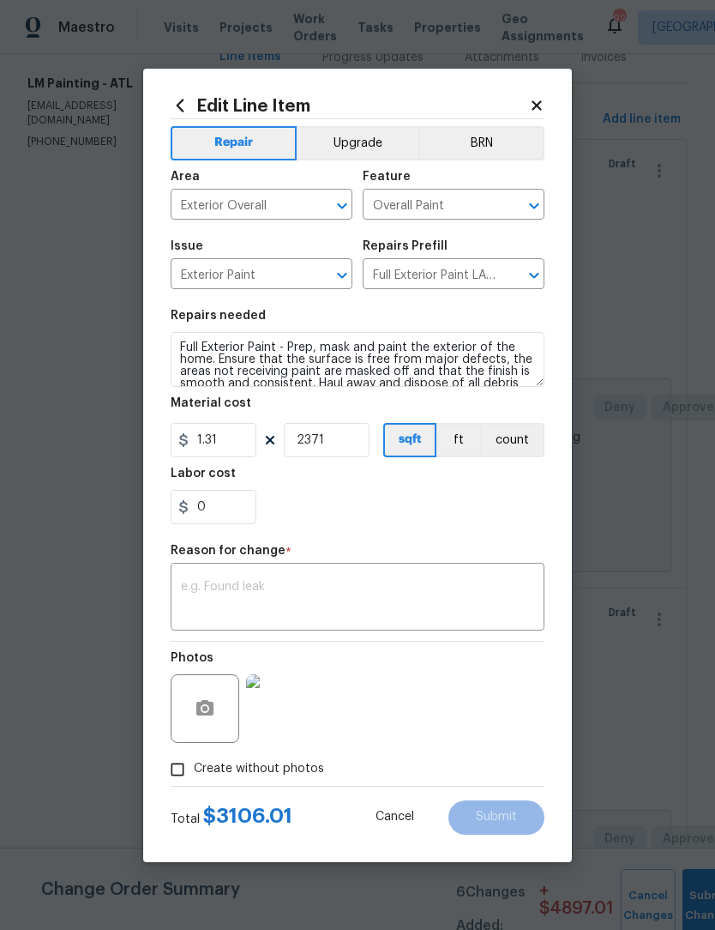
click at [548, 99] on div "Edit Line Item Repair Upgrade BRN Area Exterior Overall ​ Feature Overall Paint…" at bounding box center [357, 466] width 429 height 794
click at [534, 100] on icon at bounding box center [536, 104] width 9 height 9
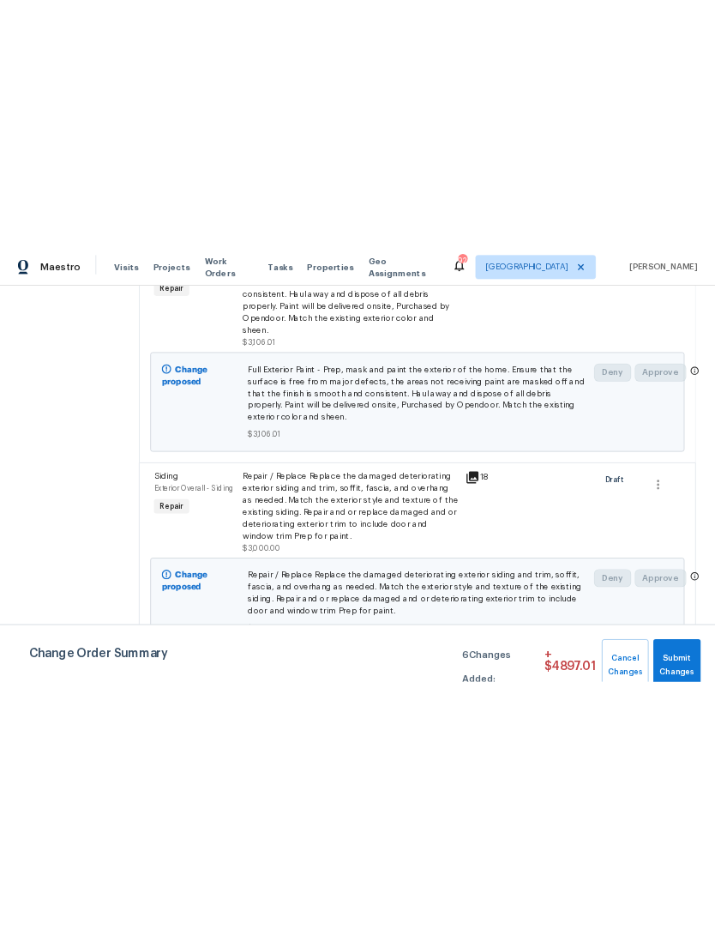
scroll to position [362, 0]
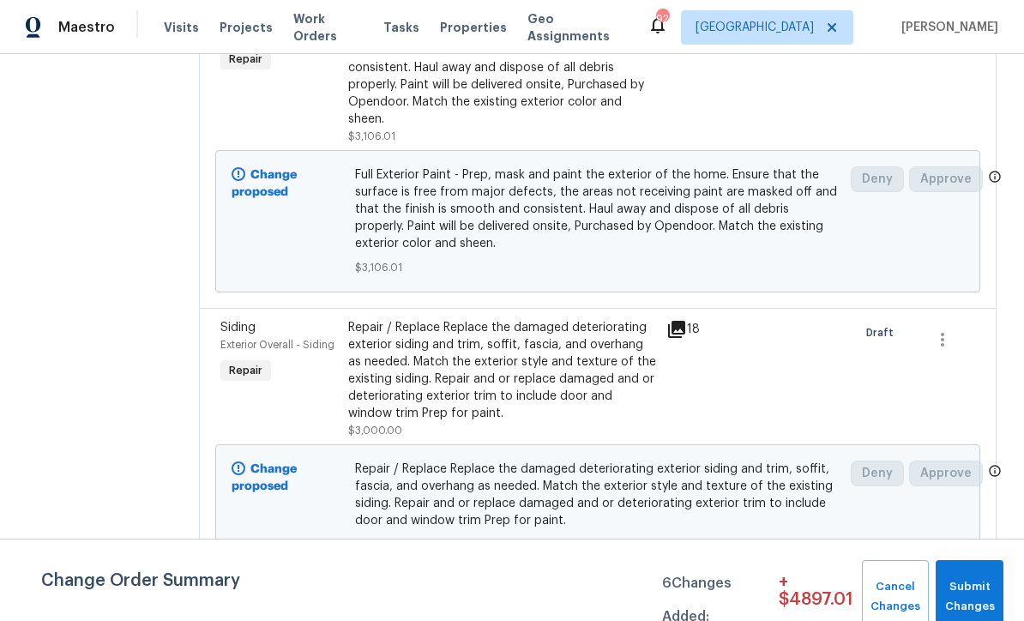
click at [588, 377] on div "Repair / Replace Replace the damaged deteriorating exterior siding and trim, so…" at bounding box center [502, 370] width 309 height 103
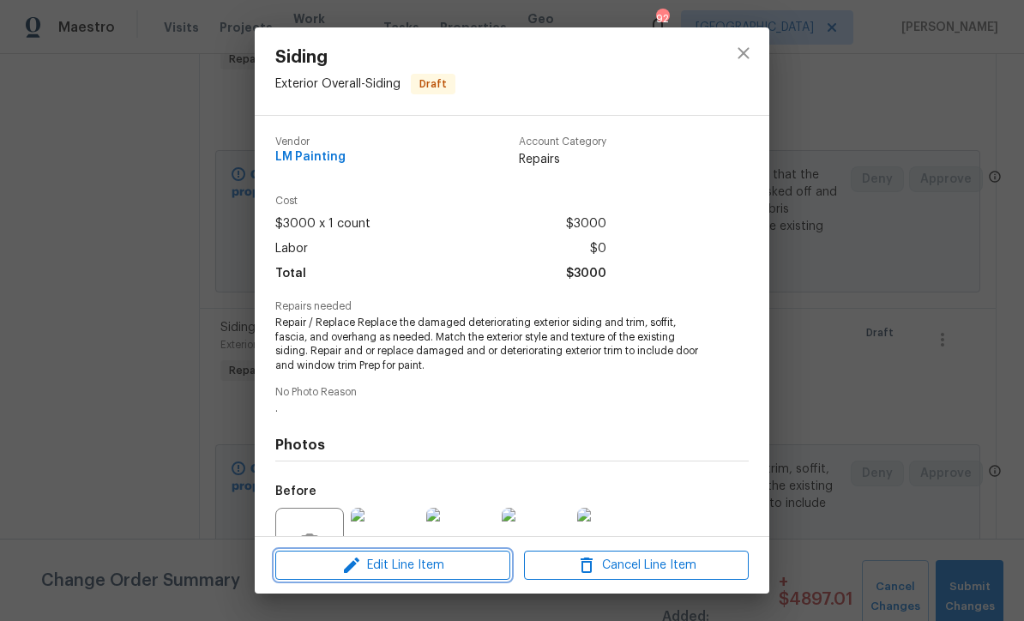
click at [453, 561] on span "Edit Line Item" at bounding box center [393, 565] width 225 height 21
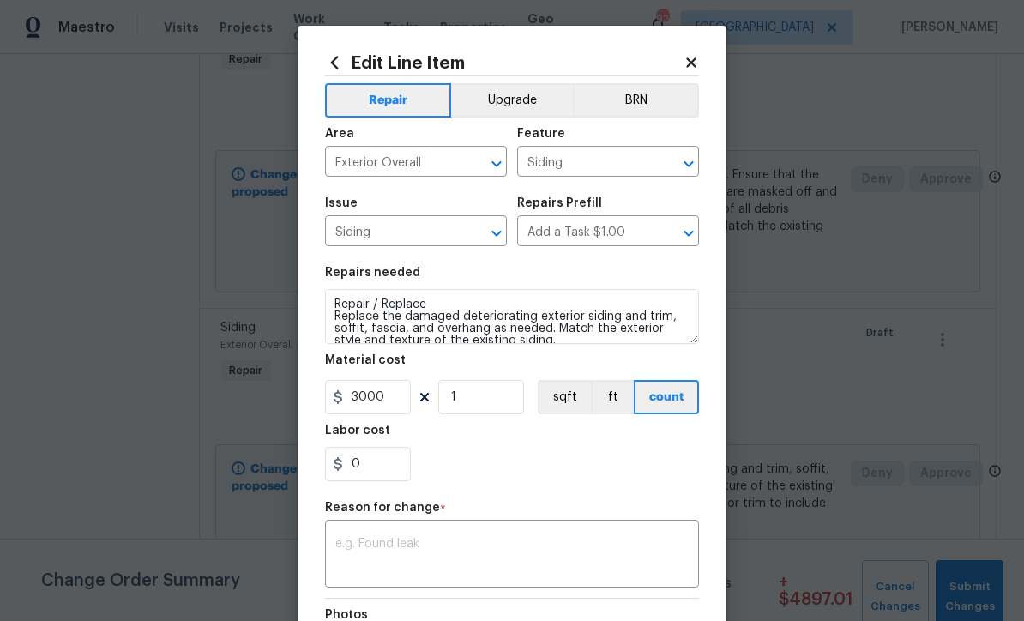
click at [715, 96] on body "Maestro Visits Projects Work Orders Tasks Properties Geo Assignments 92 Atlanta…" at bounding box center [512, 310] width 1024 height 621
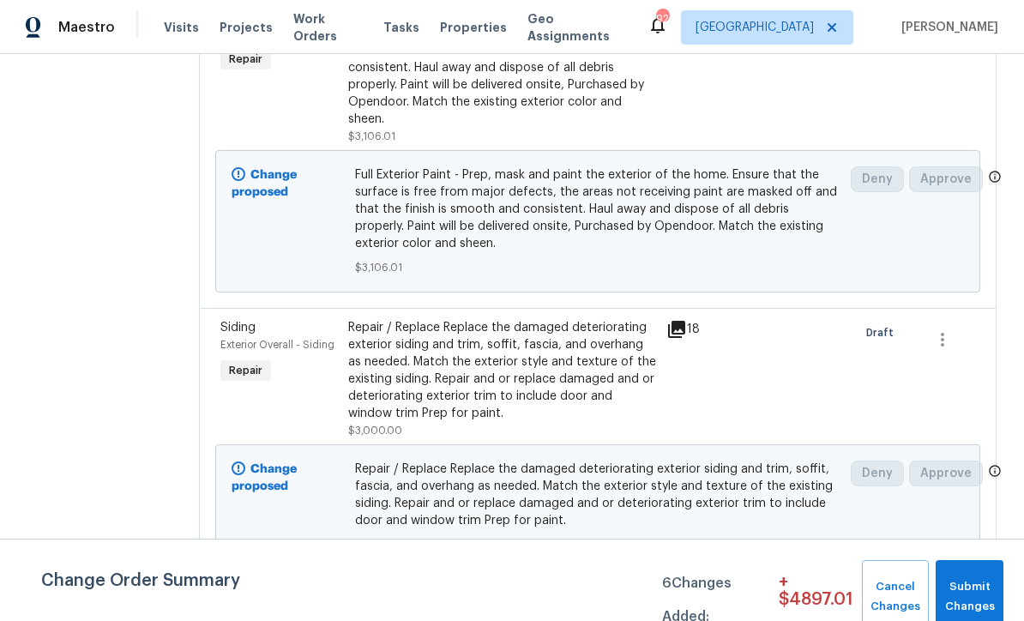
click at [662, 59] on div "Full Exterior Paint - Prep, mask and paint the exterior of the home. Ensure tha…" at bounding box center [502, 67] width 319 height 165
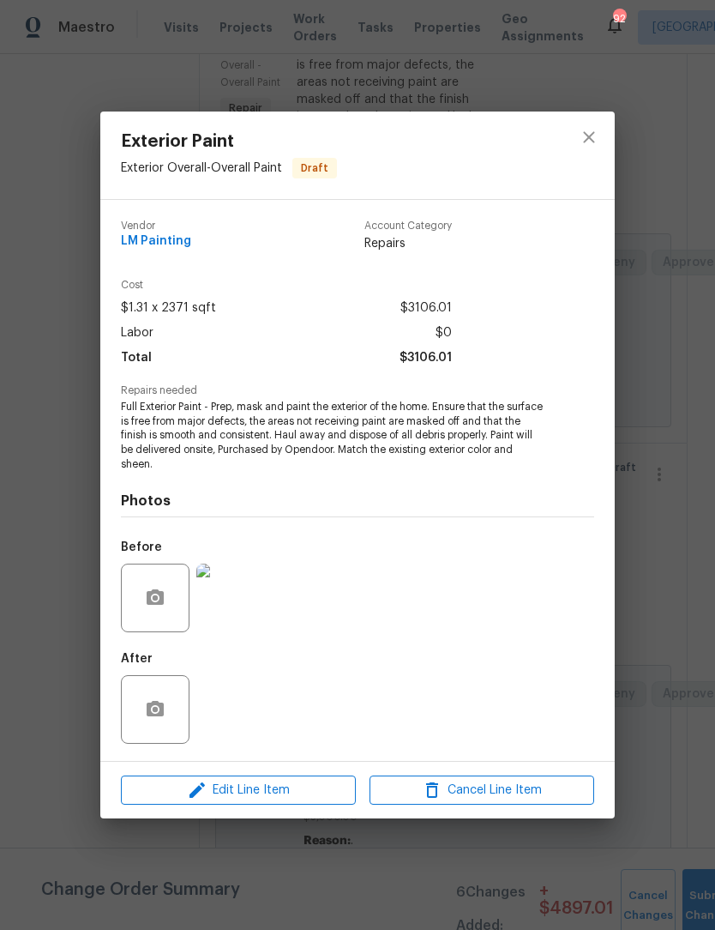
click at [640, 363] on div "Exterior Paint Exterior Overall - Overall Paint Draft Vendor LM Painting Accoun…" at bounding box center [357, 465] width 715 height 930
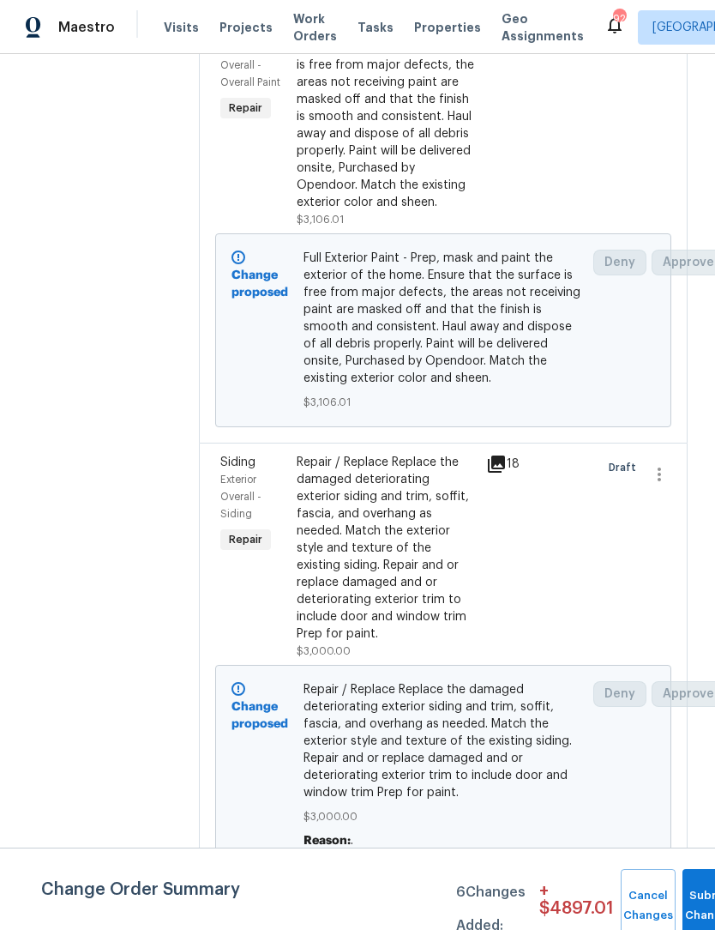
click at [587, 138] on div at bounding box center [558, 116] width 76 height 233
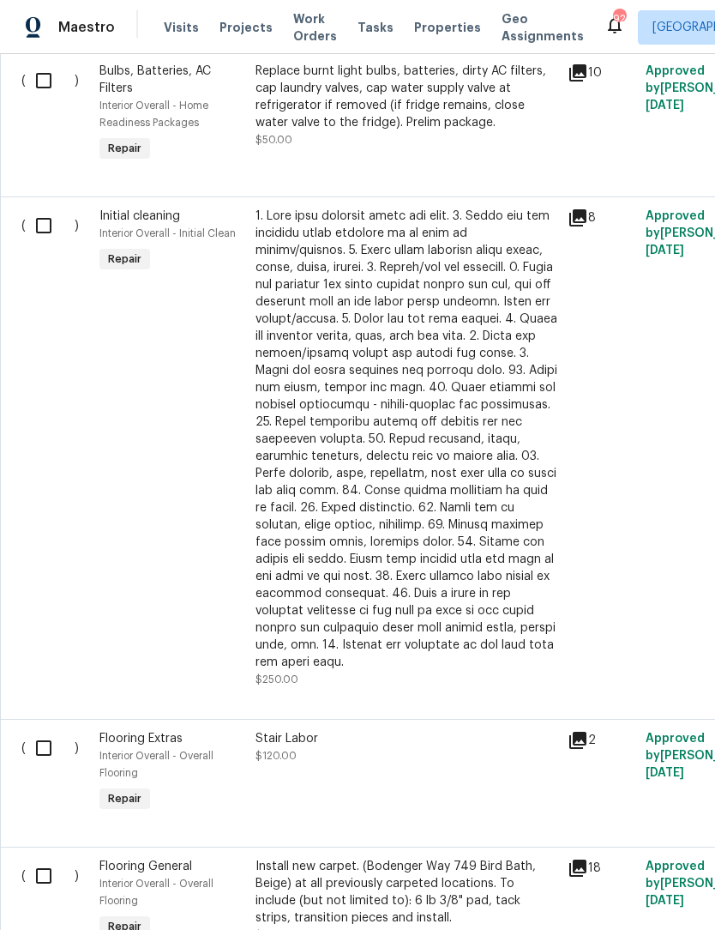
scroll to position [1282, 0]
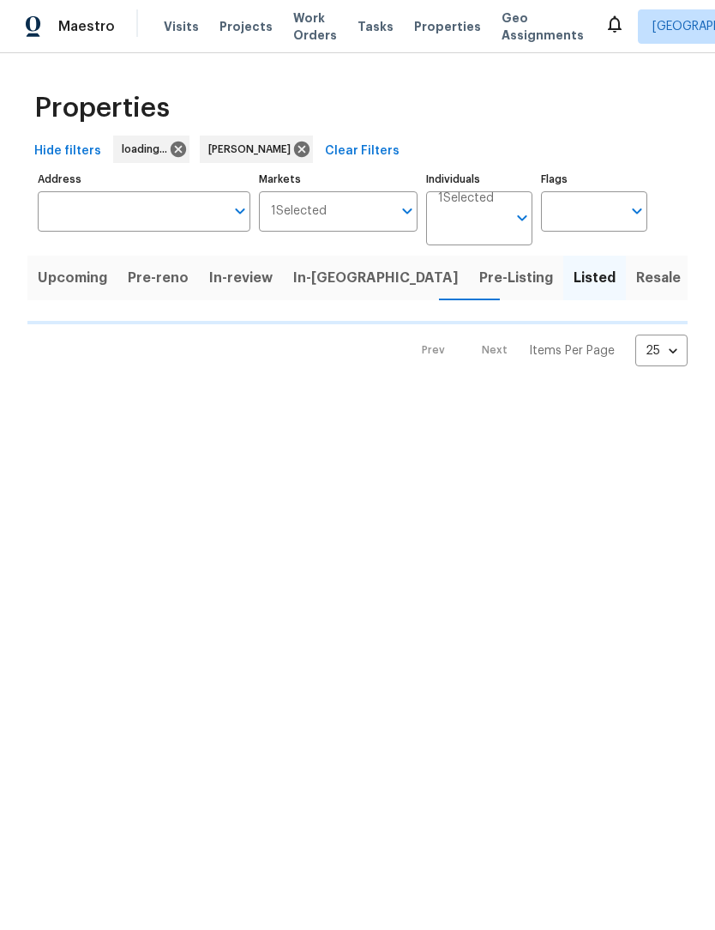
scroll to position [1, 0]
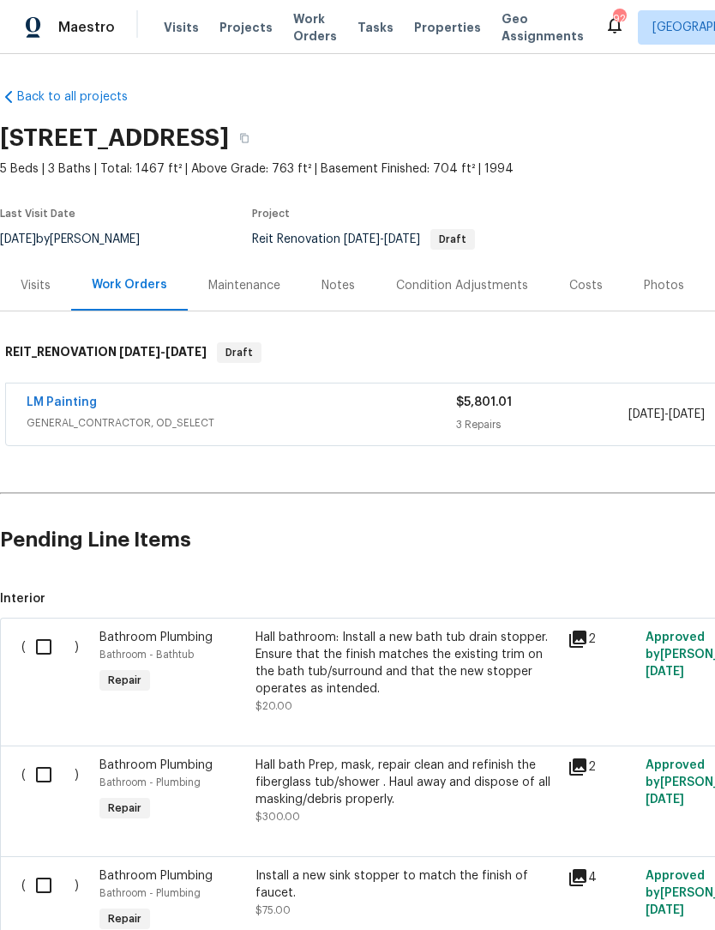
click at [77, 401] on link "LM Painting" at bounding box center [62, 402] width 70 height 12
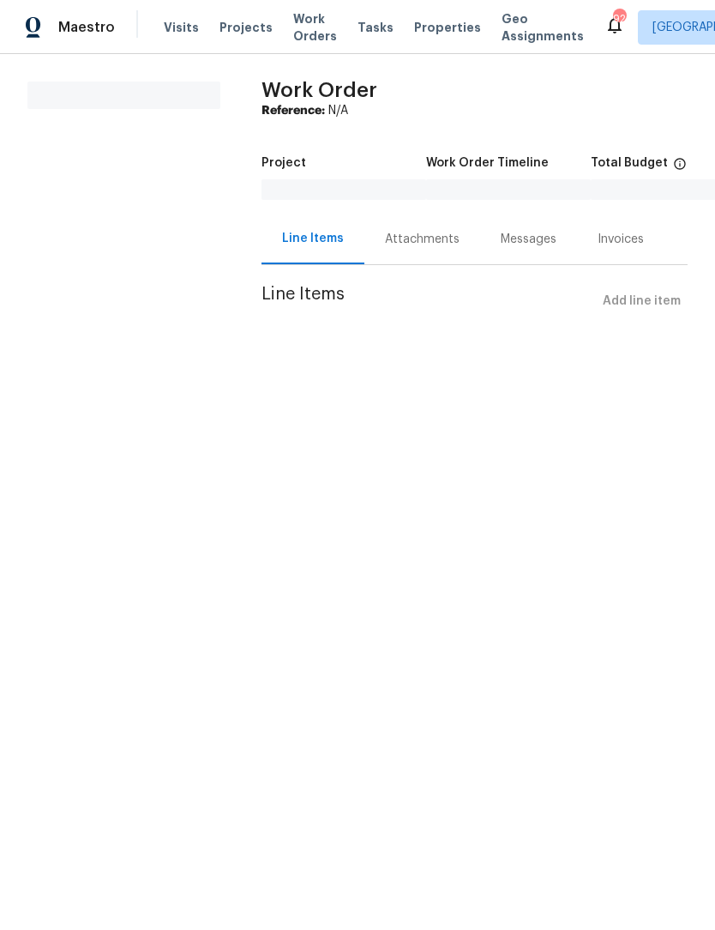
click at [429, 243] on div "Attachments" at bounding box center [422, 239] width 75 height 17
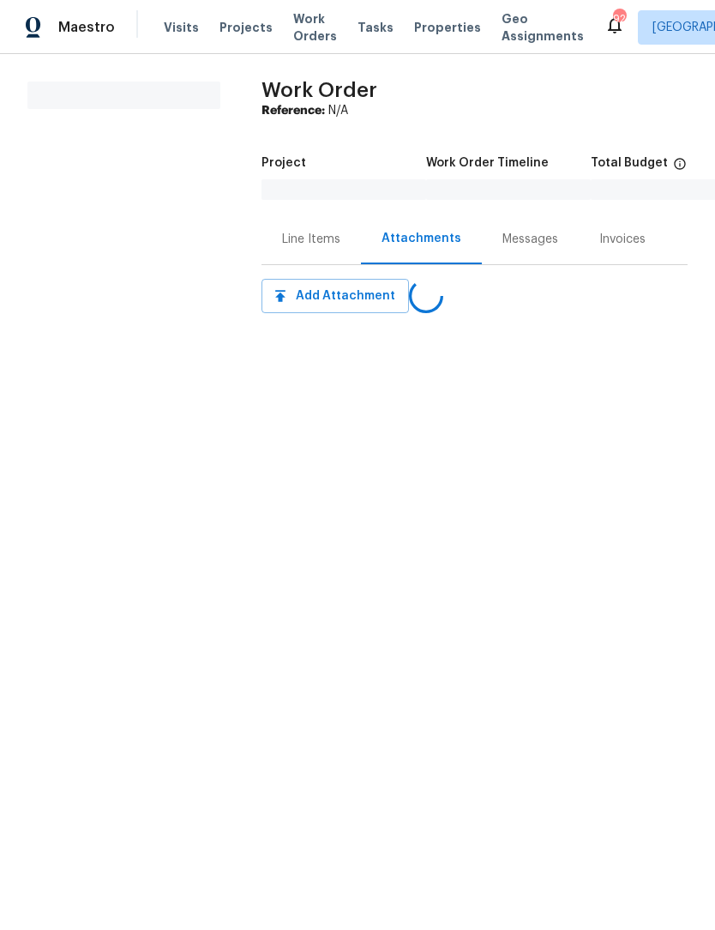
click at [532, 244] on div "Messages" at bounding box center [531, 239] width 56 height 17
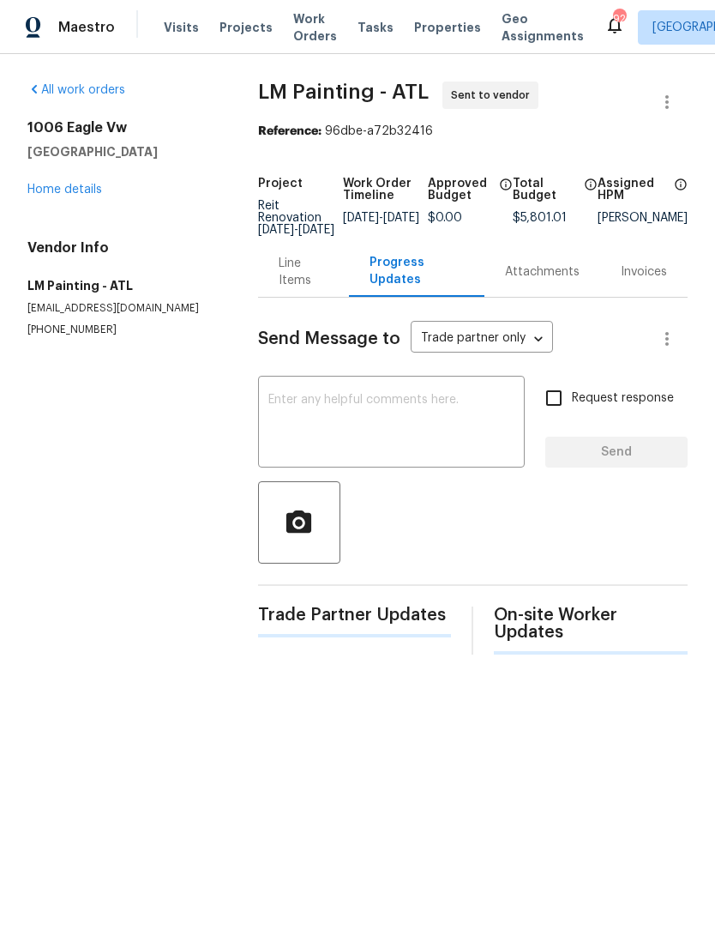
click at [326, 419] on textarea at bounding box center [392, 424] width 246 height 60
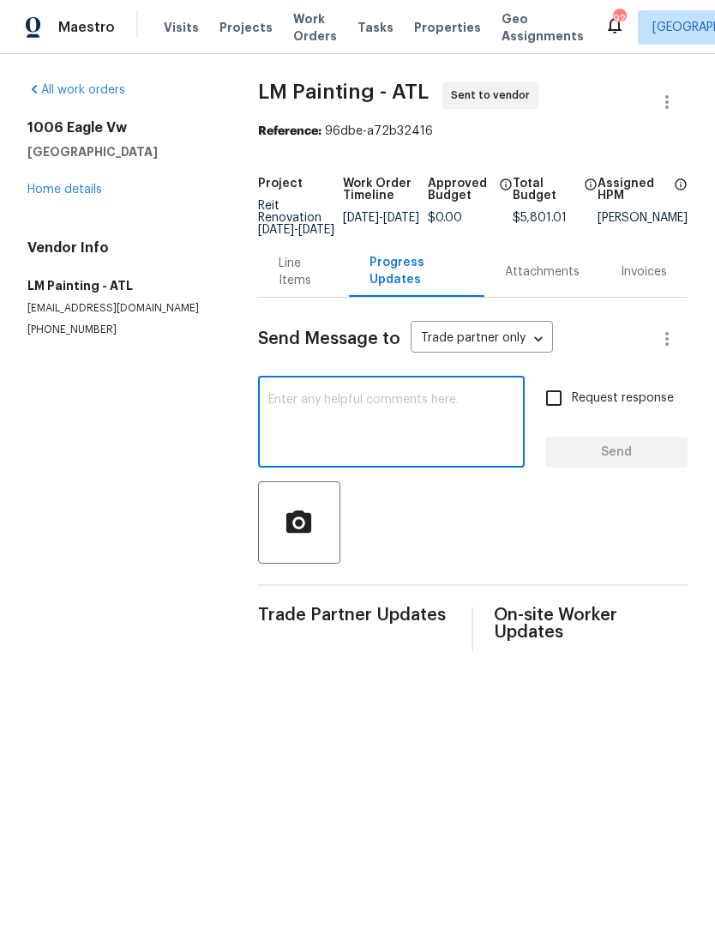
click at [302, 413] on textarea at bounding box center [392, 424] width 246 height 60
paste textarea "Access instructions IGLOO. 19141850. Waive palm ove device and insert the numbe…"
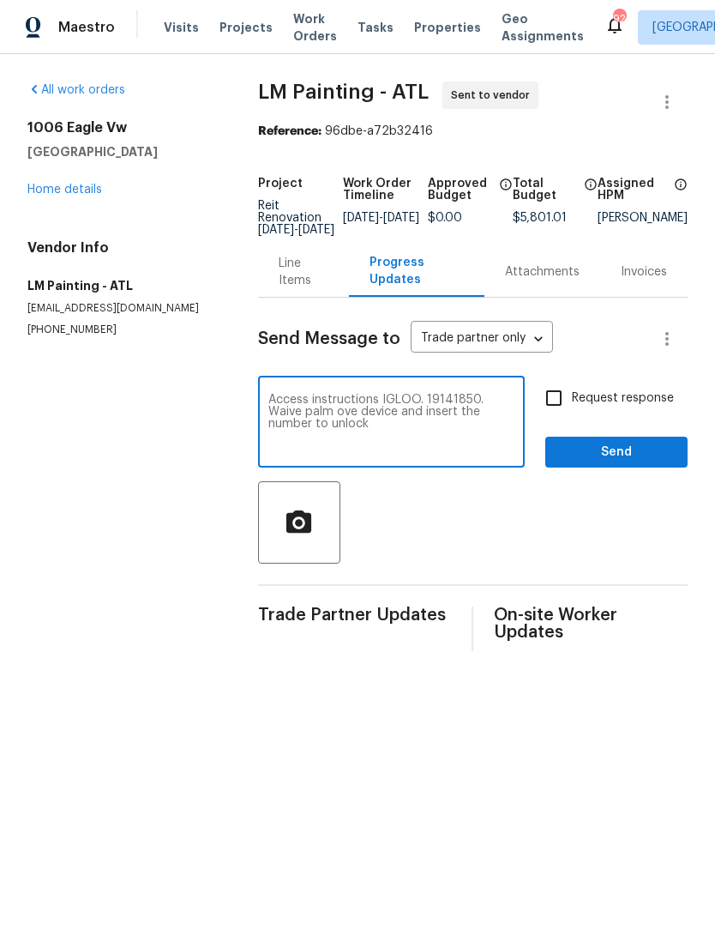
click at [349, 424] on textarea "Access instructions IGLOO. 19141850. Waive palm ove device and insert the numbe…" at bounding box center [392, 424] width 246 height 60
type textarea "Access instructions IGLOO. 19141850. Waive palm over the igloo device and inser…"
click at [558, 413] on input "Request response" at bounding box center [554, 398] width 36 height 36
checkbox input "true"
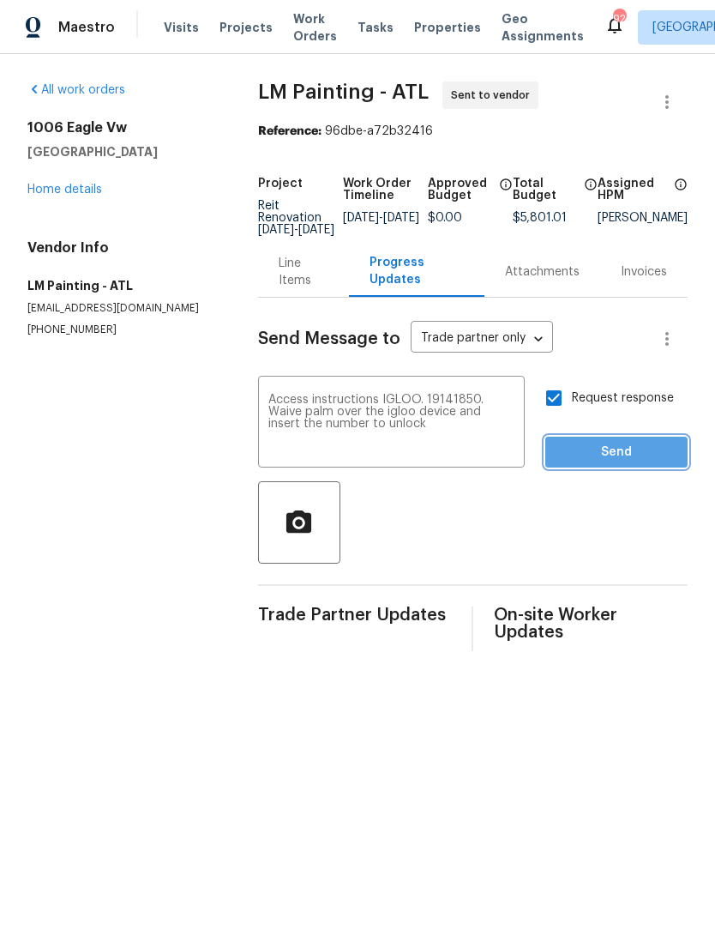
click at [619, 457] on span "Send" at bounding box center [616, 452] width 115 height 21
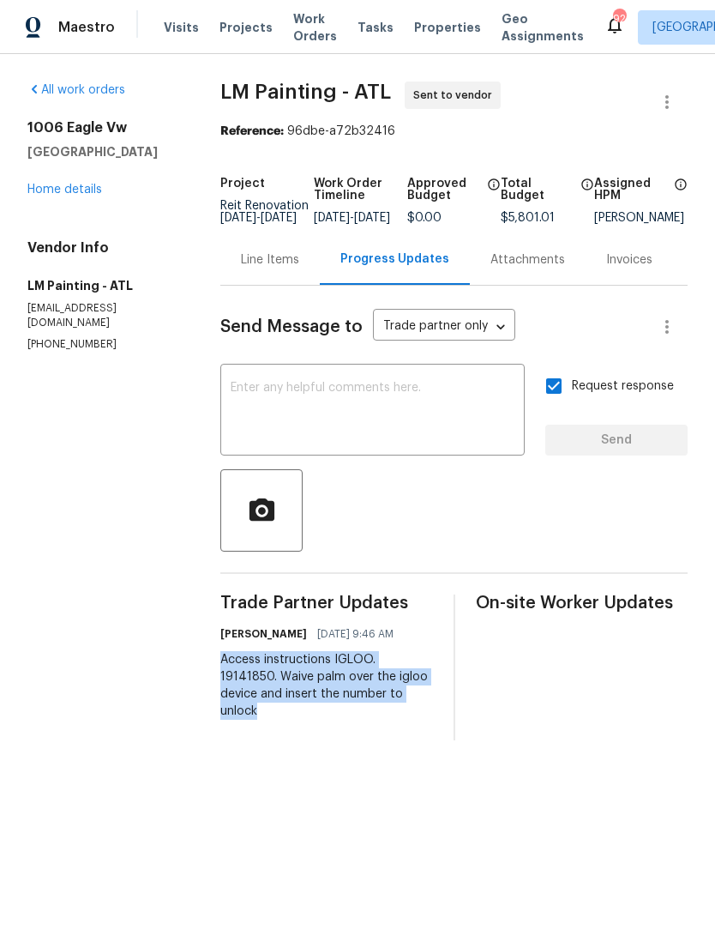
copy div "Access instructions IGLOO. 19141850. Waive palm over the igloo device and inser…"
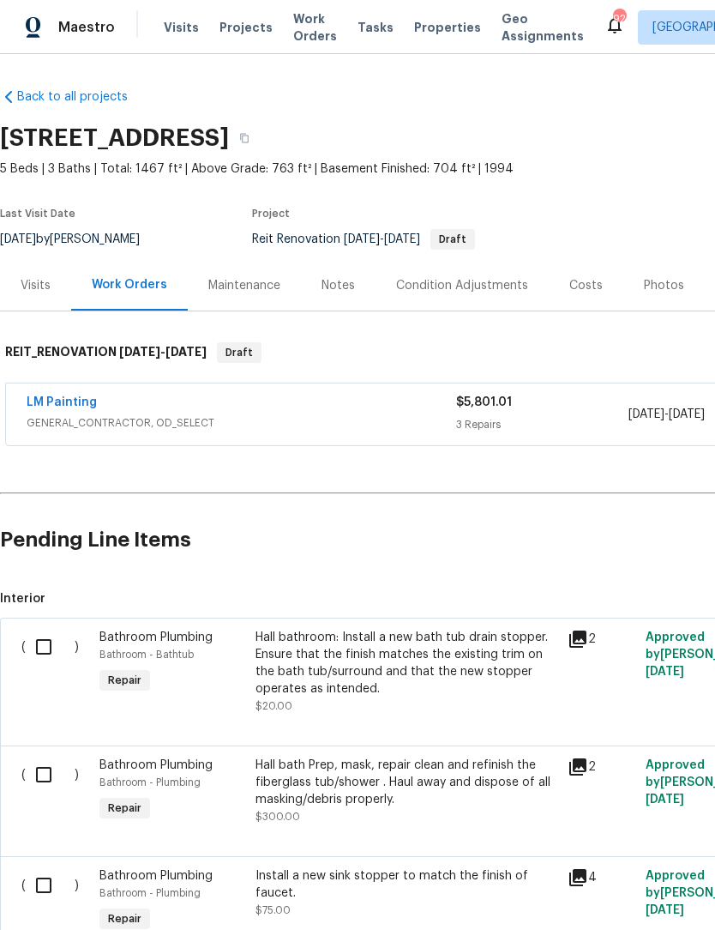
click at [340, 297] on div "Notes" at bounding box center [338, 285] width 75 height 51
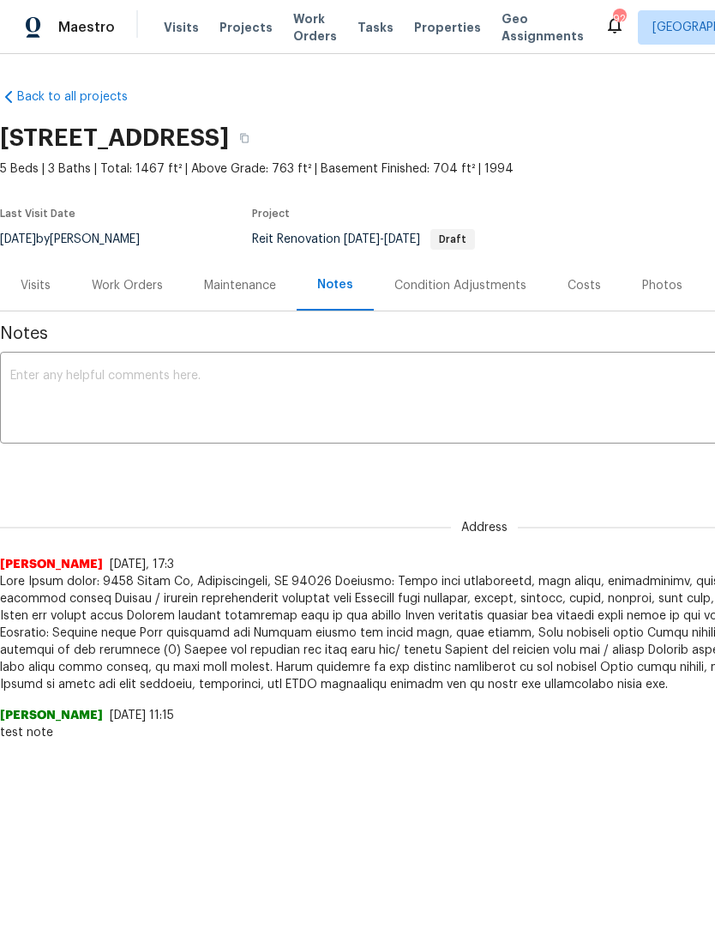
click at [299, 384] on textarea at bounding box center [484, 400] width 949 height 60
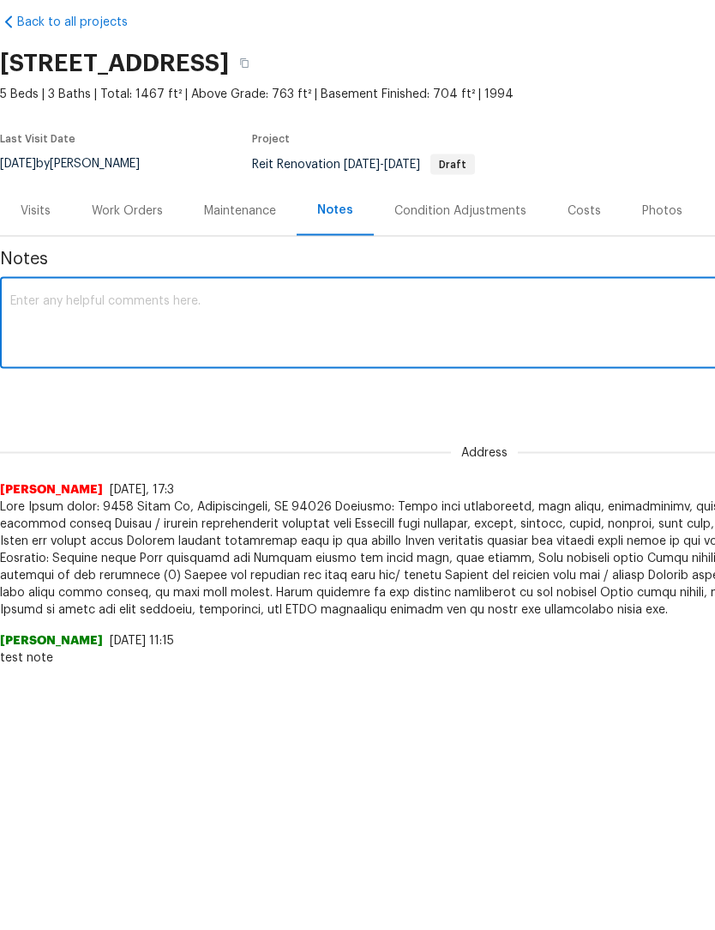
click at [222, 370] on textarea at bounding box center [484, 400] width 949 height 60
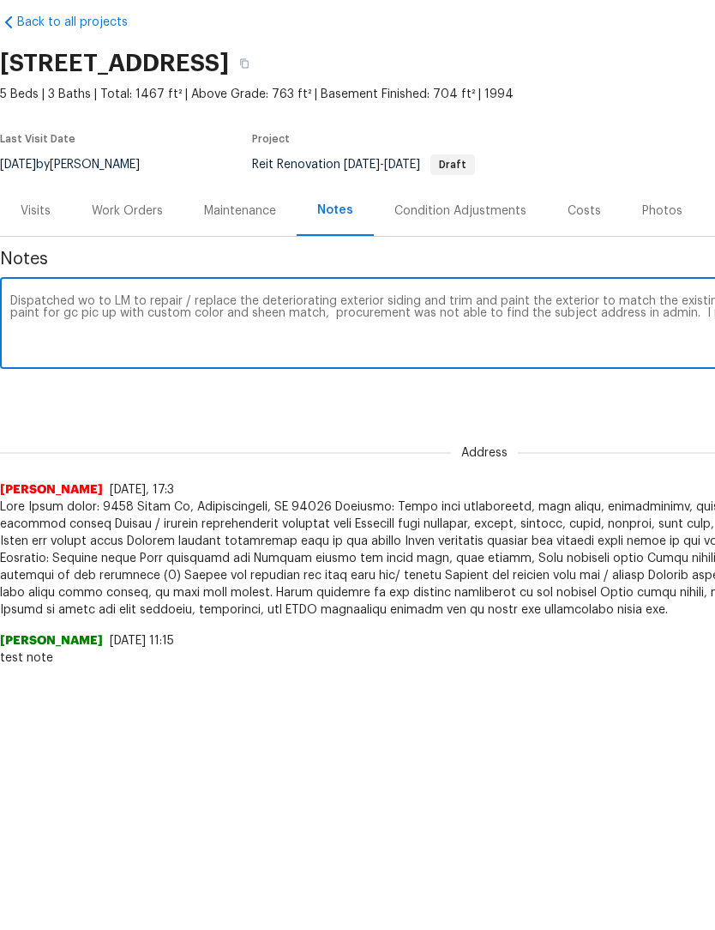
scroll to position [0, 254]
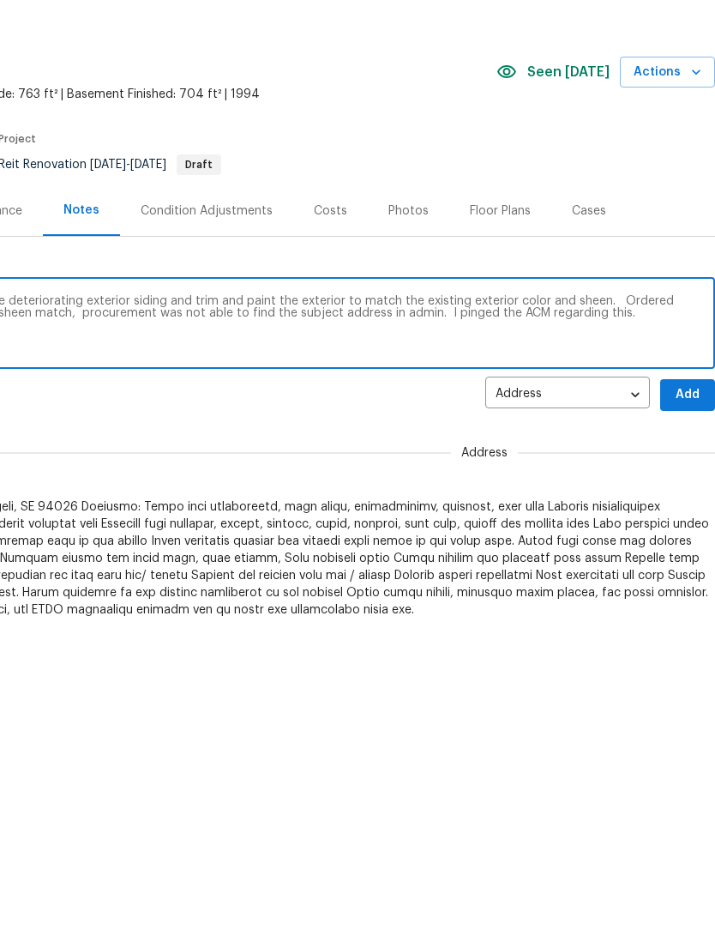
type textarea "Dispatched wo to LM to repair / replace the deteriorating exterior siding and t…"
click at [686, 459] on span "Add" at bounding box center [687, 469] width 27 height 21
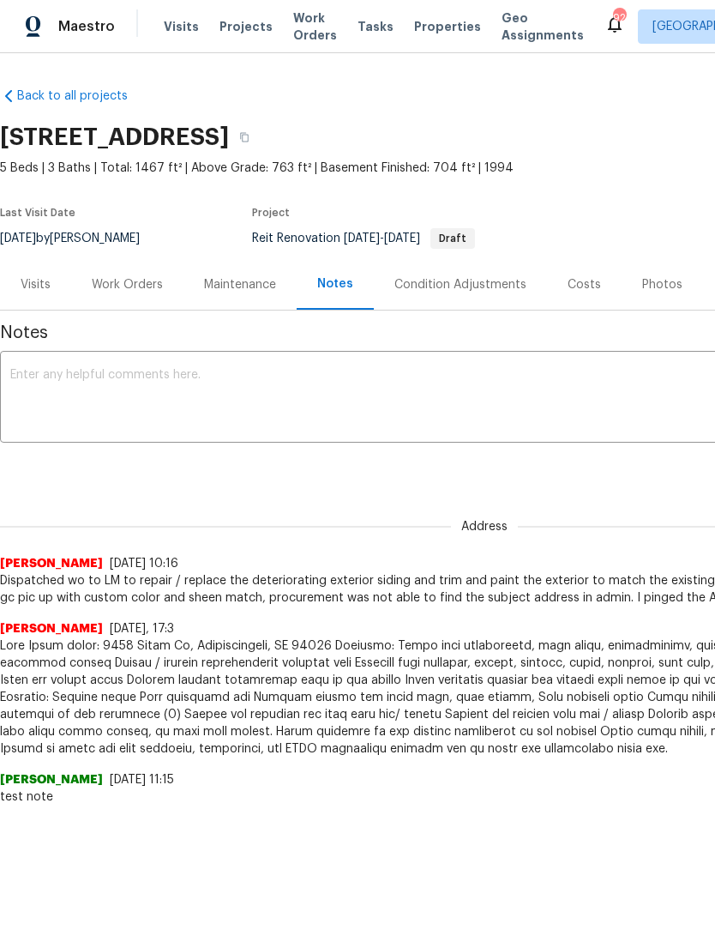
scroll to position [0, 0]
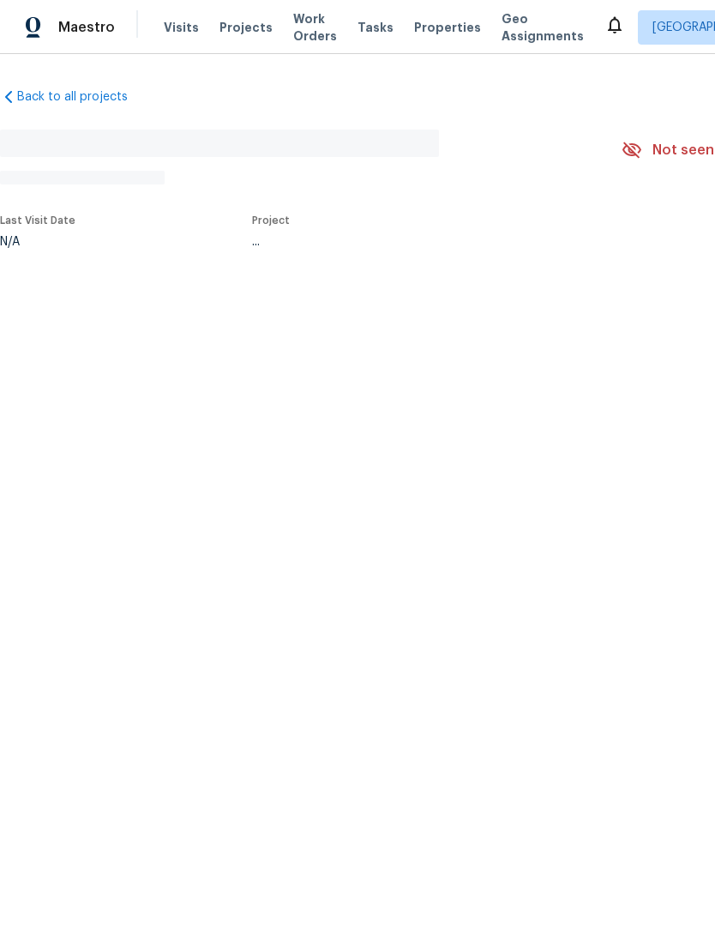
click at [93, 287] on div "Back to all projects No address found N/A Not seen [DATE] Mark Seen Actions Las…" at bounding box center [357, 207] width 715 height 307
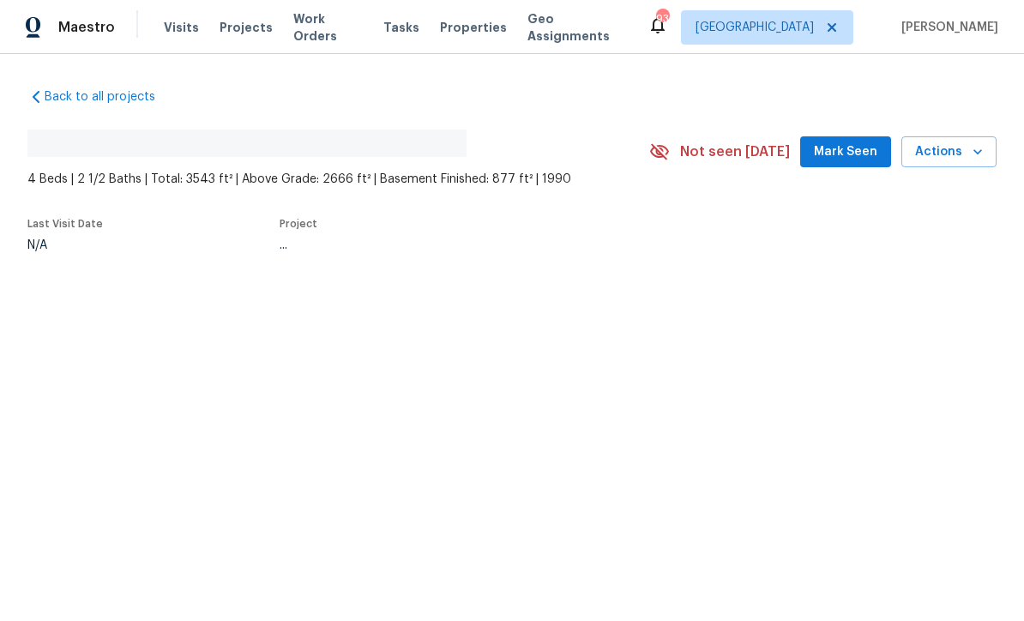
click at [715, 152] on span "Mark Seen" at bounding box center [845, 152] width 63 height 21
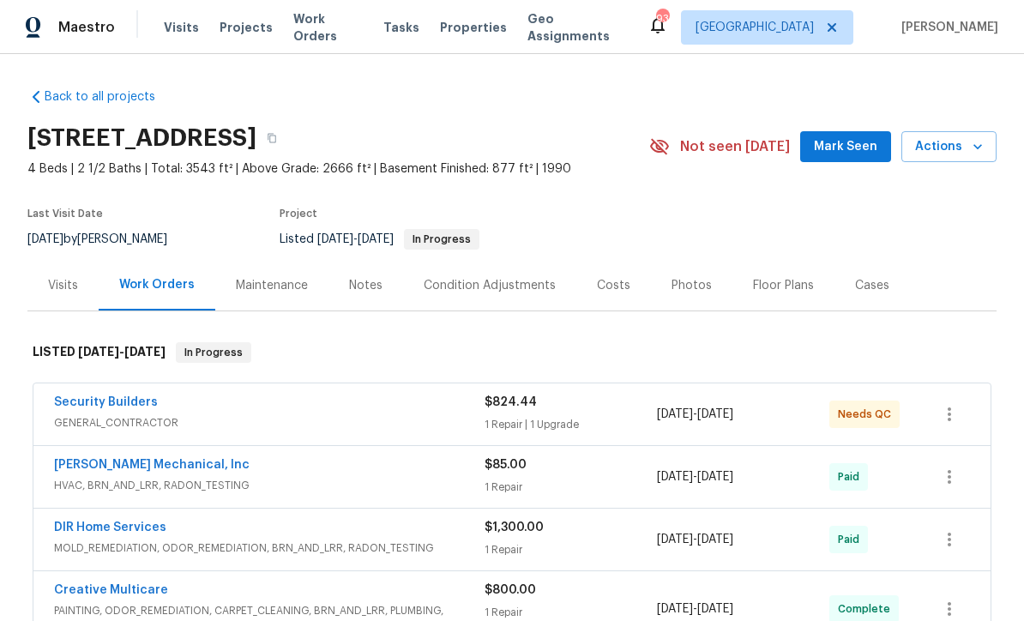
click at [715, 159] on button "Mark Seen" at bounding box center [845, 147] width 91 height 32
click at [715, 146] on span "Mark Seen" at bounding box center [845, 146] width 63 height 21
click at [123, 404] on link "Security Builders" at bounding box center [106, 402] width 104 height 12
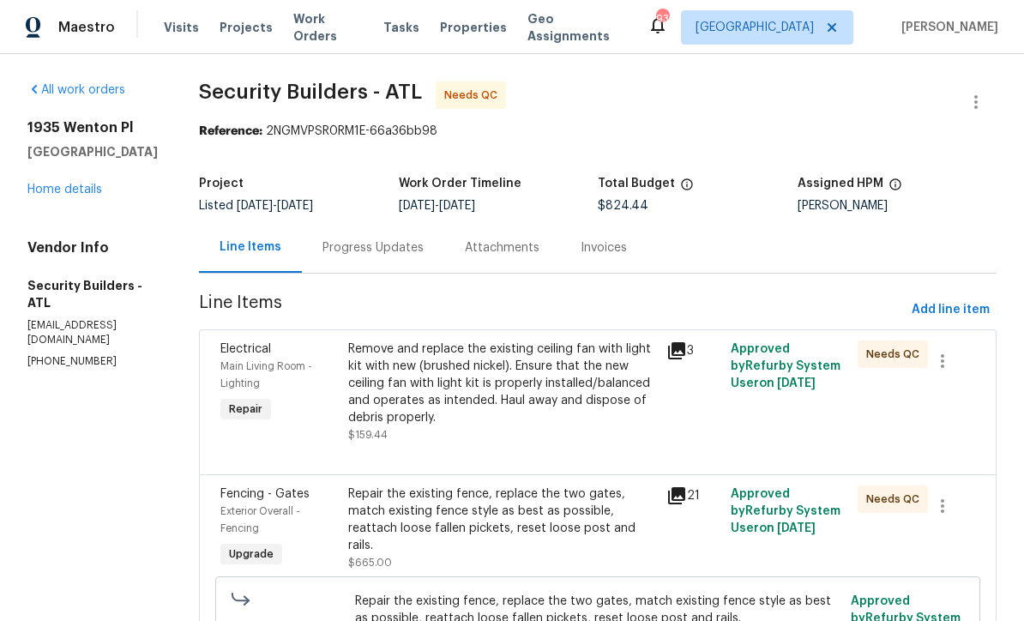
click at [431, 373] on div "Remove and replace the existing ceiling fan with light kit with new (brushed ni…" at bounding box center [502, 384] width 309 height 86
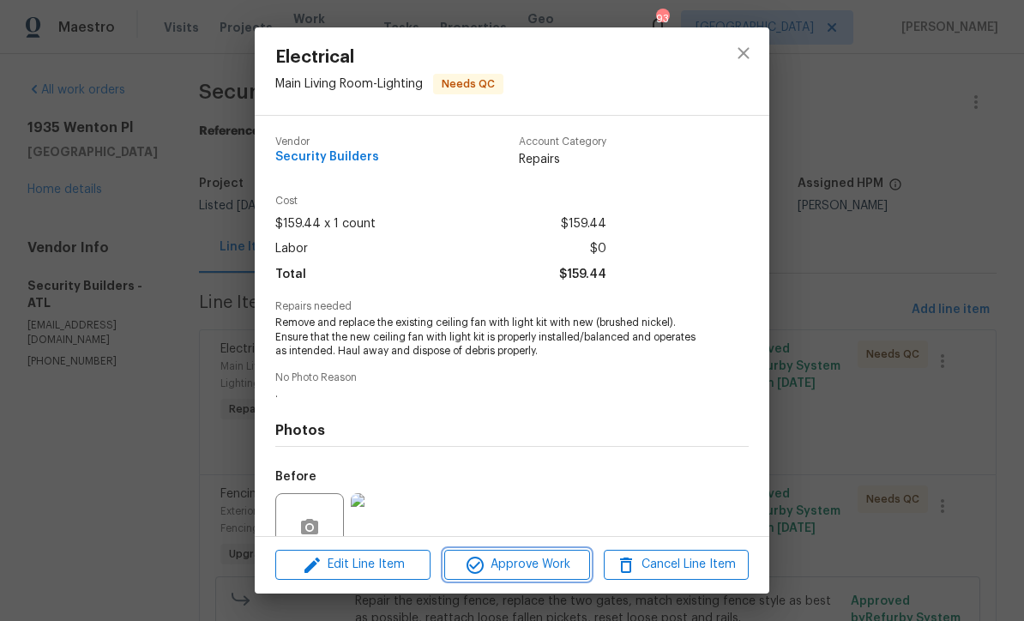
click at [543, 569] on span "Approve Work" at bounding box center [517, 564] width 135 height 21
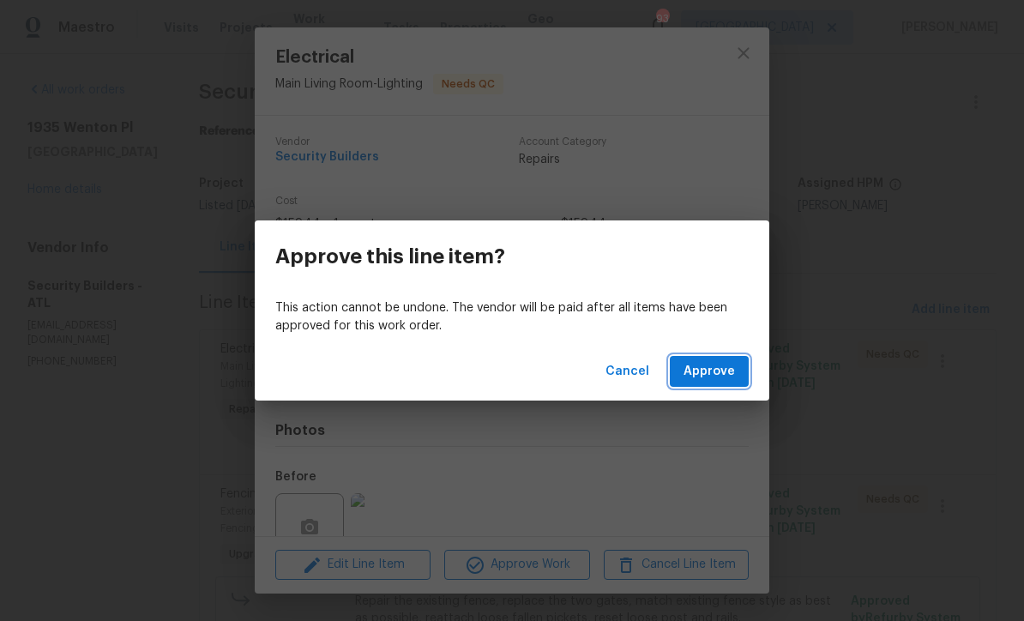
click at [715, 376] on span "Approve" at bounding box center [709, 371] width 51 height 21
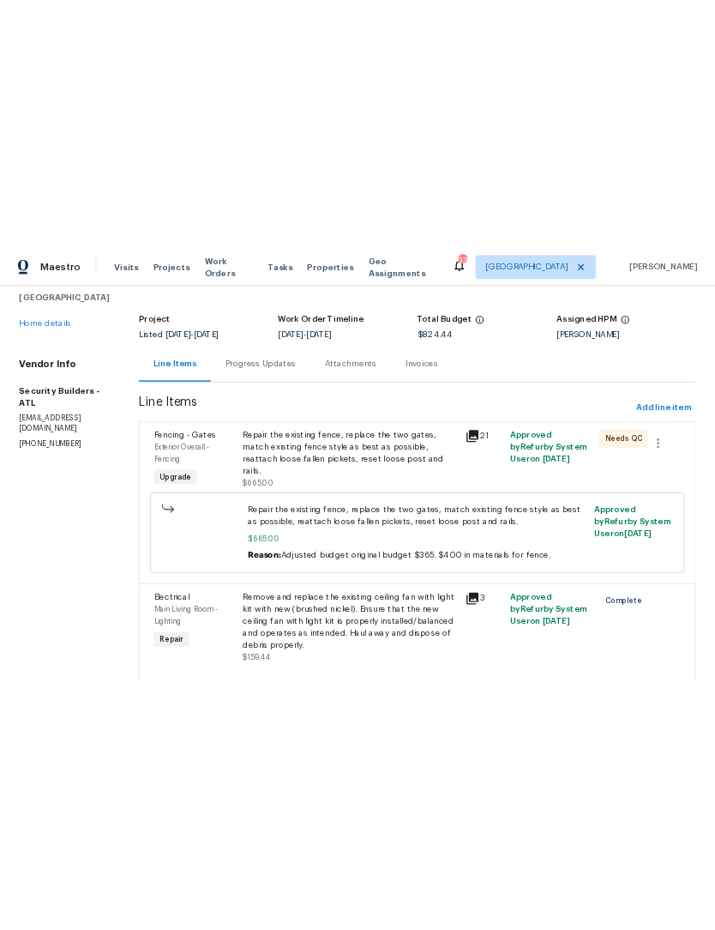
scroll to position [81, 0]
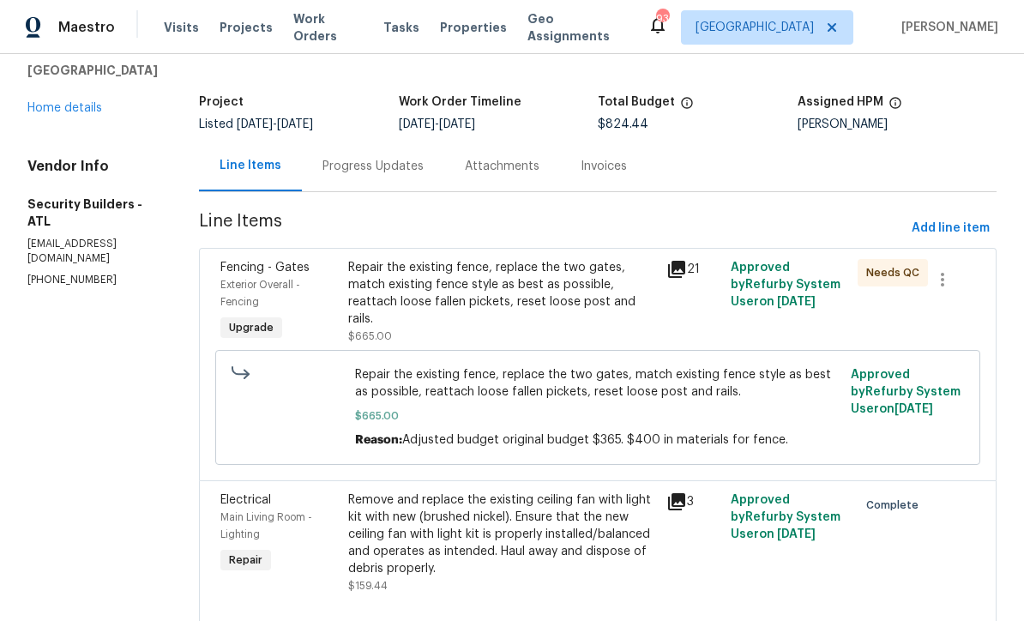
click at [516, 291] on div "Repair the existing fence, replace the two gates, match existing fence style as…" at bounding box center [502, 293] width 309 height 69
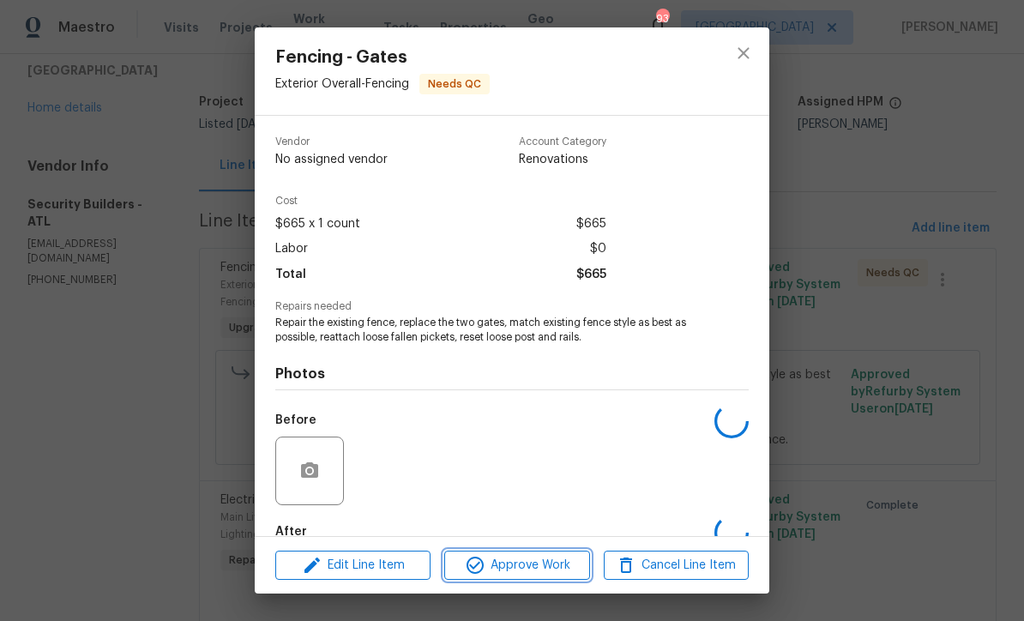
click at [558, 568] on span "Approve Work" at bounding box center [517, 565] width 135 height 21
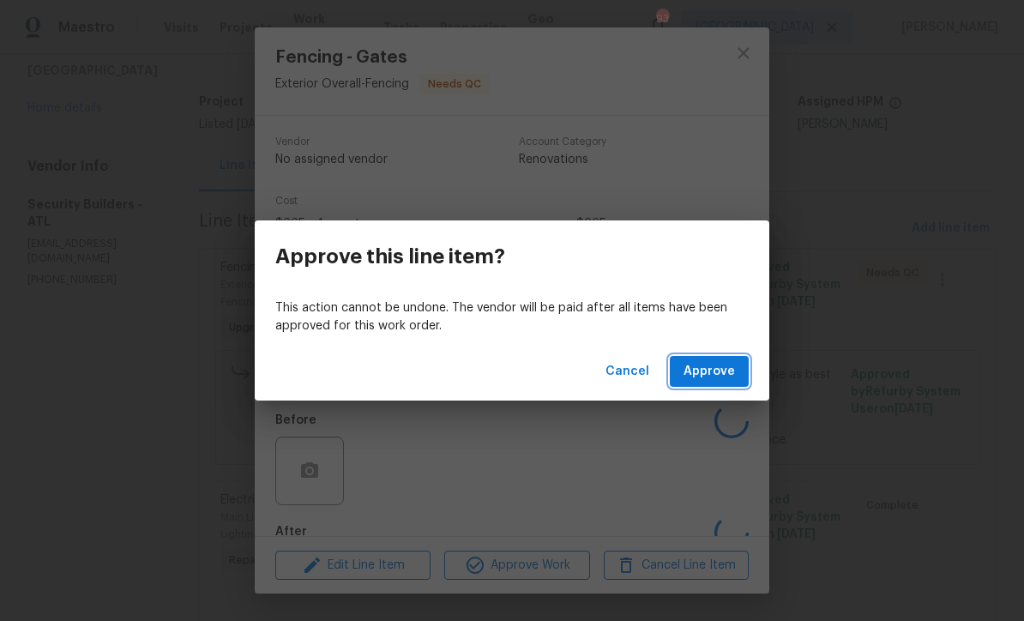
click at [715, 362] on button "Approve" at bounding box center [709, 372] width 79 height 32
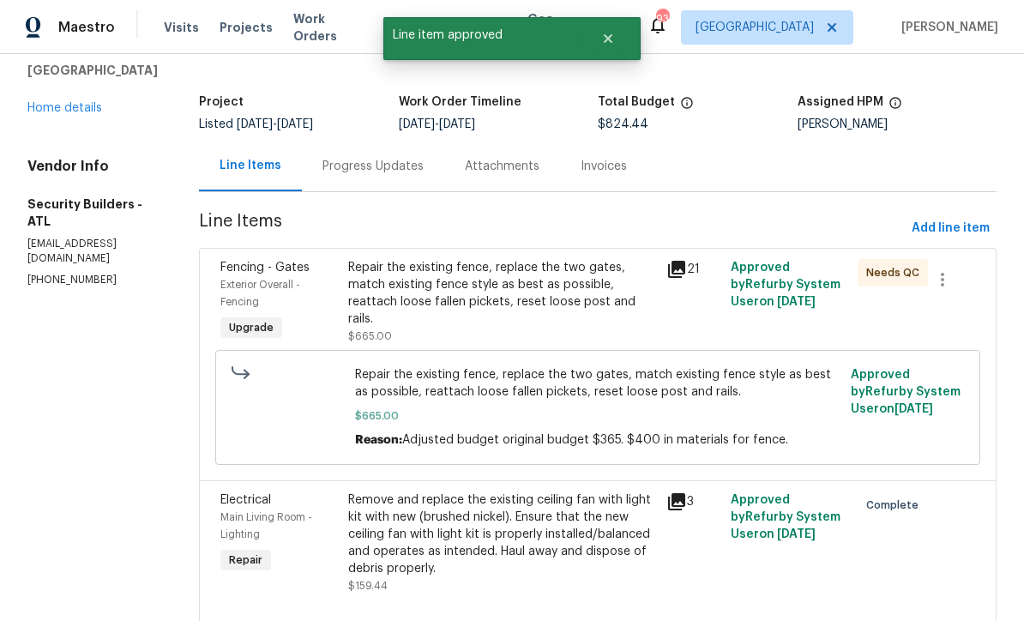
click at [471, 265] on div "Repair the existing fence, replace the two gates, match existing fence style as…" at bounding box center [502, 293] width 309 height 69
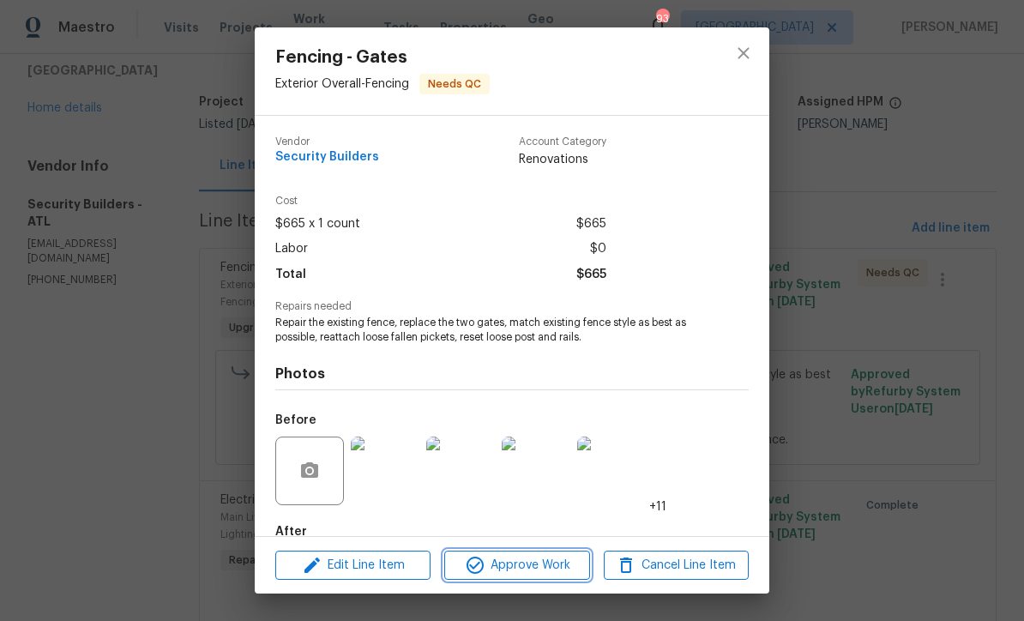
click at [532, 567] on span "Approve Work" at bounding box center [517, 565] width 135 height 21
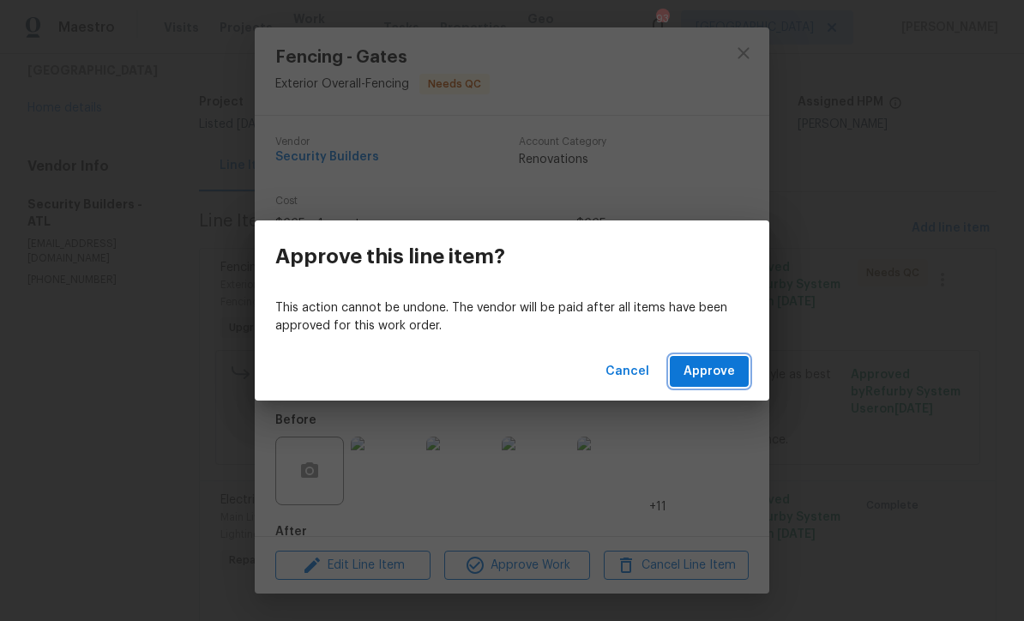
click at [715, 361] on span "Approve" at bounding box center [709, 371] width 51 height 21
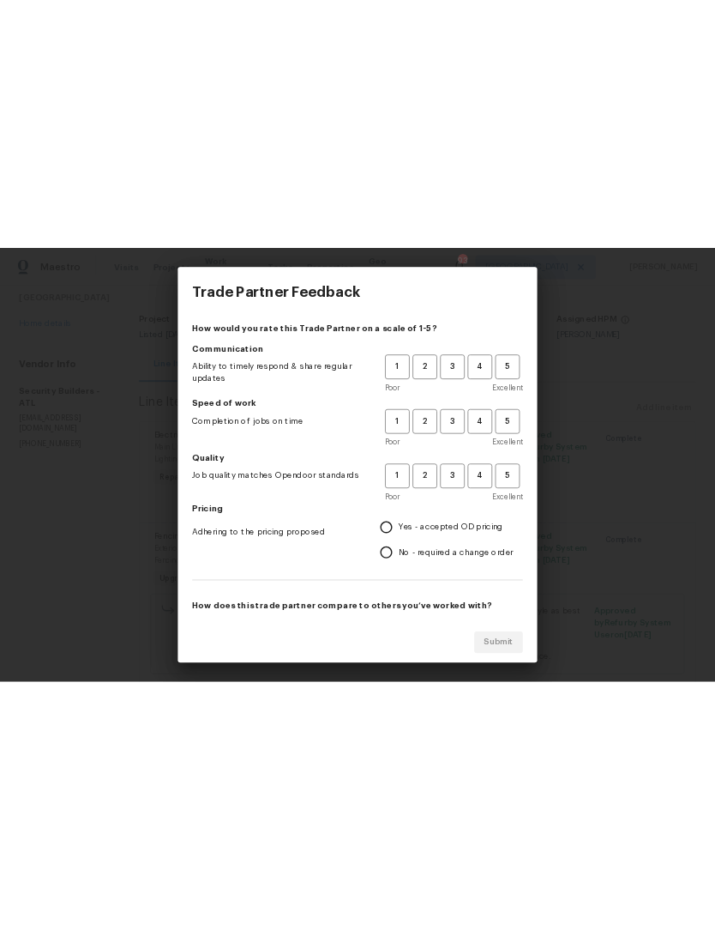
scroll to position [0, 0]
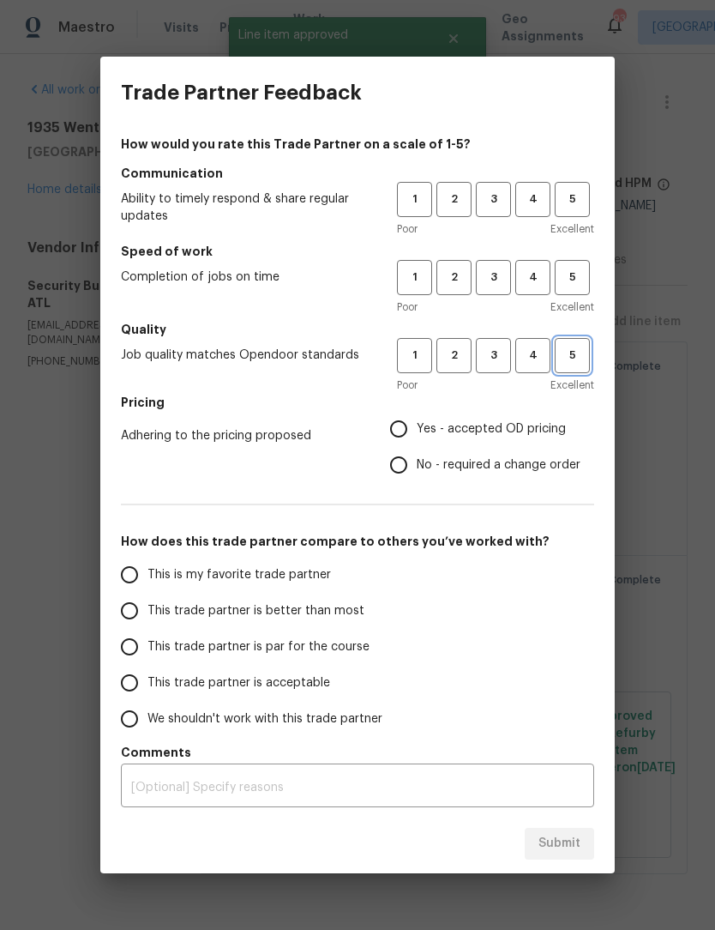
click at [577, 360] on span "5" at bounding box center [573, 356] width 32 height 20
click at [580, 291] on button "5" at bounding box center [572, 277] width 35 height 35
click at [582, 215] on button "5" at bounding box center [572, 199] width 35 height 35
click at [386, 439] on input "Yes - accepted OD pricing" at bounding box center [399, 429] width 36 height 36
radio input "true"
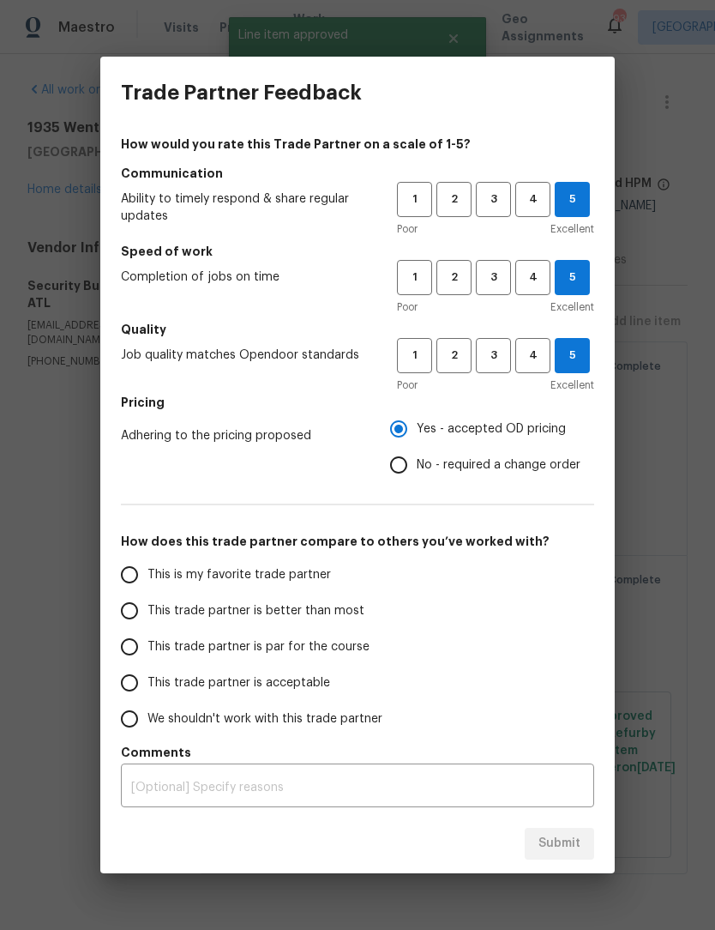
click at [131, 581] on input "This is my favorite trade partner" at bounding box center [130, 575] width 36 height 36
click at [565, 854] on span "Submit" at bounding box center [560, 843] width 42 height 21
radio input "true"
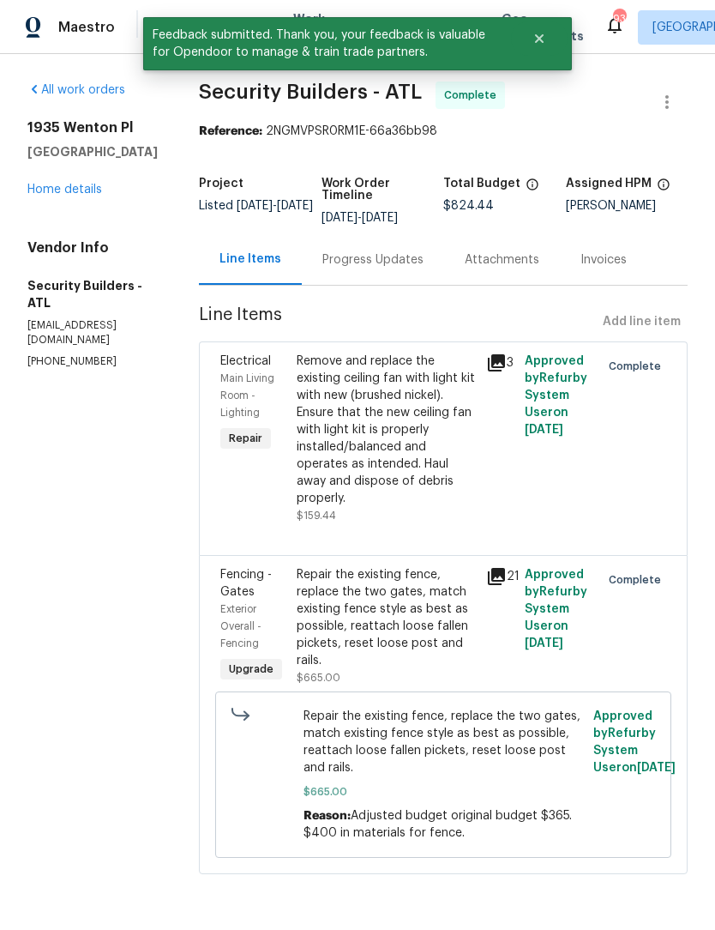
click at [79, 195] on link "Home details" at bounding box center [64, 190] width 75 height 12
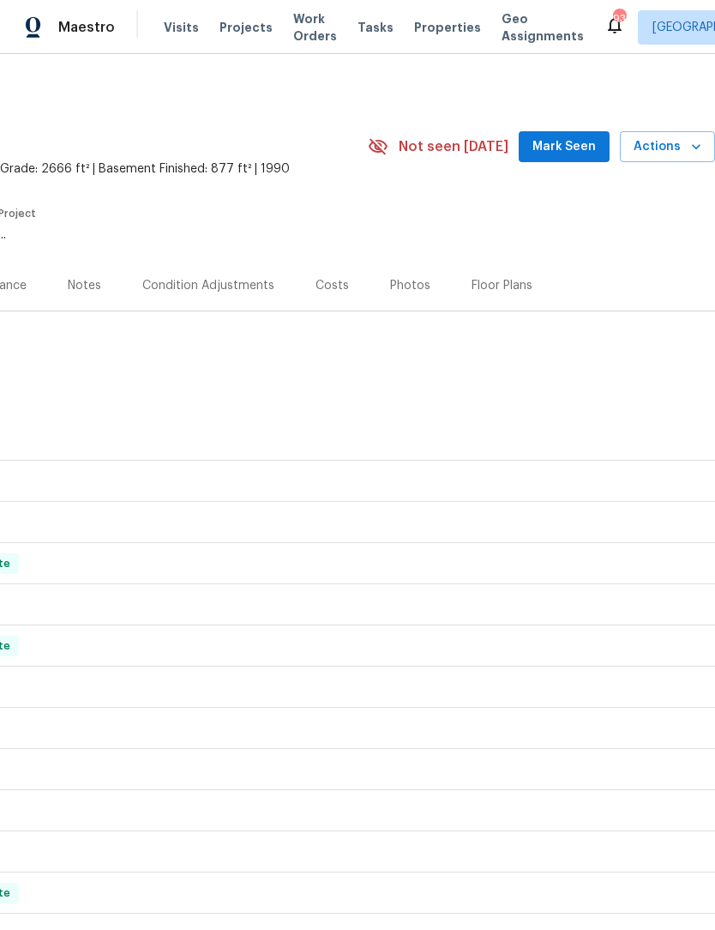
scroll to position [0, 254]
click at [578, 153] on span "Mark Seen" at bounding box center [564, 146] width 63 height 21
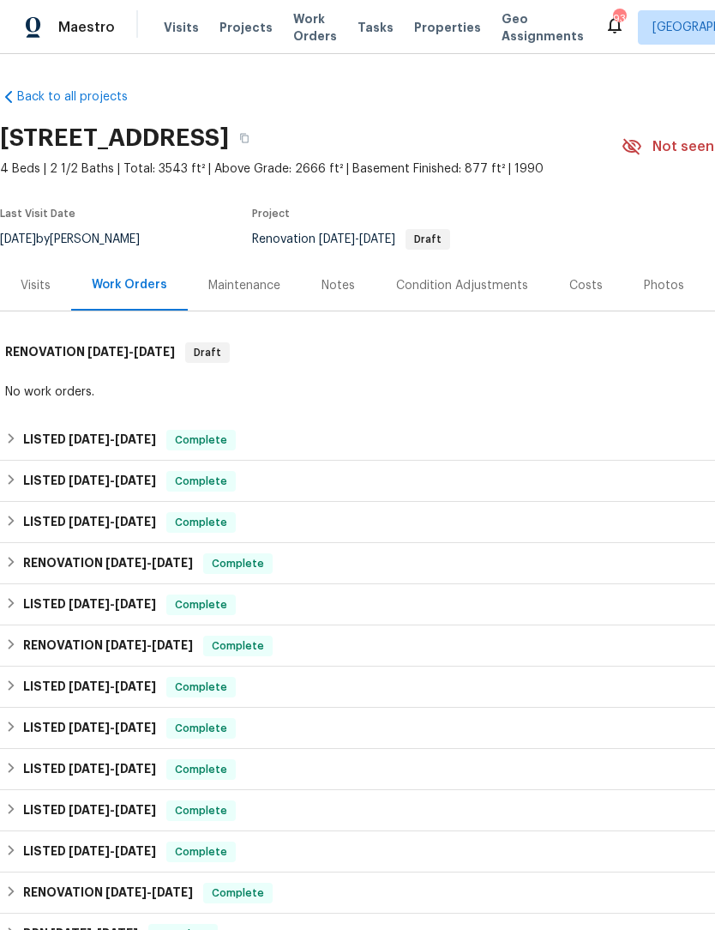
scroll to position [0, 0]
click at [340, 286] on div "Notes" at bounding box center [338, 285] width 33 height 17
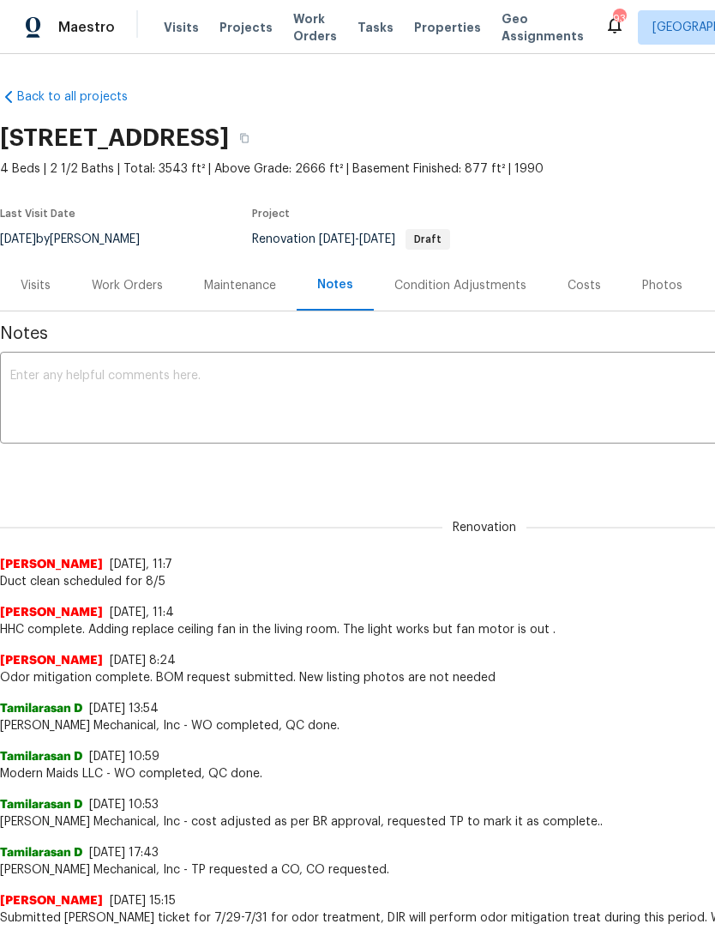
click at [238, 400] on textarea at bounding box center [484, 400] width 949 height 60
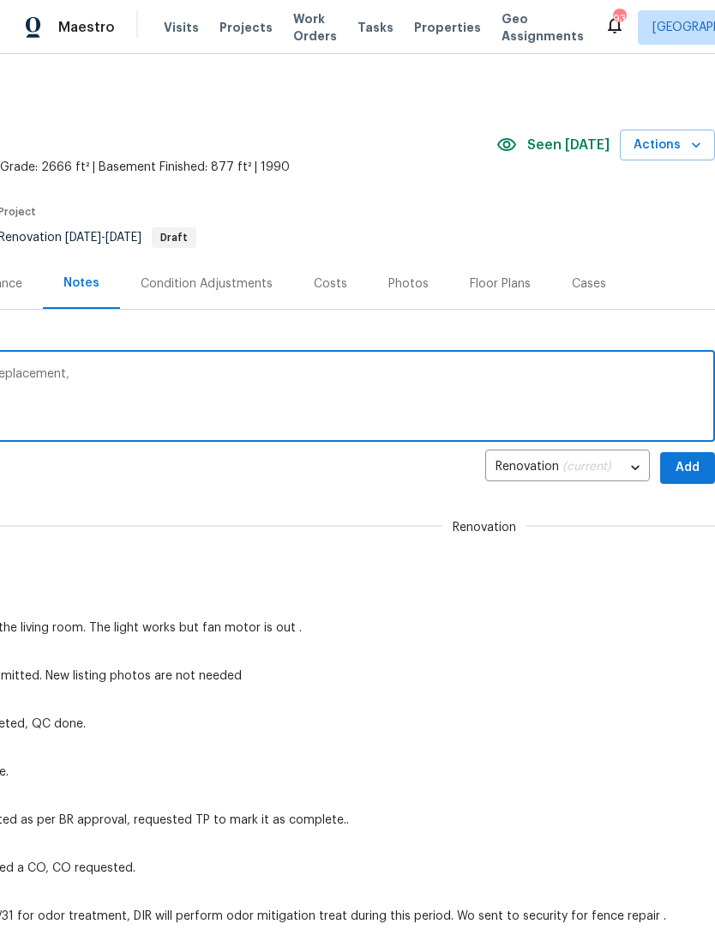
scroll to position [3, 254]
type textarea "Qc complete fence repair and ceiling fan replacement,"
click at [691, 468] on span "Add" at bounding box center [687, 466] width 27 height 21
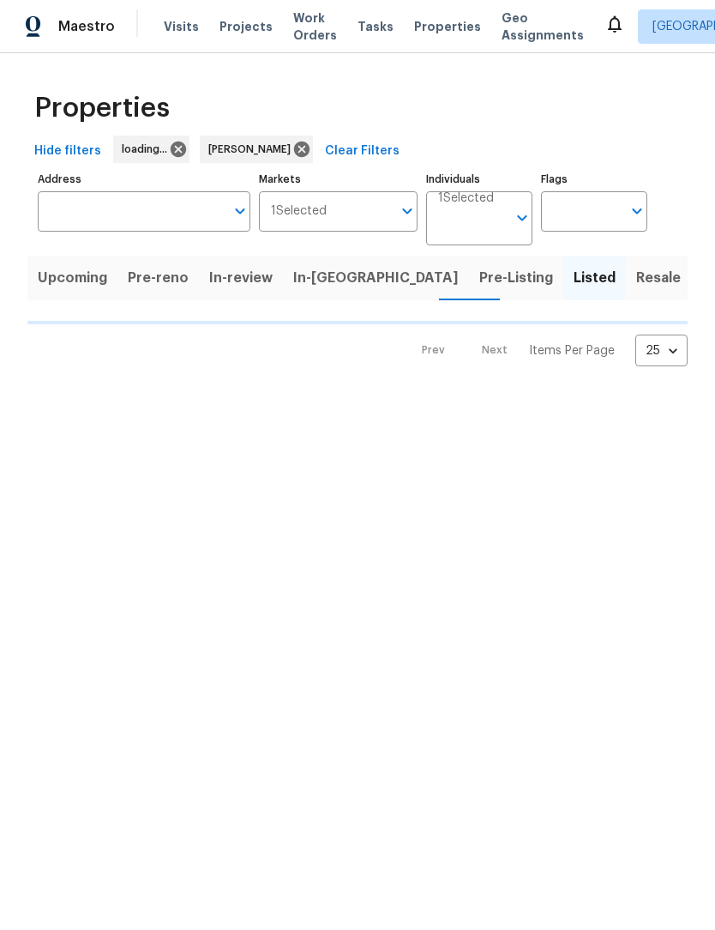
scroll to position [1, 0]
